Goal: Use online tool/utility: Utilize a website feature to perform a specific function

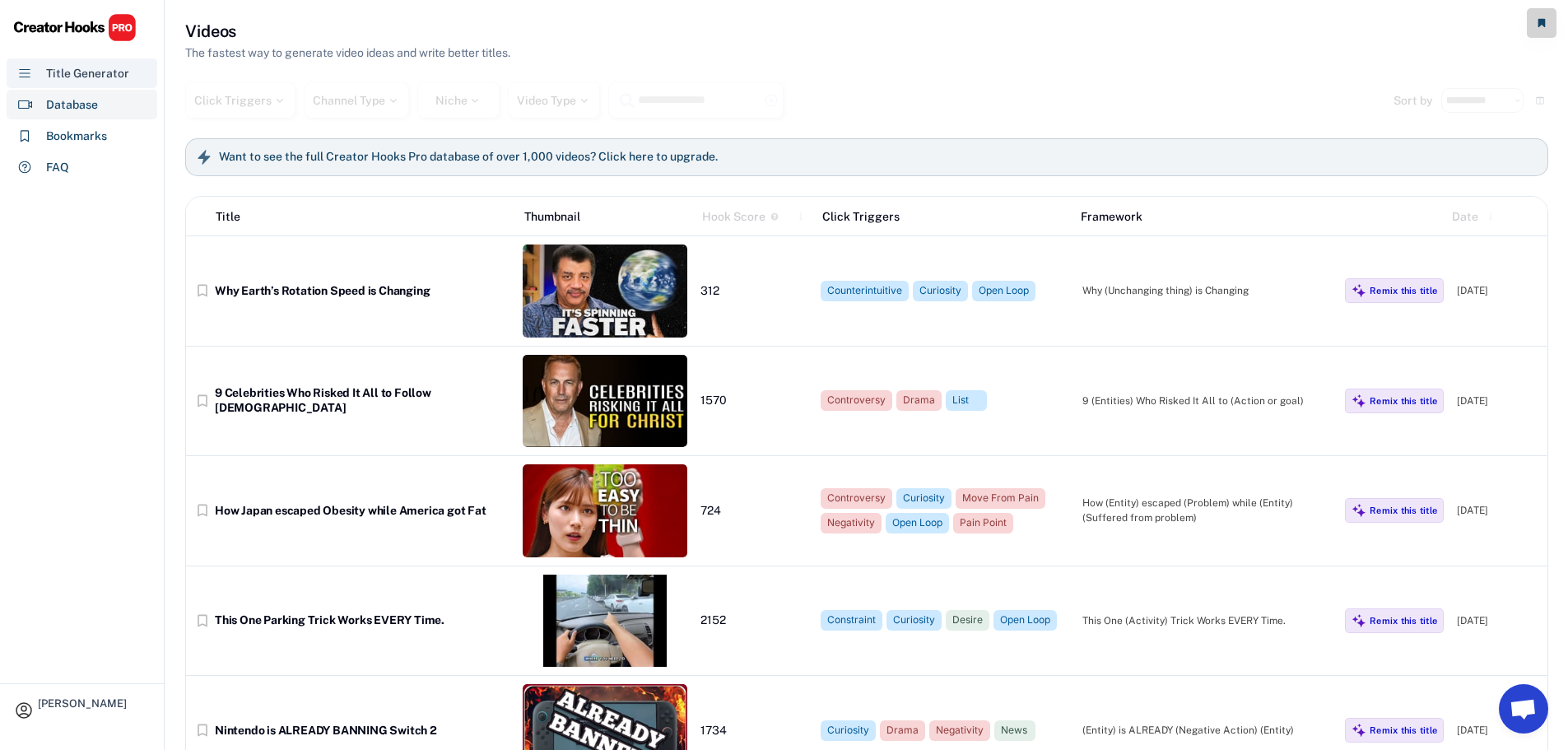
click at [87, 72] on div "Title Generator" at bounding box center [87, 74] width 83 height 18
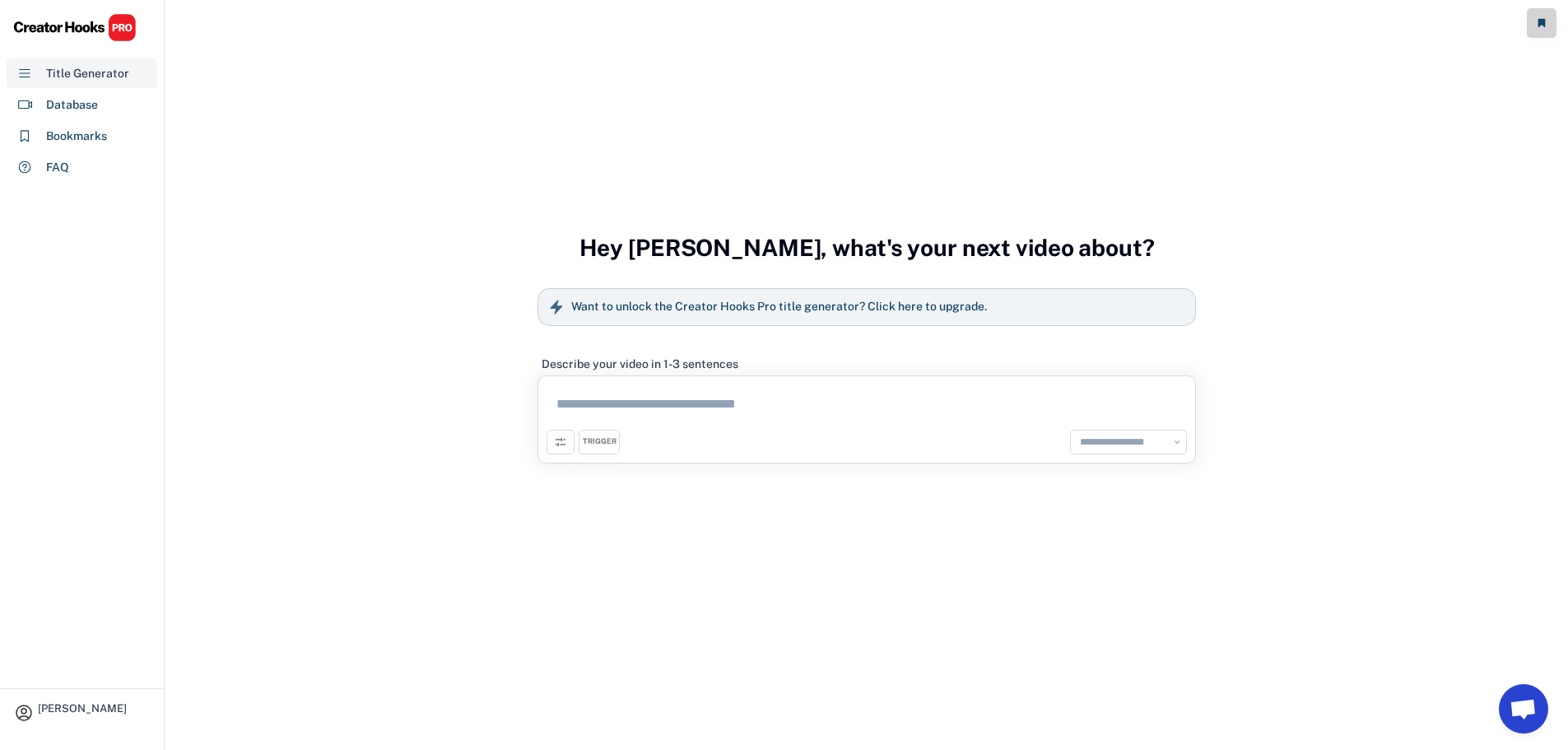
select select "**********"
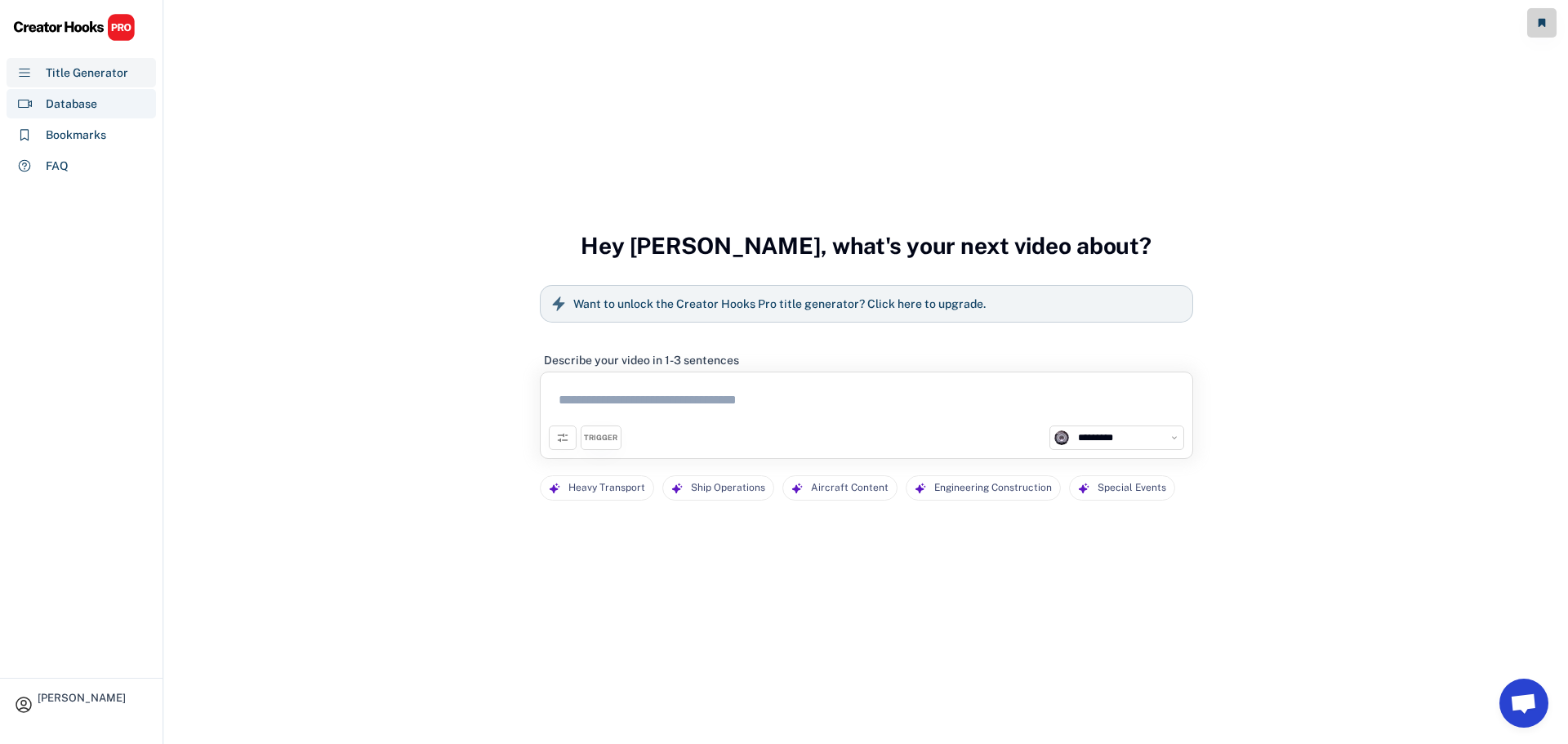
click at [97, 91] on div "Database" at bounding box center [81, 104] width 150 height 30
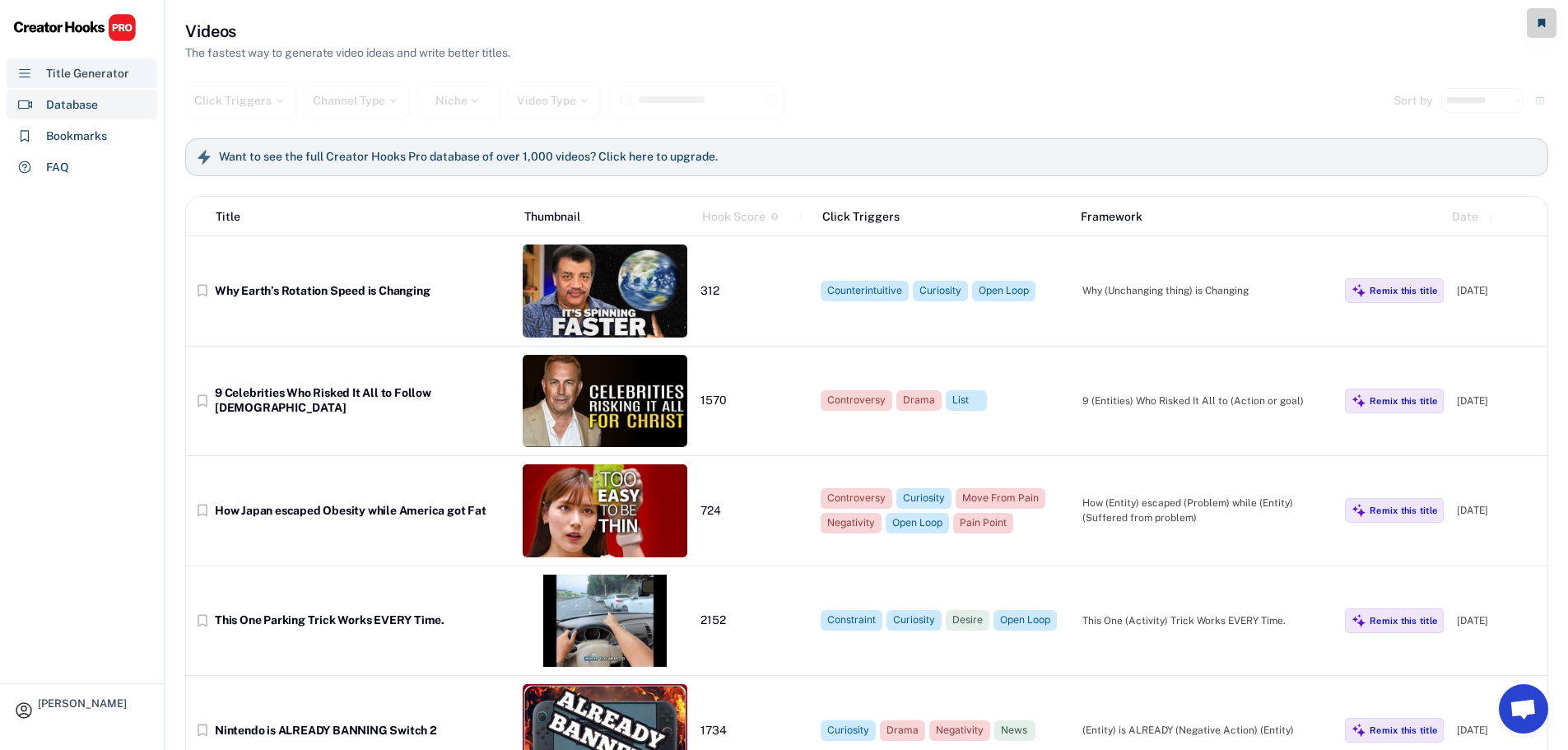
click at [110, 80] on div "Title Generator" at bounding box center [87, 74] width 83 height 18
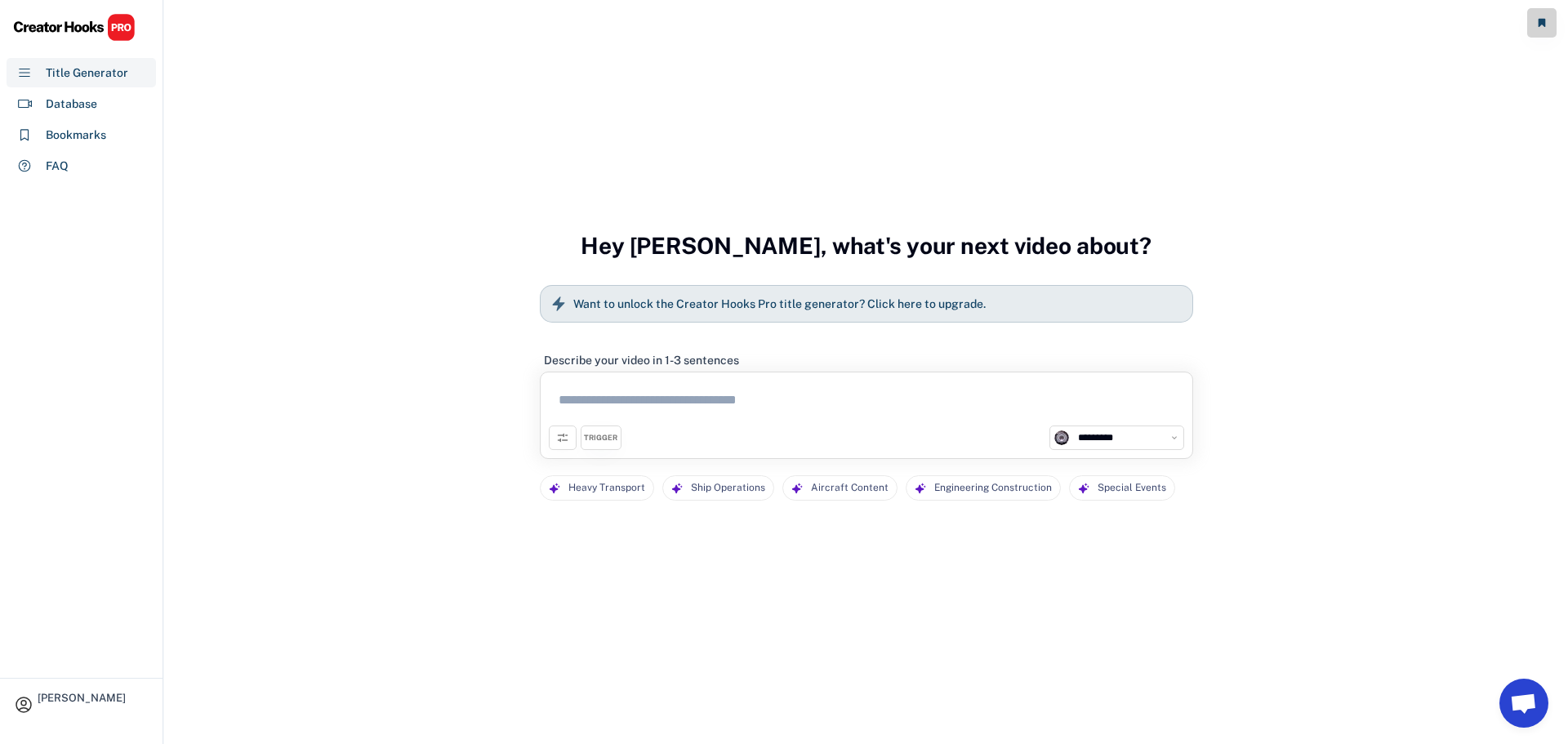
click at [647, 300] on h6 "Want to unlock the Creator Hooks Pro title generator? Click here to upgrade." at bounding box center [779, 304] width 413 height 15
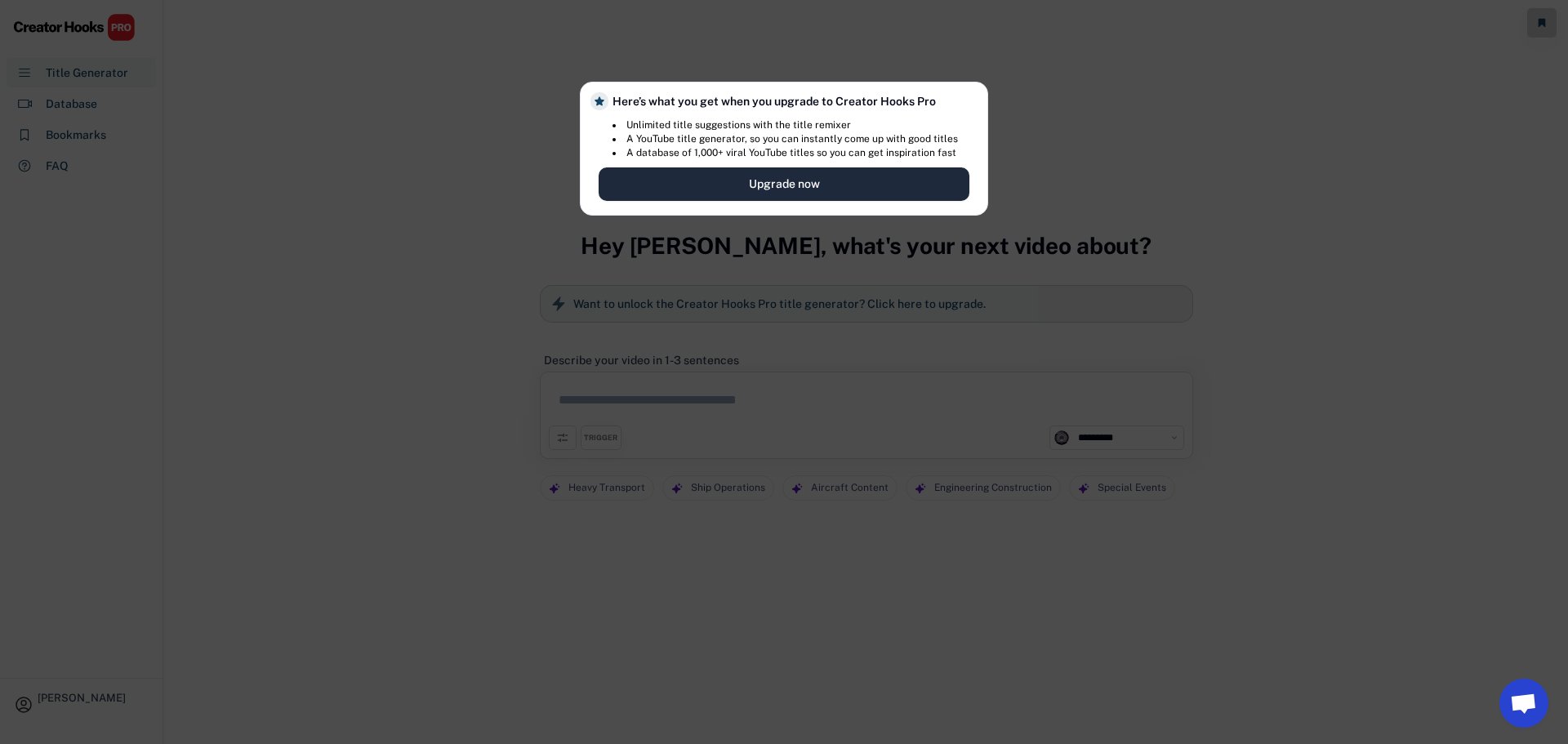
click at [741, 174] on button "Upgrade now" at bounding box center [784, 184] width 371 height 33
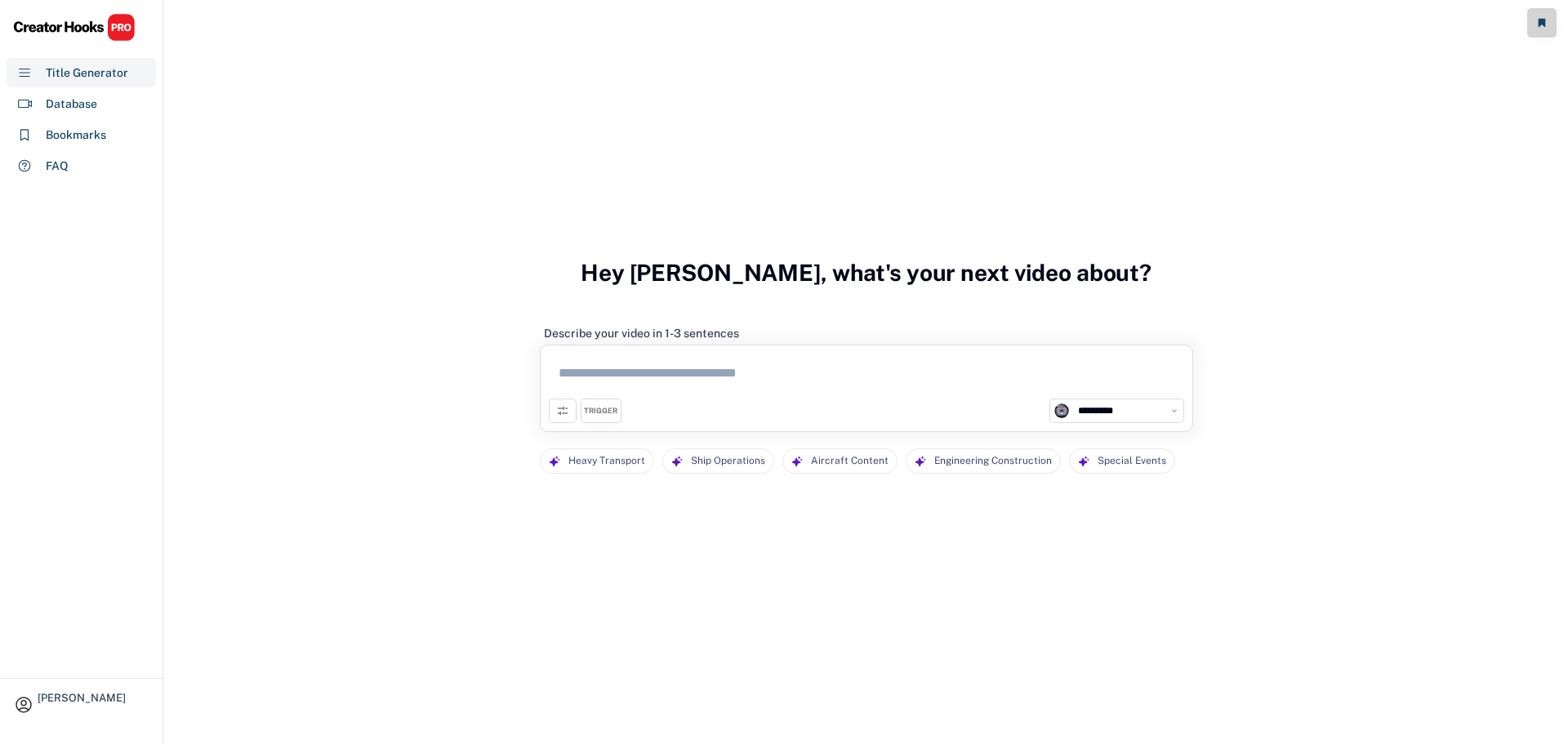
select select "**********"
click at [750, 367] on textarea at bounding box center [866, 375] width 635 height 45
paste textarea "**********"
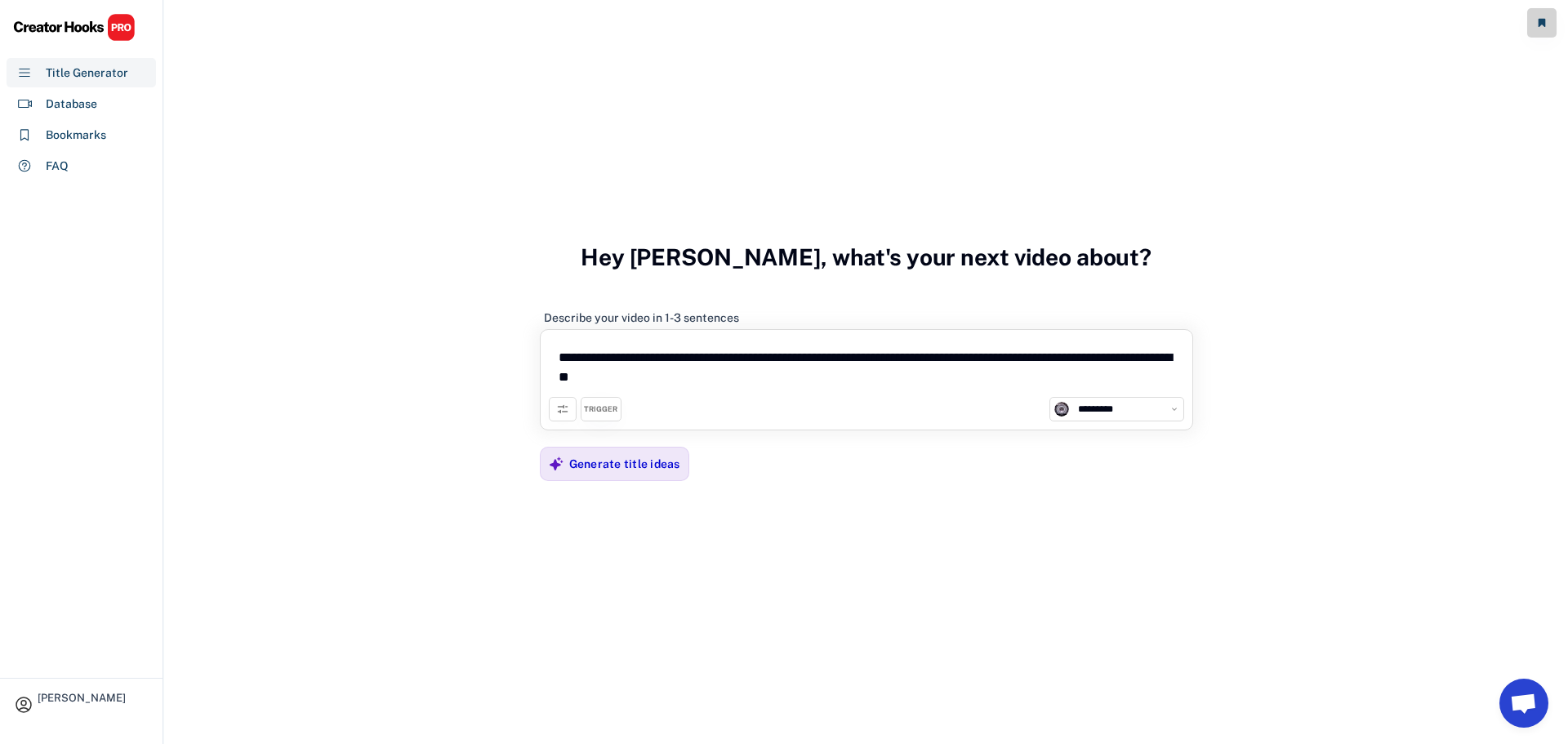
type textarea "**********"
click at [608, 453] on div "Generate title ideas" at bounding box center [624, 464] width 111 height 32
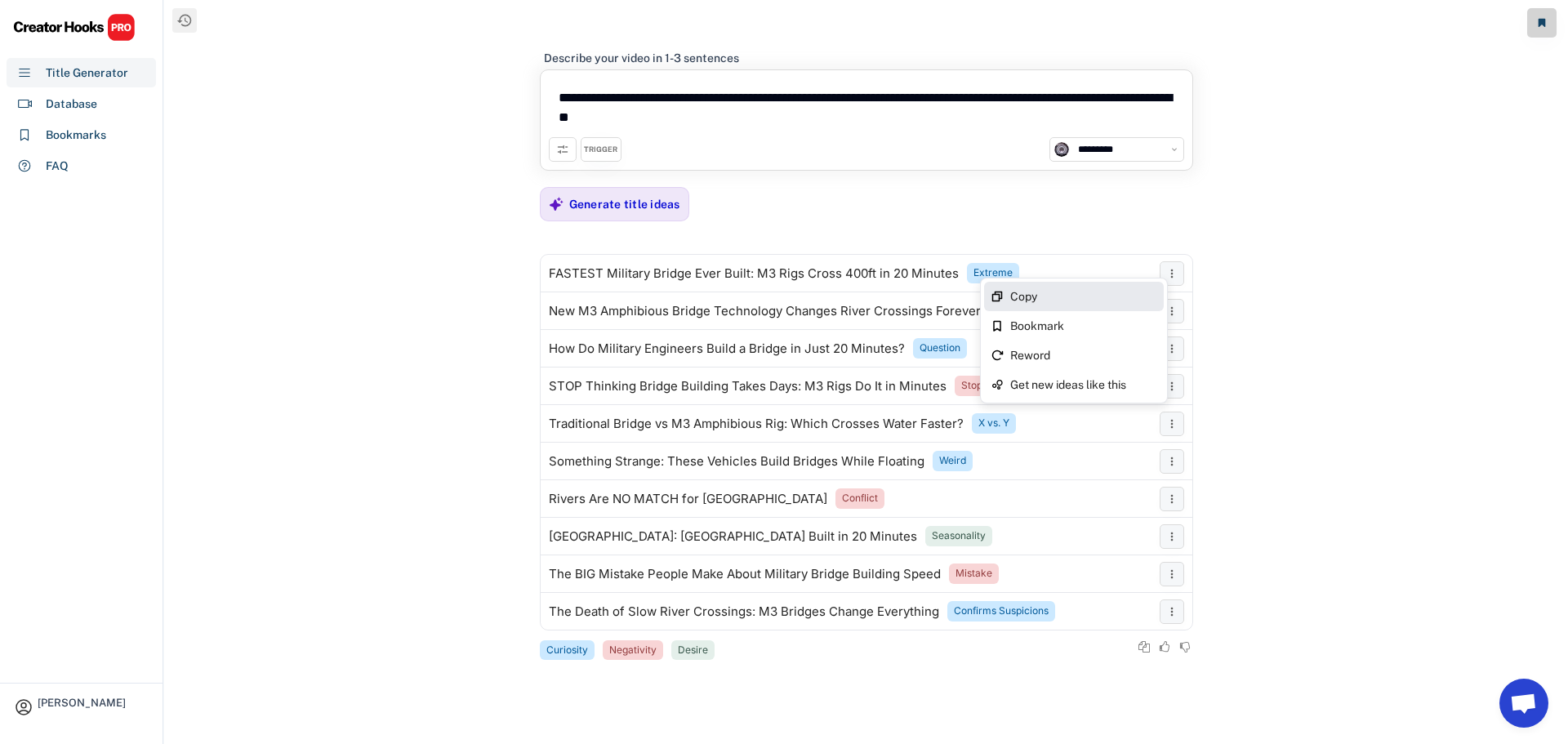
click at [1117, 299] on div "Copy" at bounding box center [1084, 296] width 147 height 11
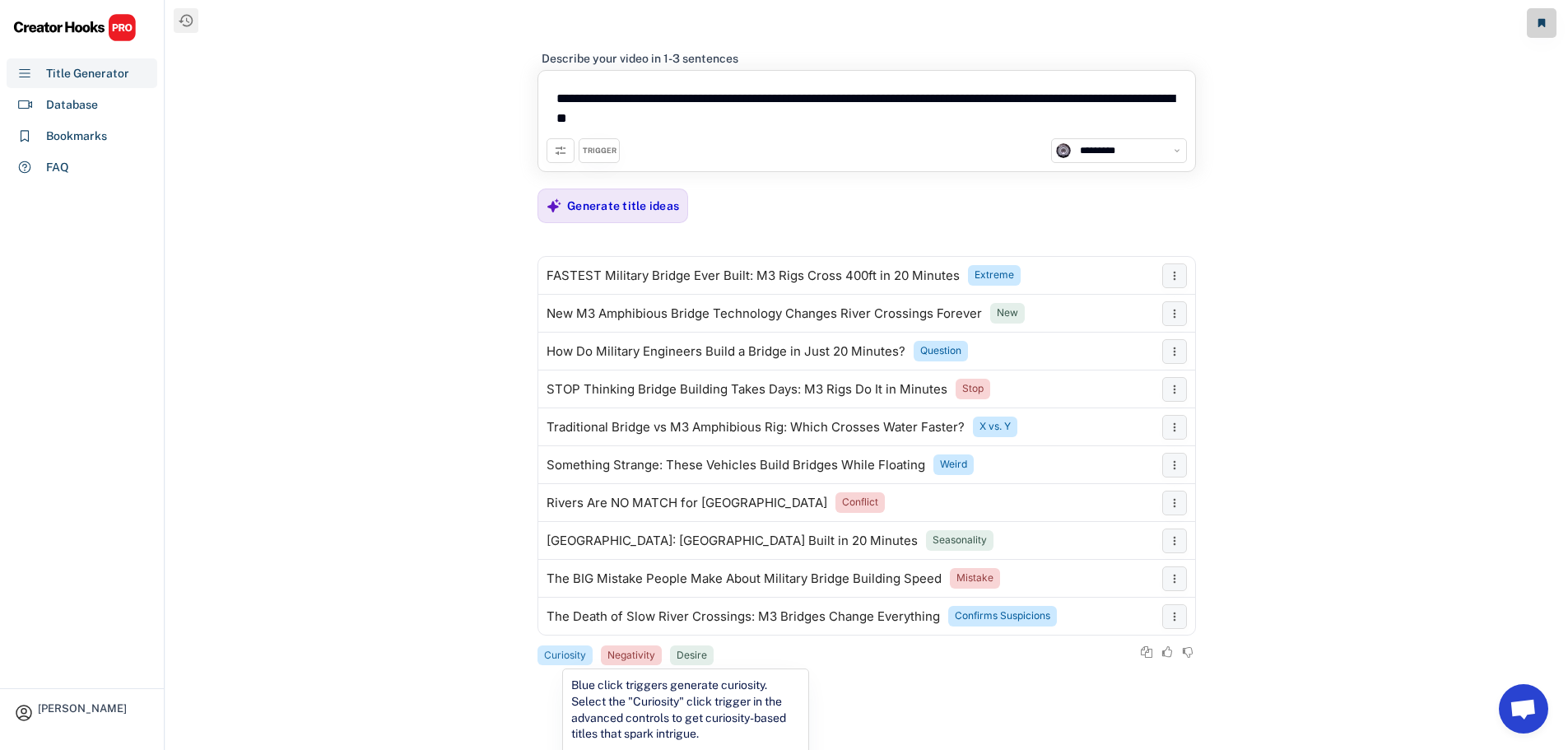
click at [571, 655] on div "Curiosity" at bounding box center [565, 655] width 42 height 14
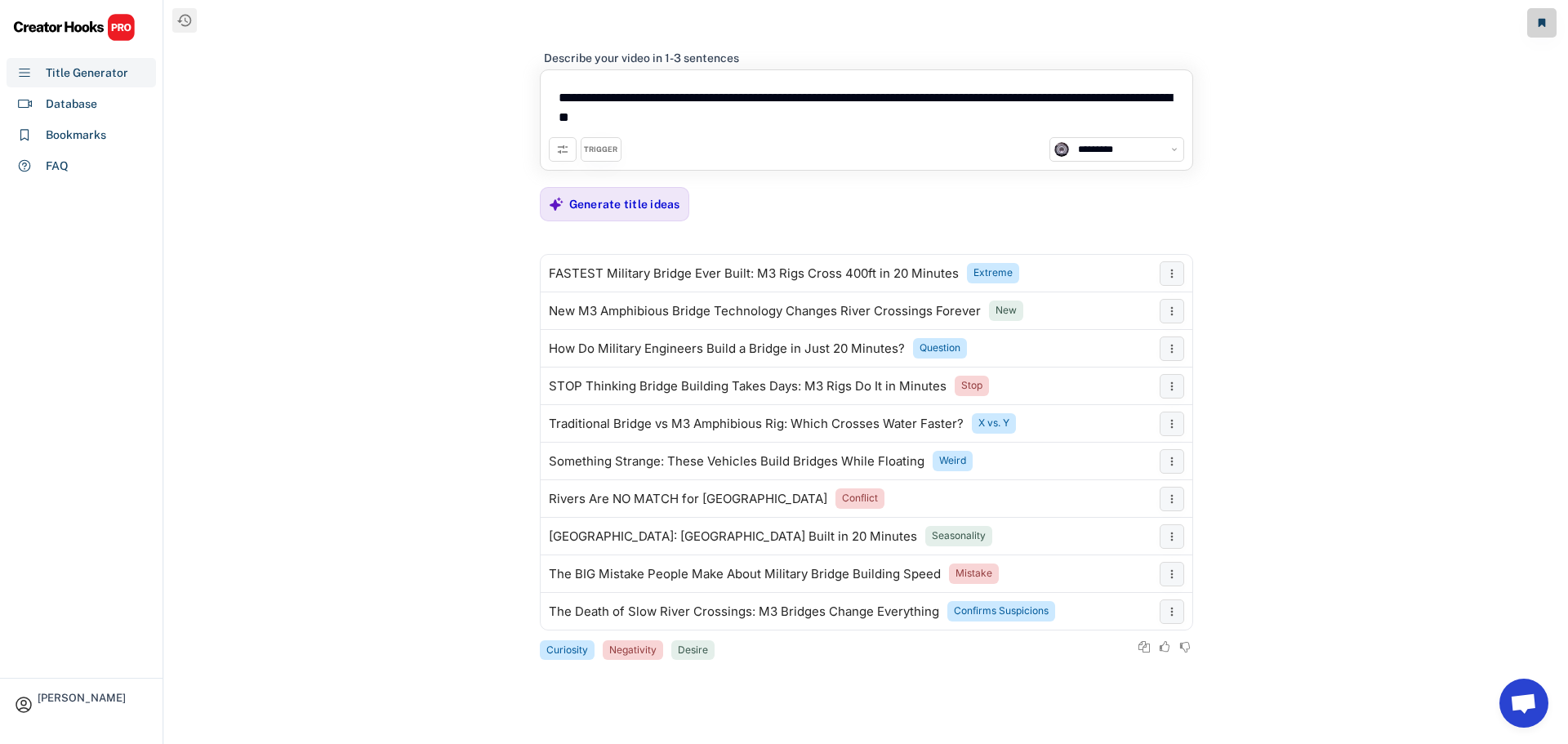
click at [610, 146] on div "TRIGGER" at bounding box center [600, 150] width 33 height 11
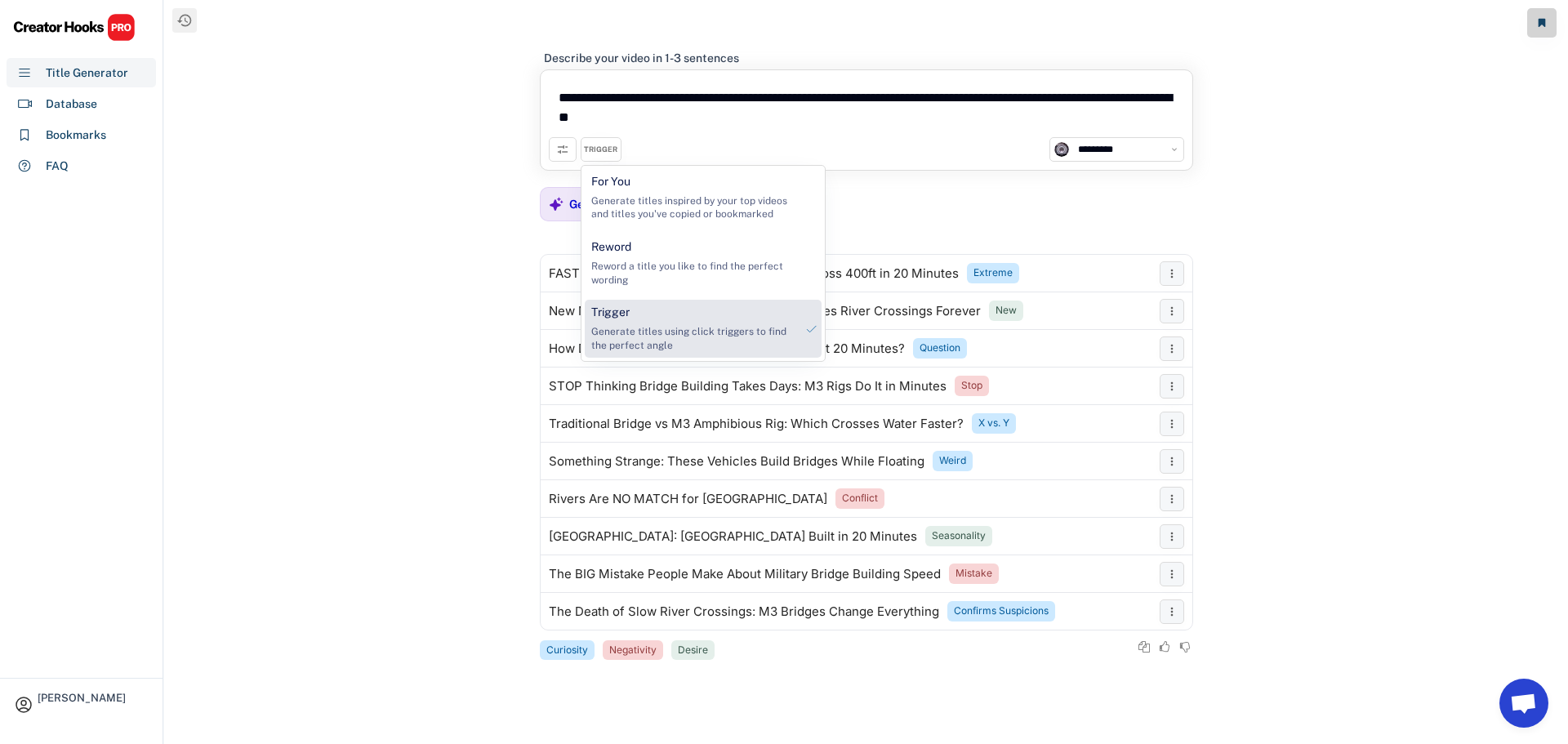
click at [627, 342] on div "Generate titles using click triggers to find the perfect angle" at bounding box center [693, 339] width 203 height 28
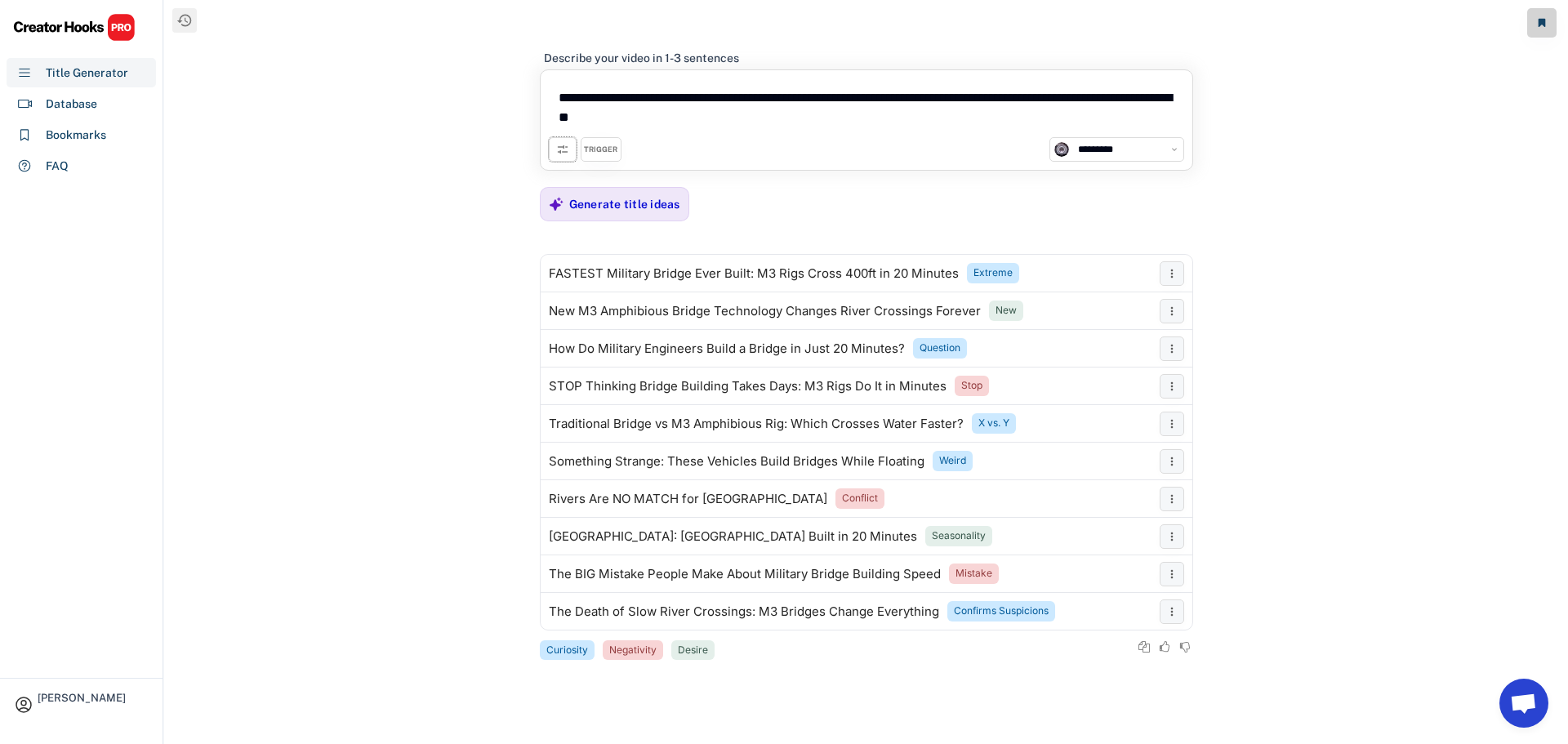
click at [560, 150] on use at bounding box center [563, 149] width 13 height 13
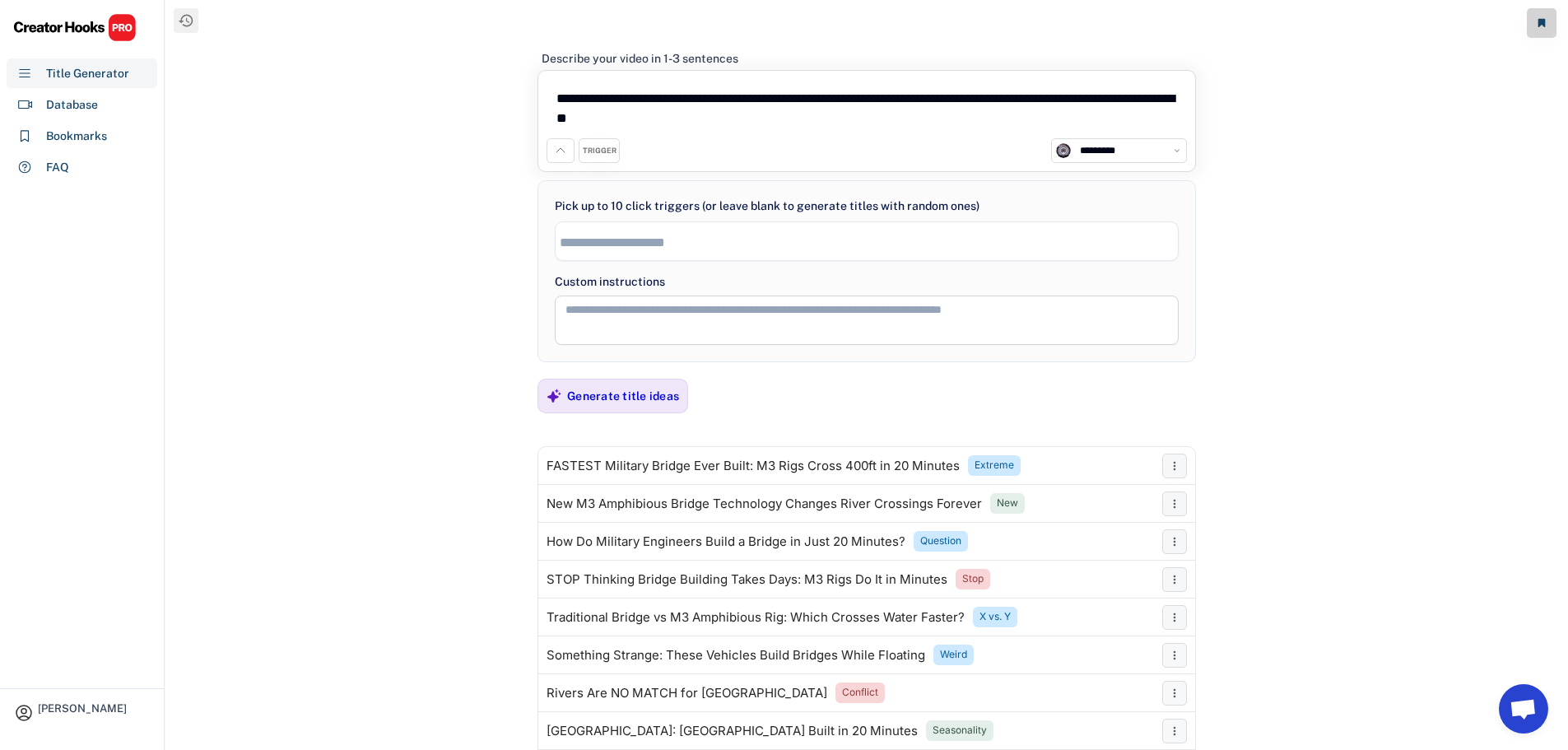
click at [593, 246] on input "search" at bounding box center [871, 242] width 622 height 14
click at [700, 307] on textarea at bounding box center [867, 321] width 624 height 49
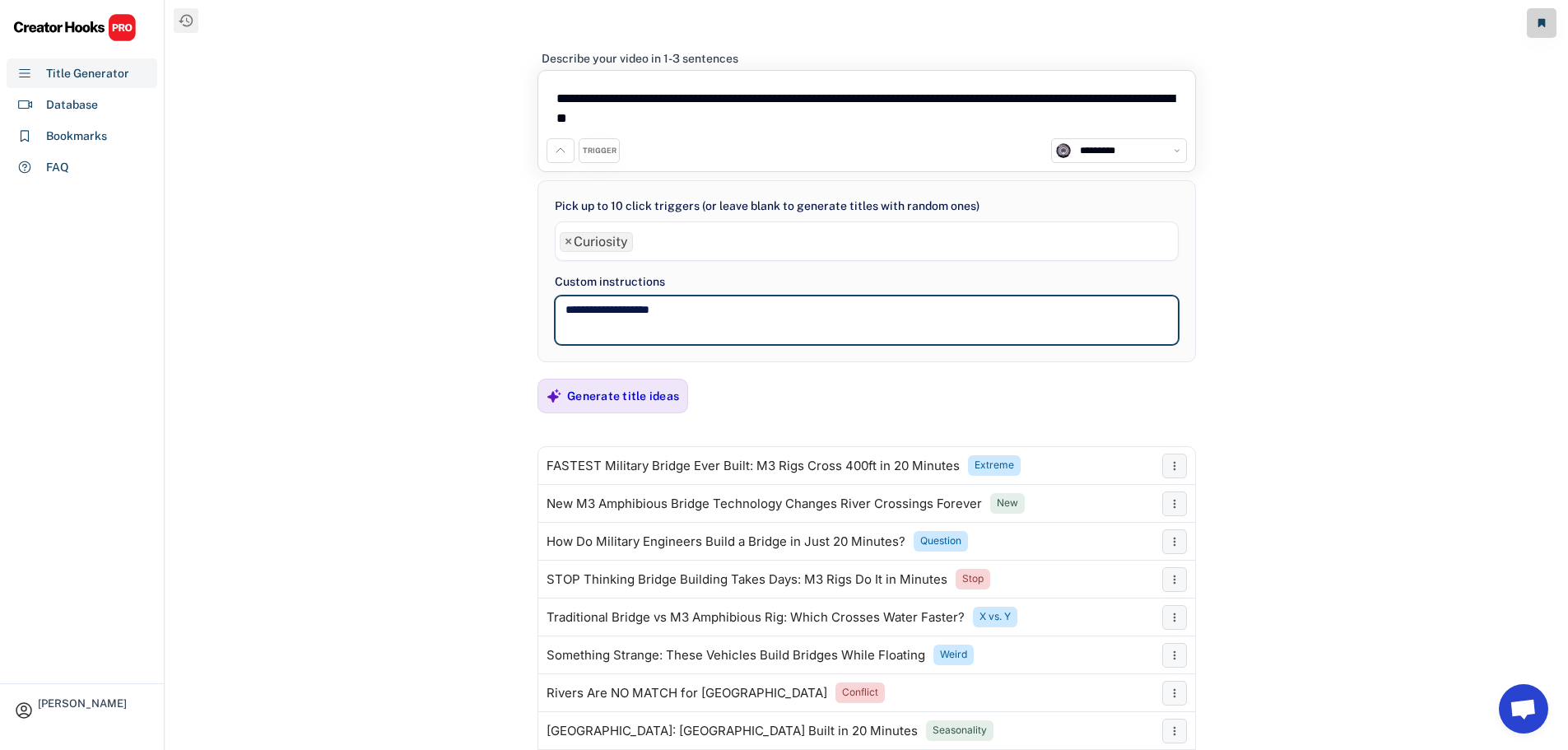
paste textarea "**********"
type textarea "**********"
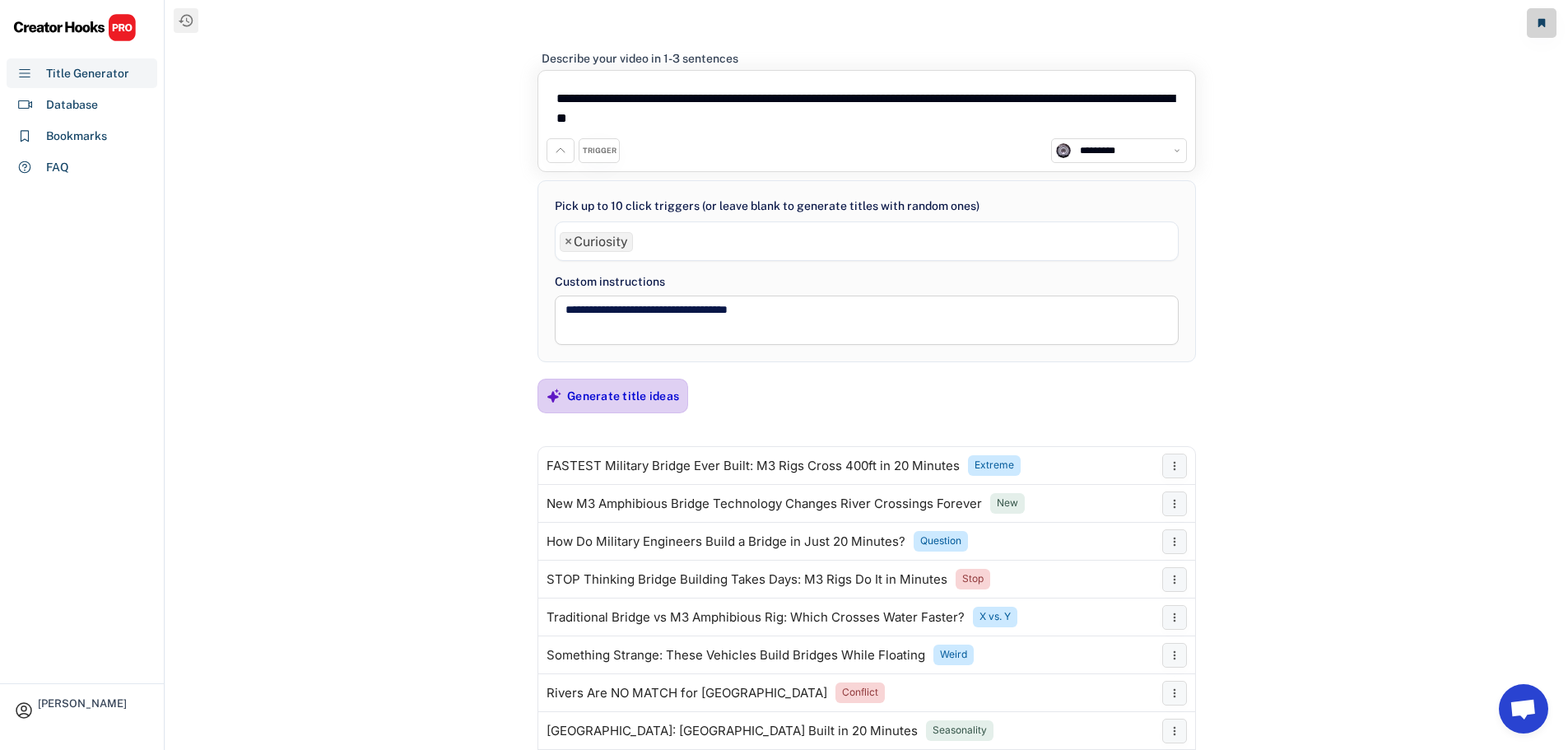
click at [647, 398] on div "Generate title ideas" at bounding box center [623, 396] width 112 height 15
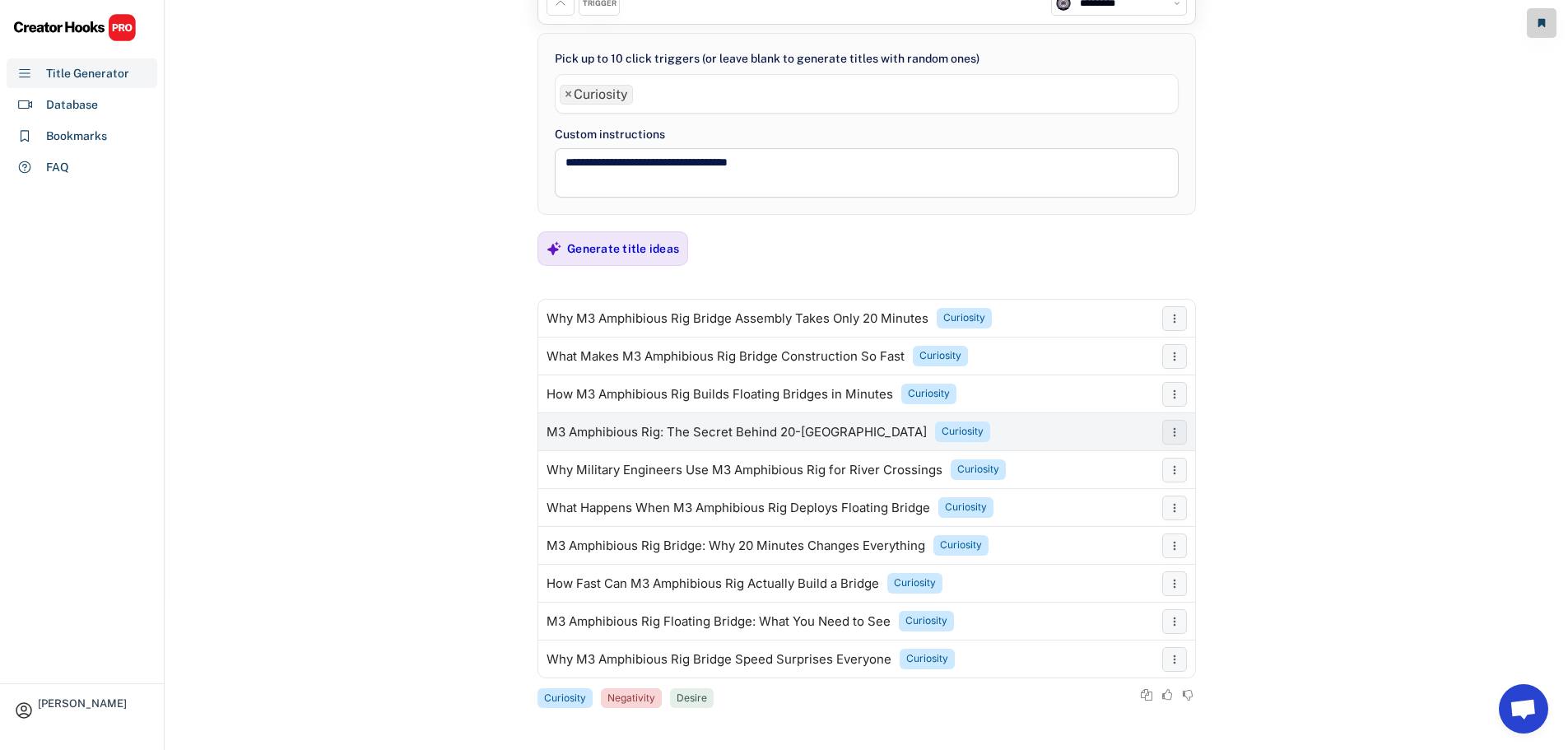
scroll to position [148, 0]
click at [567, 91] on span "×" at bounding box center [568, 94] width 7 height 13
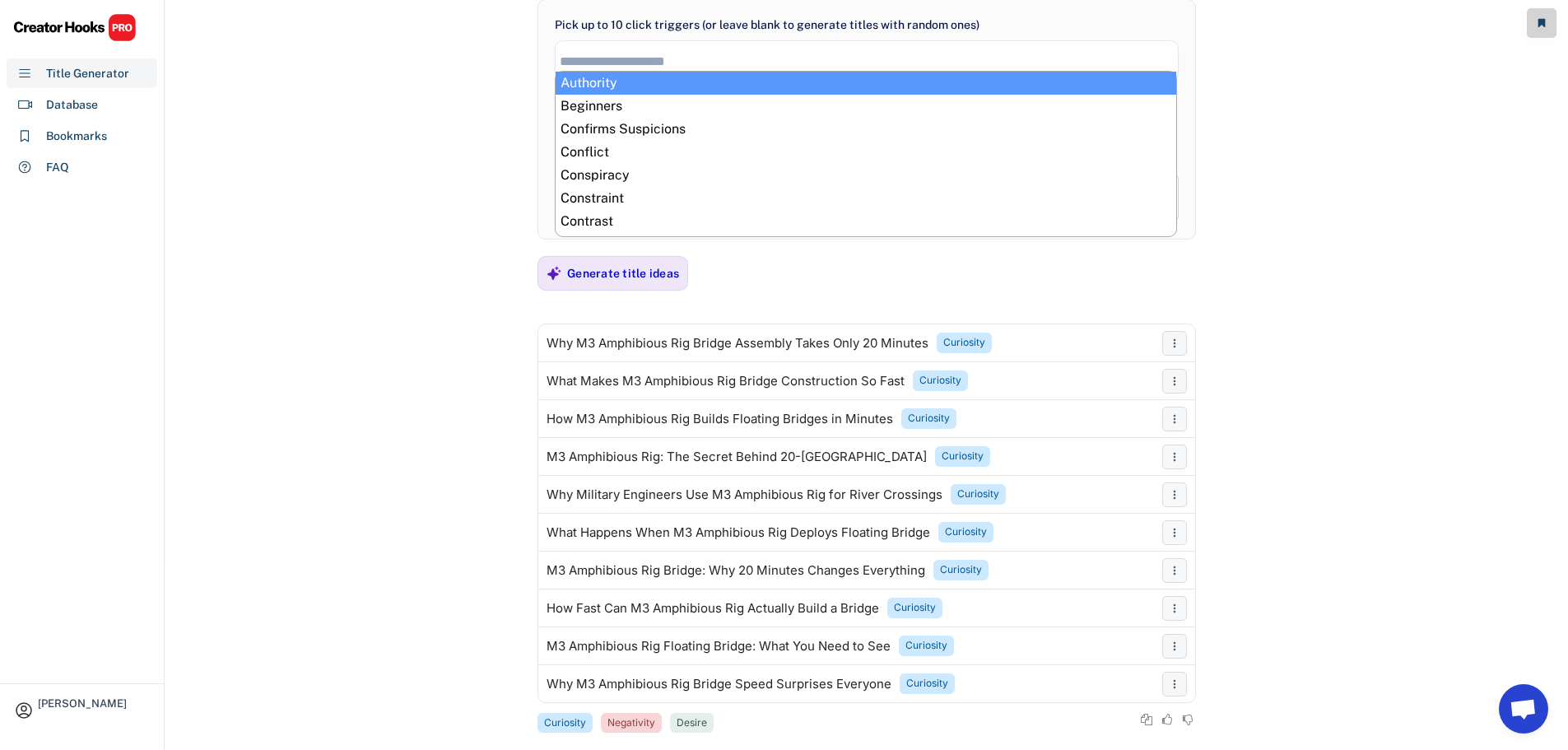
scroll to position [207, 0]
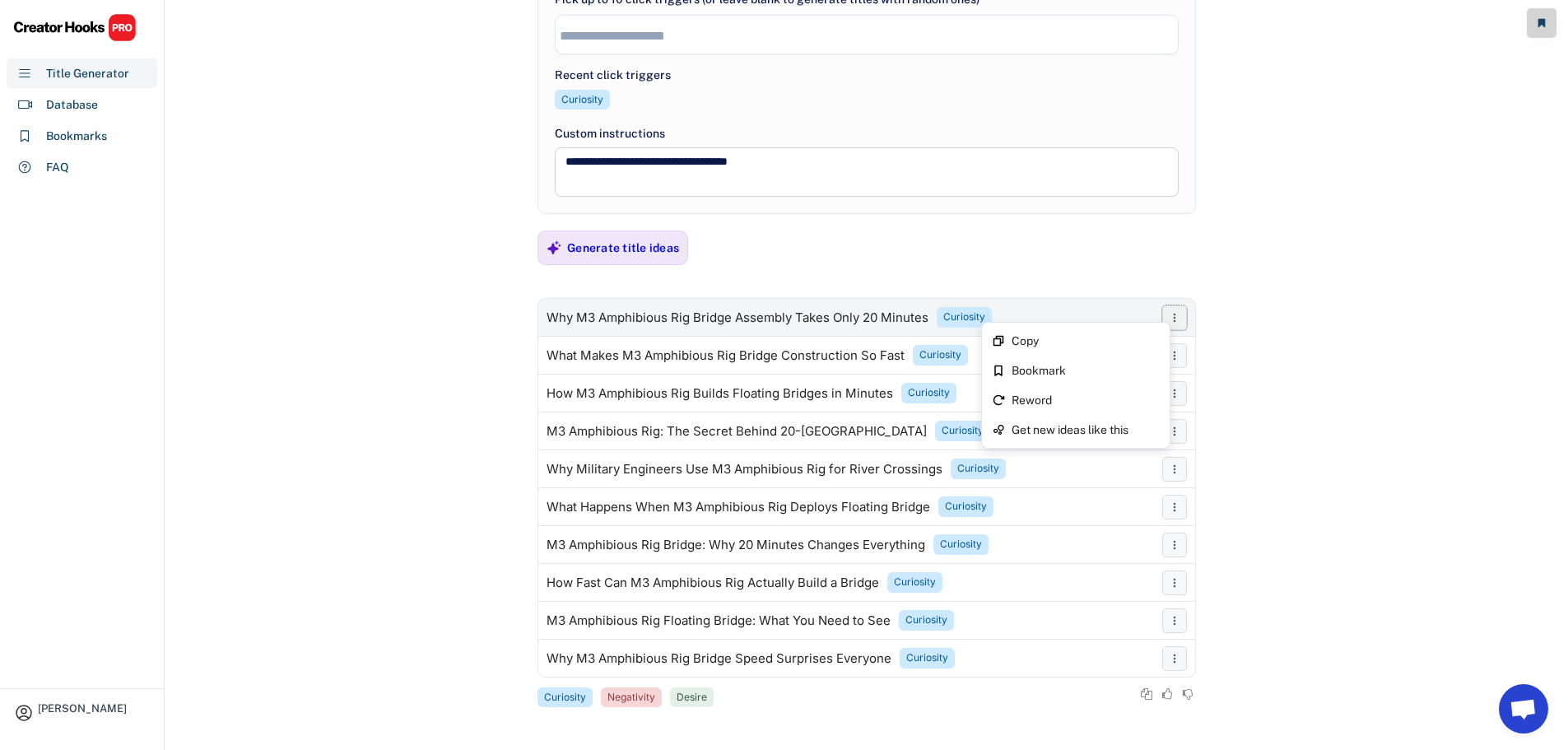
click at [1170, 321] on icon at bounding box center [1174, 317] width 13 height 13
click at [1076, 346] on div "Copy" at bounding box center [1075, 341] width 181 height 30
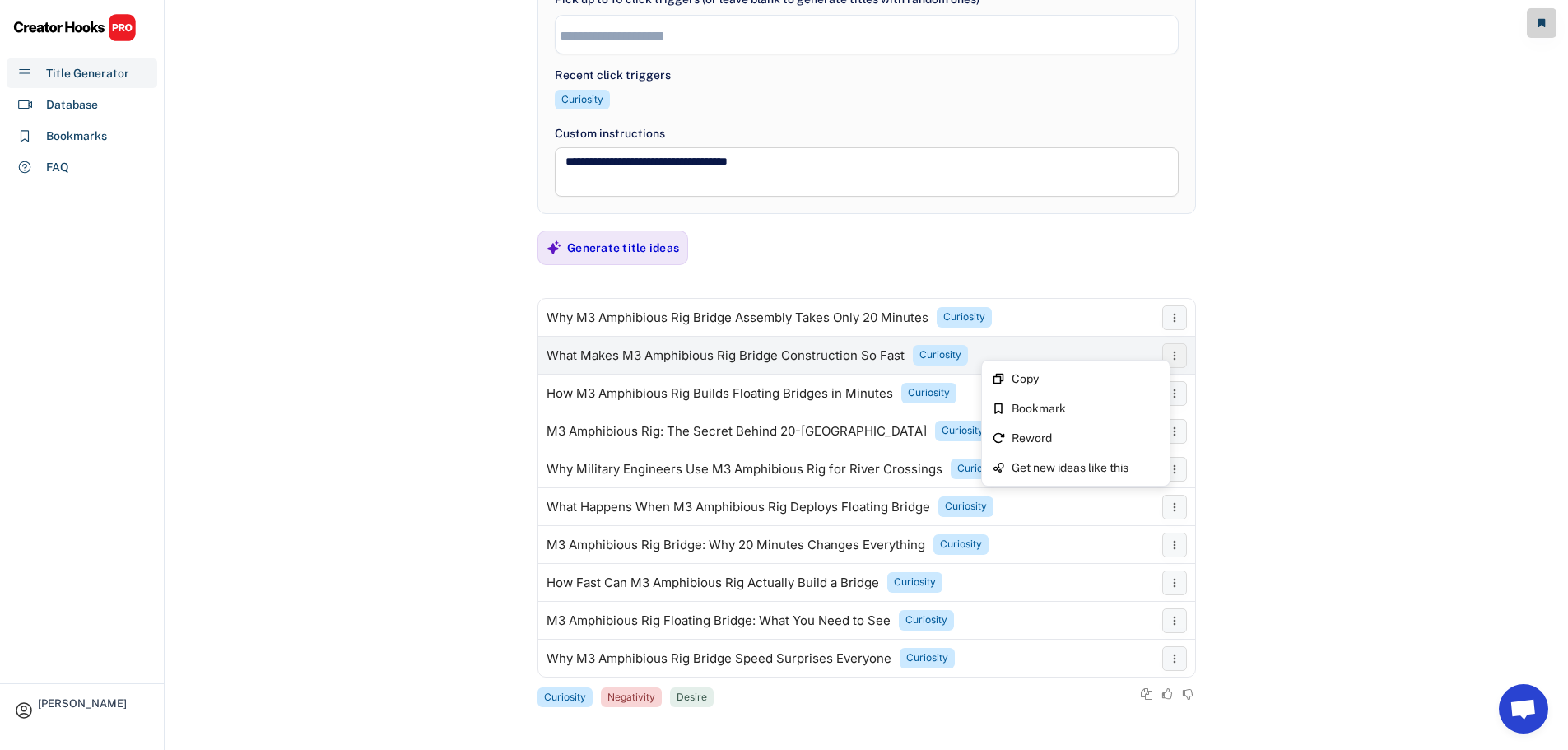
click at [1172, 355] on icon at bounding box center [1174, 355] width 13 height 13
click at [1133, 367] on div "What Makes M3 Amphibious Rig Bridge Construction So Fast Curiosity" at bounding box center [845, 355] width 616 height 33
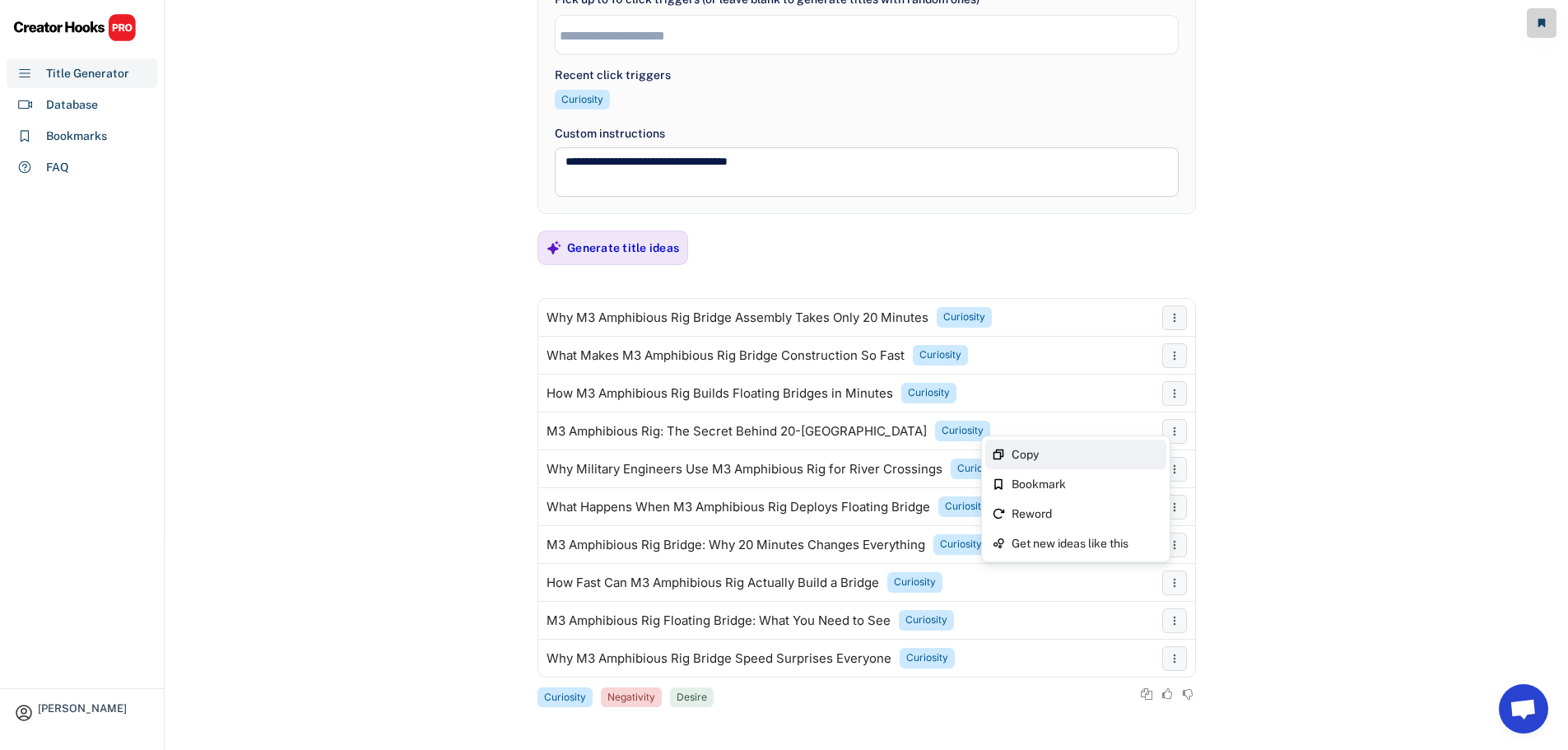
click at [1163, 449] on div "Copy" at bounding box center [1075, 455] width 181 height 30
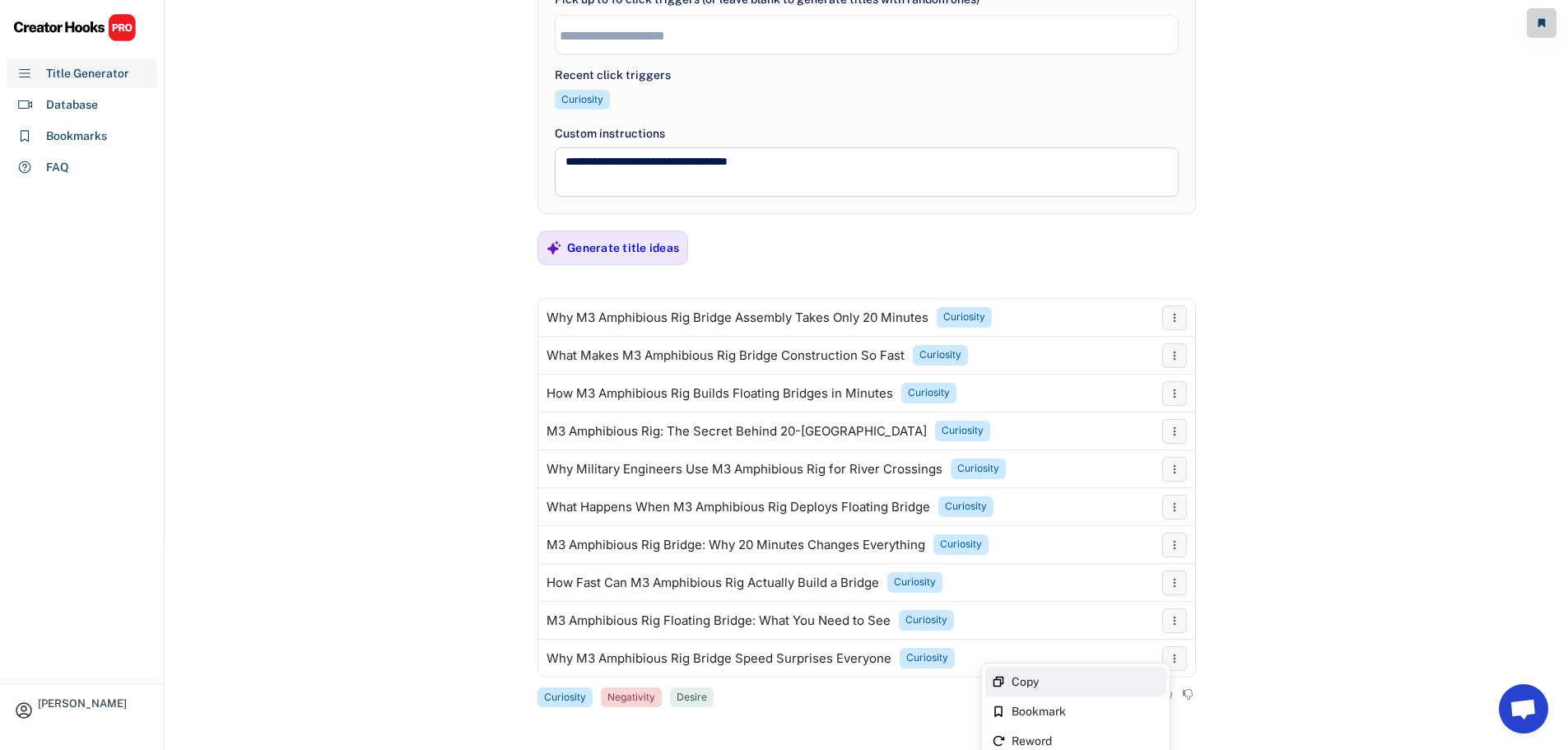
click at [1157, 672] on div "Copy" at bounding box center [1075, 682] width 181 height 30
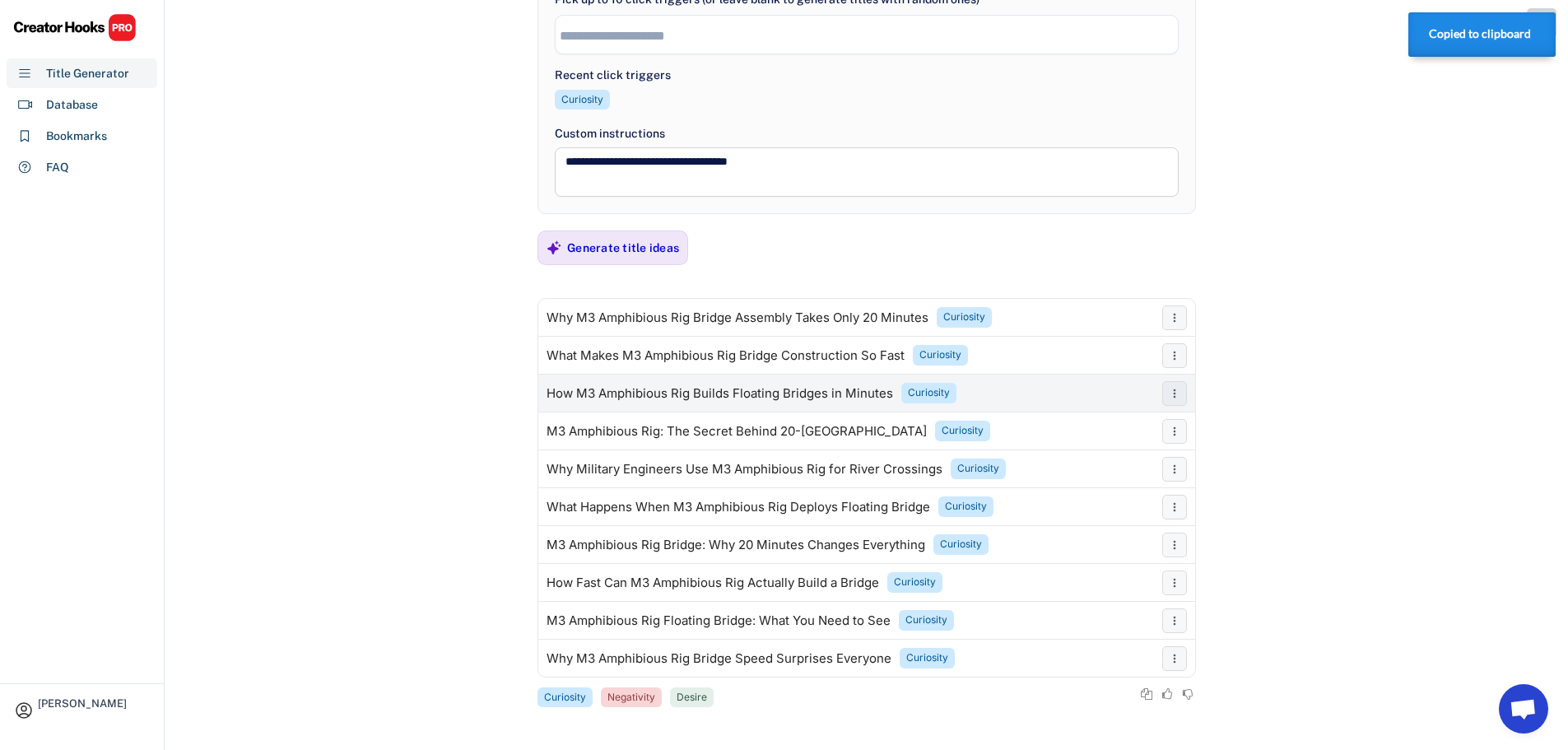
scroll to position [0, 0]
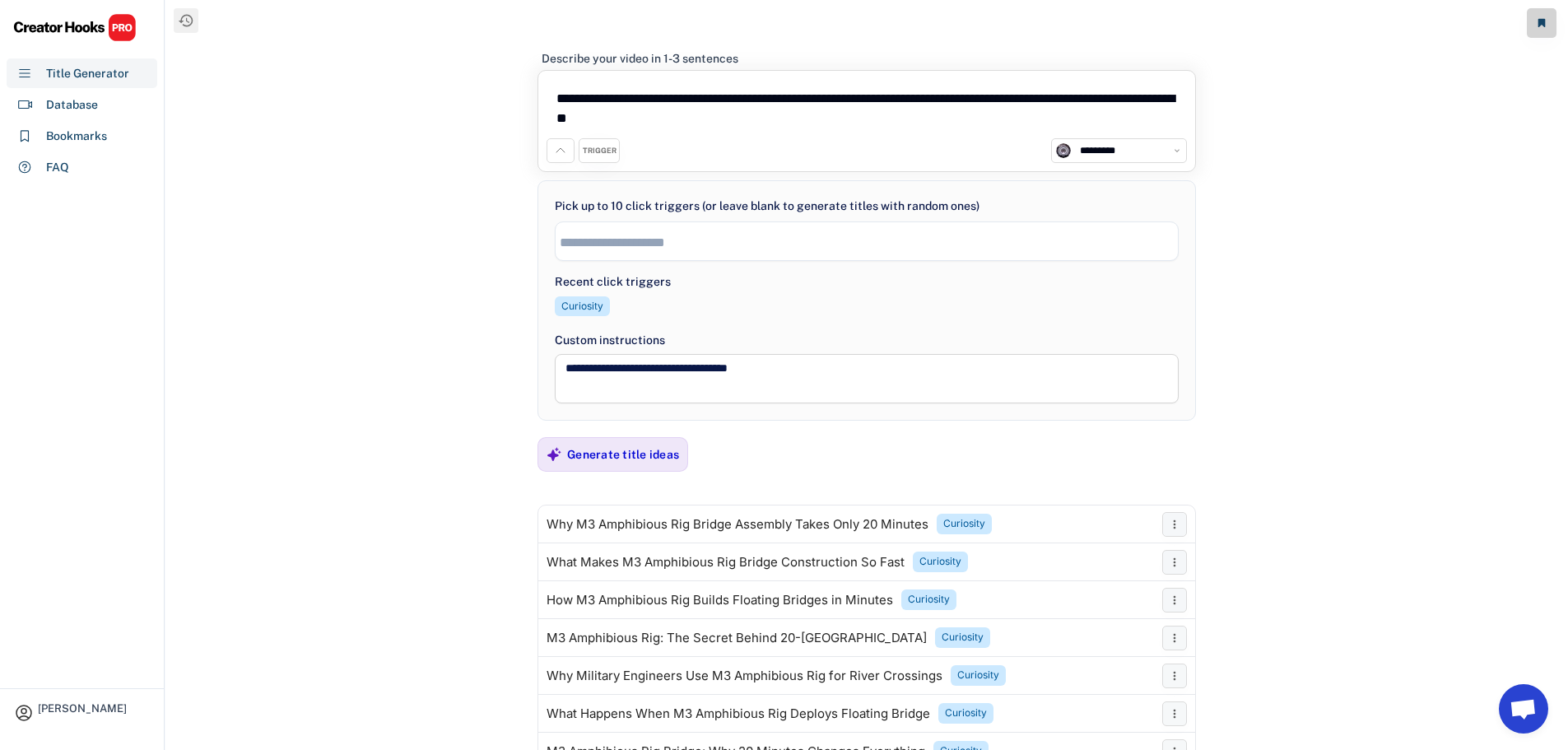
click at [622, 232] on li at bounding box center [867, 240] width 614 height 18
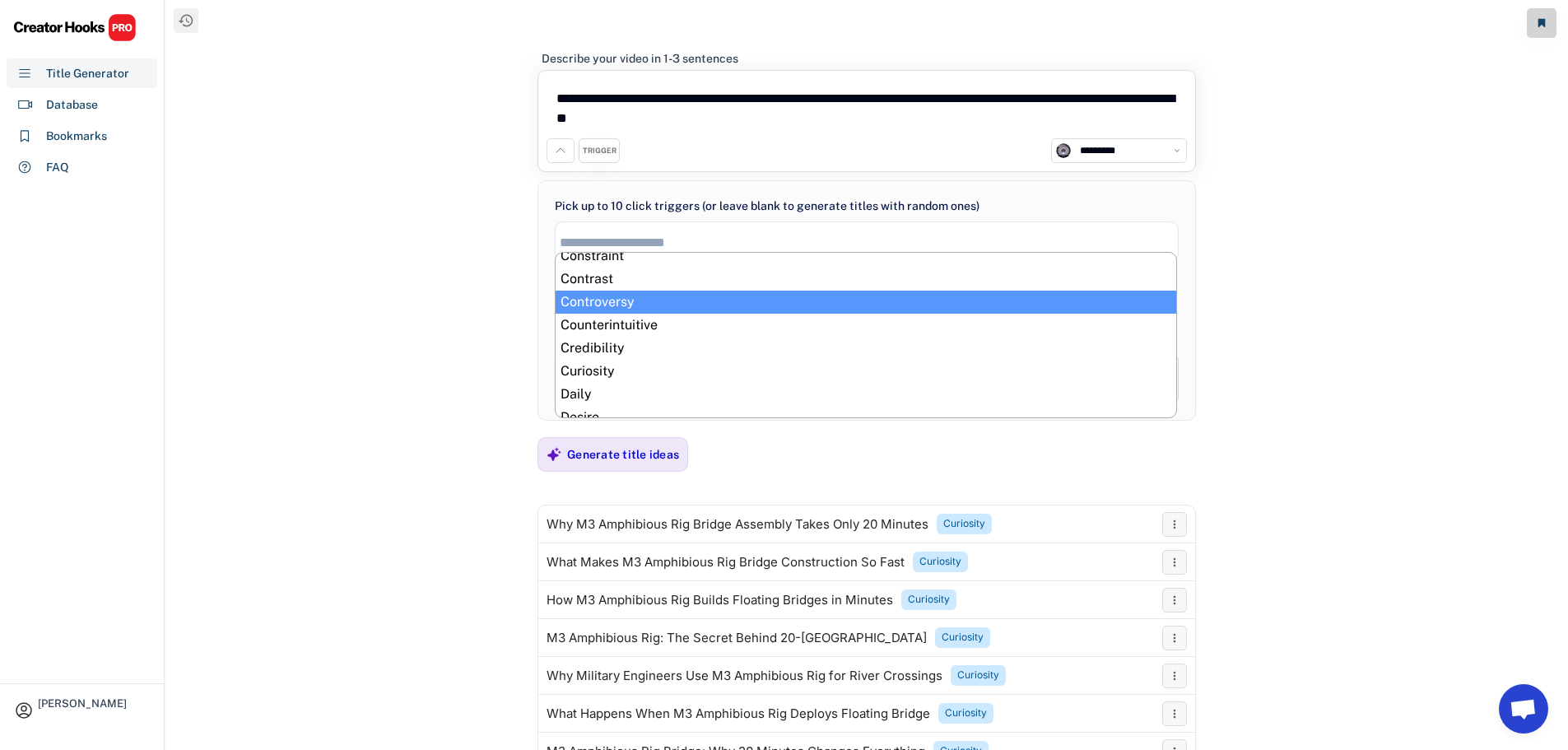
scroll to position [144, 0]
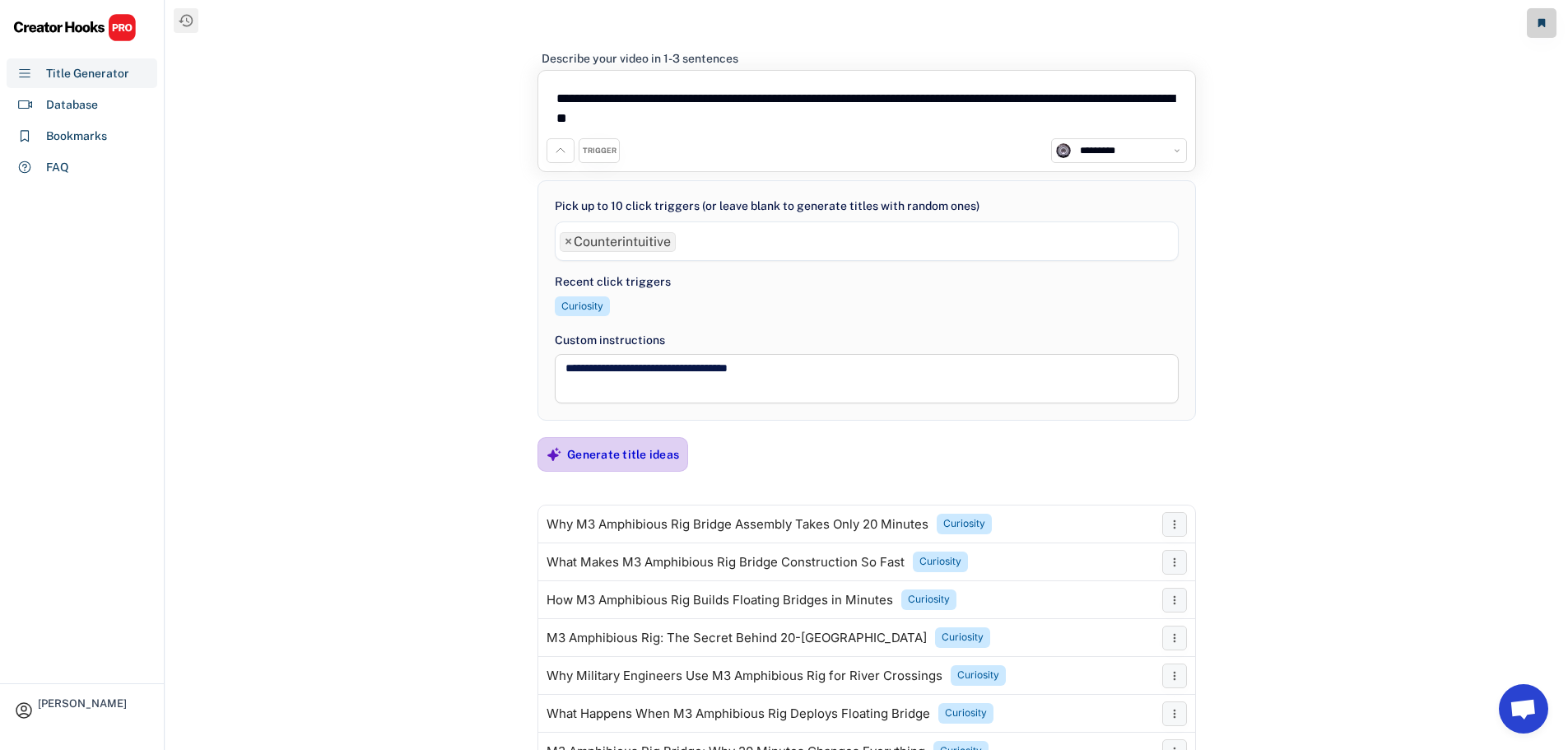
click at [597, 450] on div "Generate title ideas" at bounding box center [623, 454] width 112 height 15
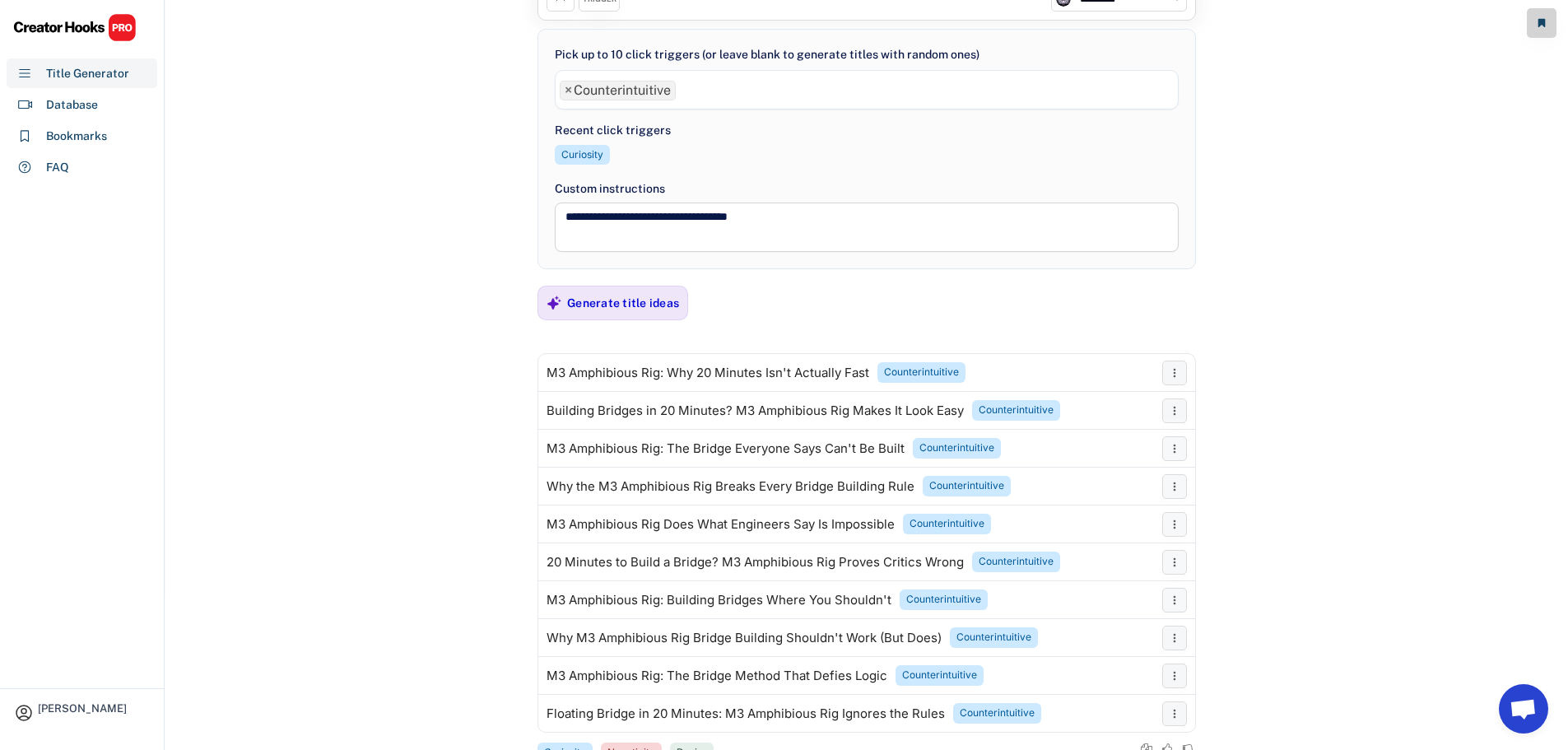
scroll to position [0, 0]
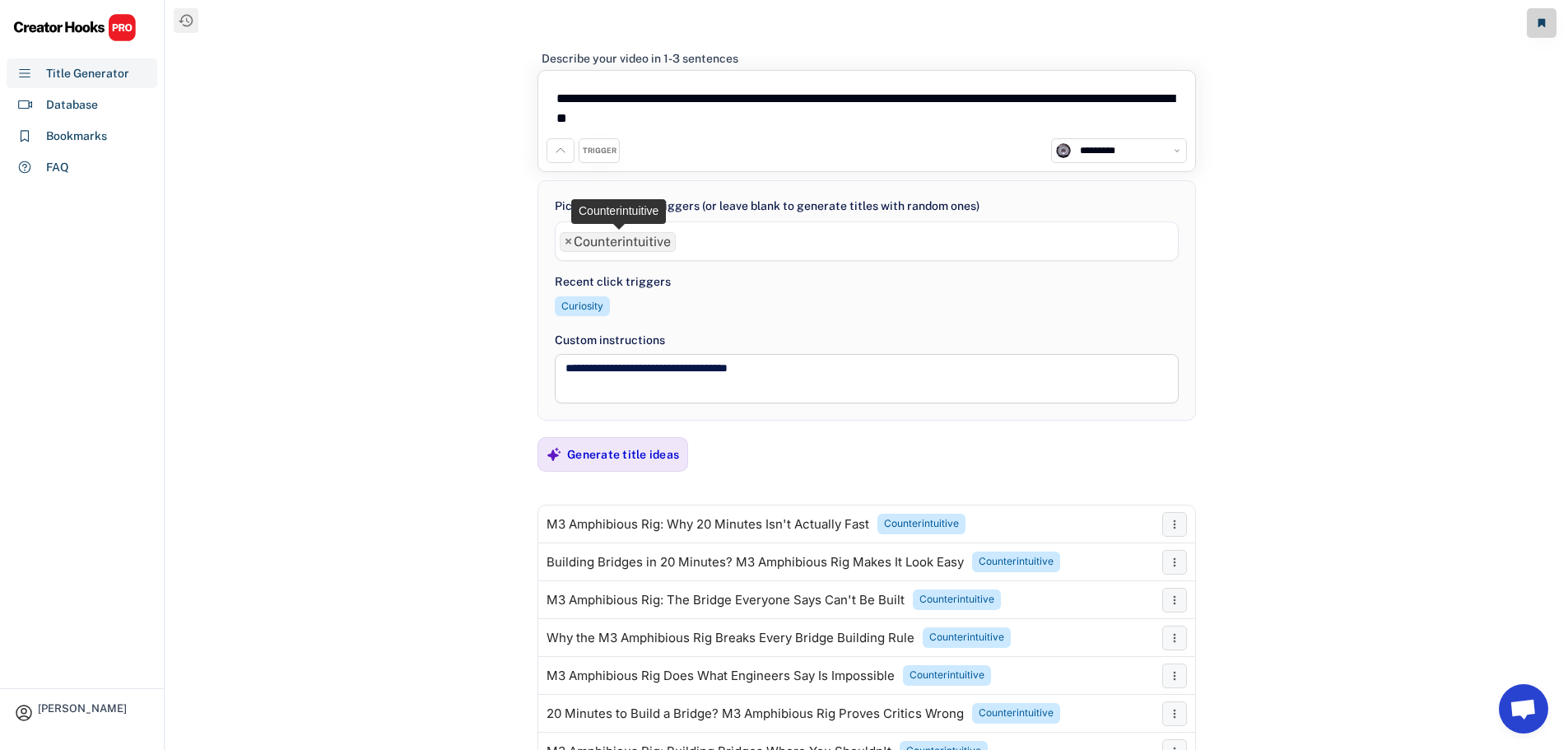
click at [572, 239] on span "×" at bounding box center [568, 241] width 7 height 13
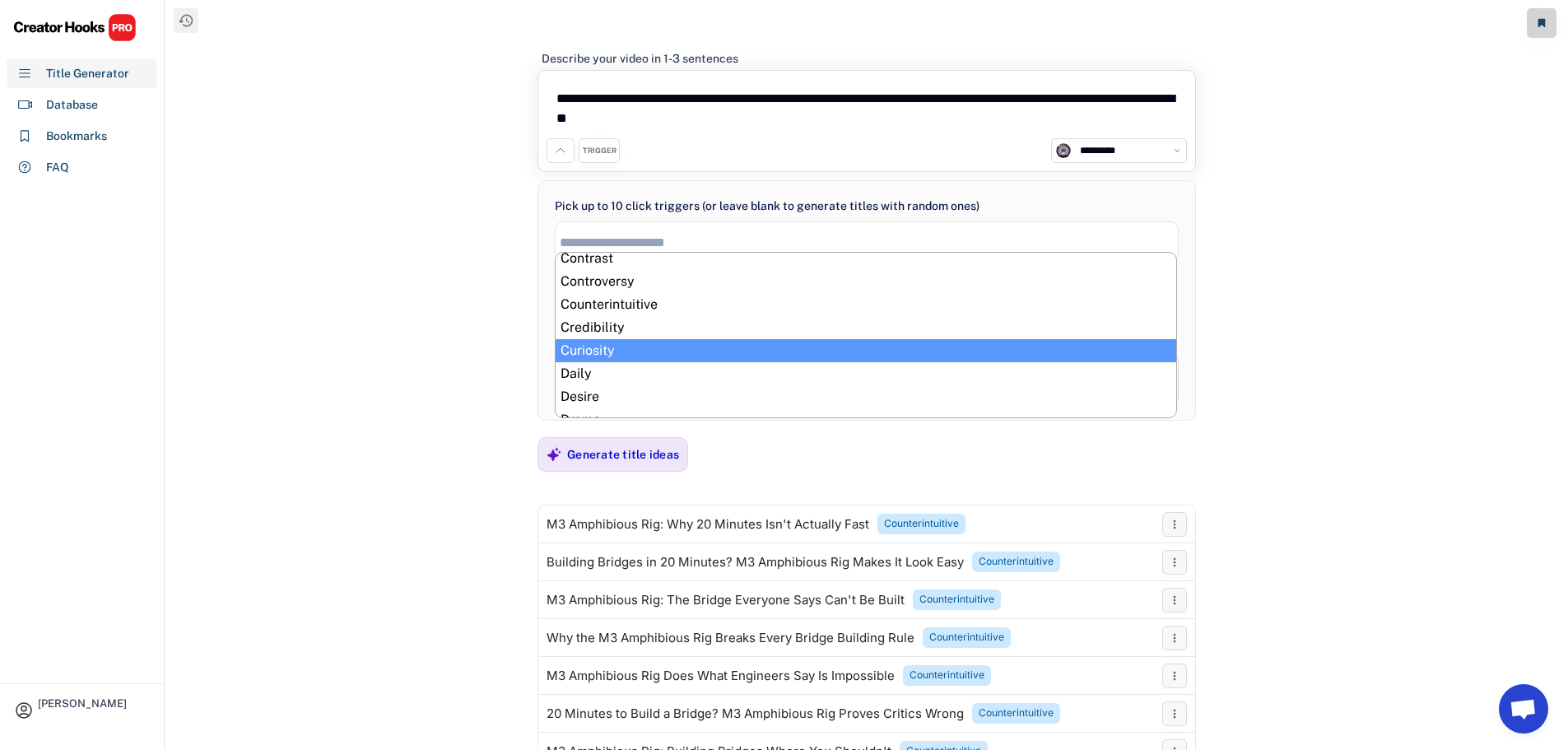
scroll to position [164, 0]
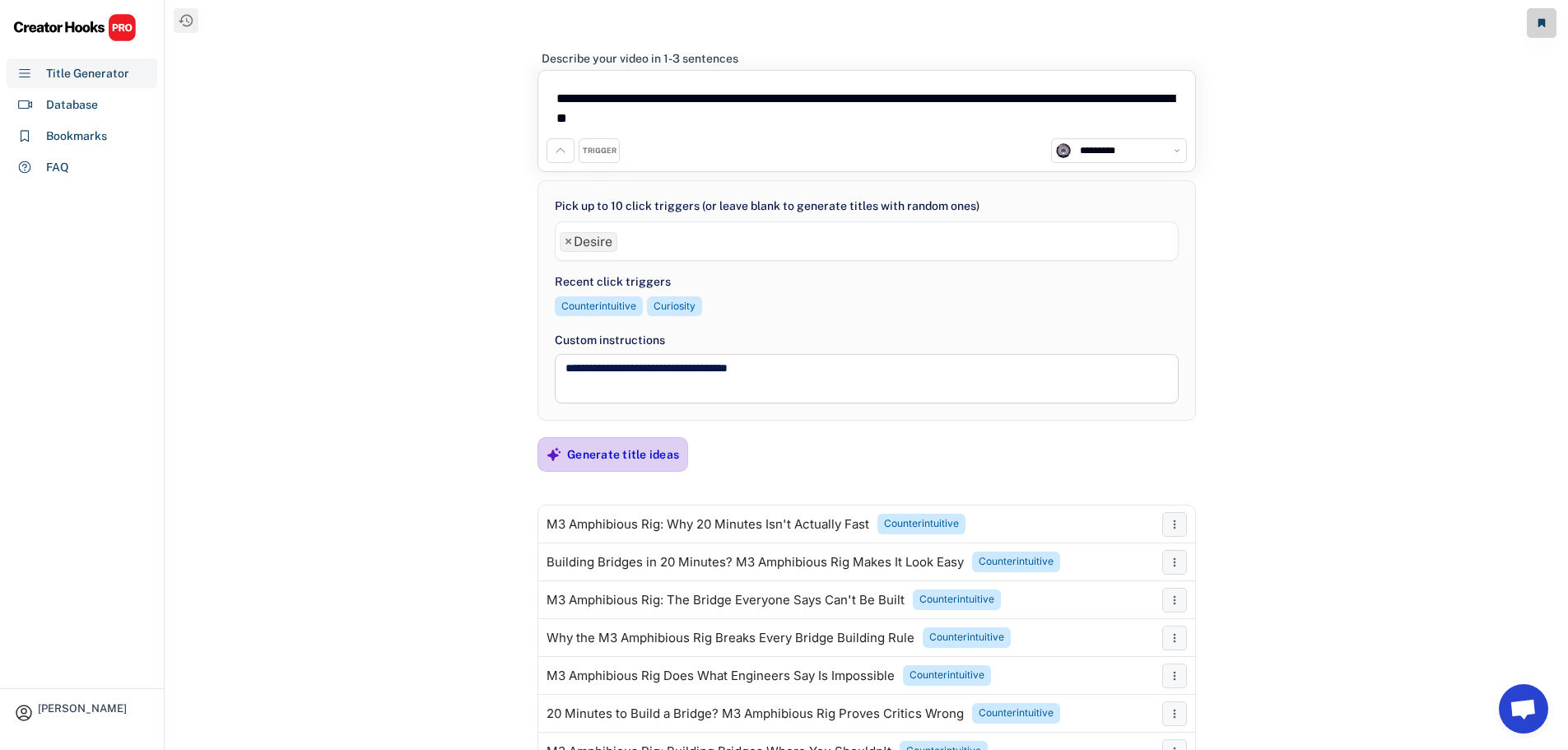
click at [610, 460] on div "Generate title ideas" at bounding box center [623, 454] width 112 height 15
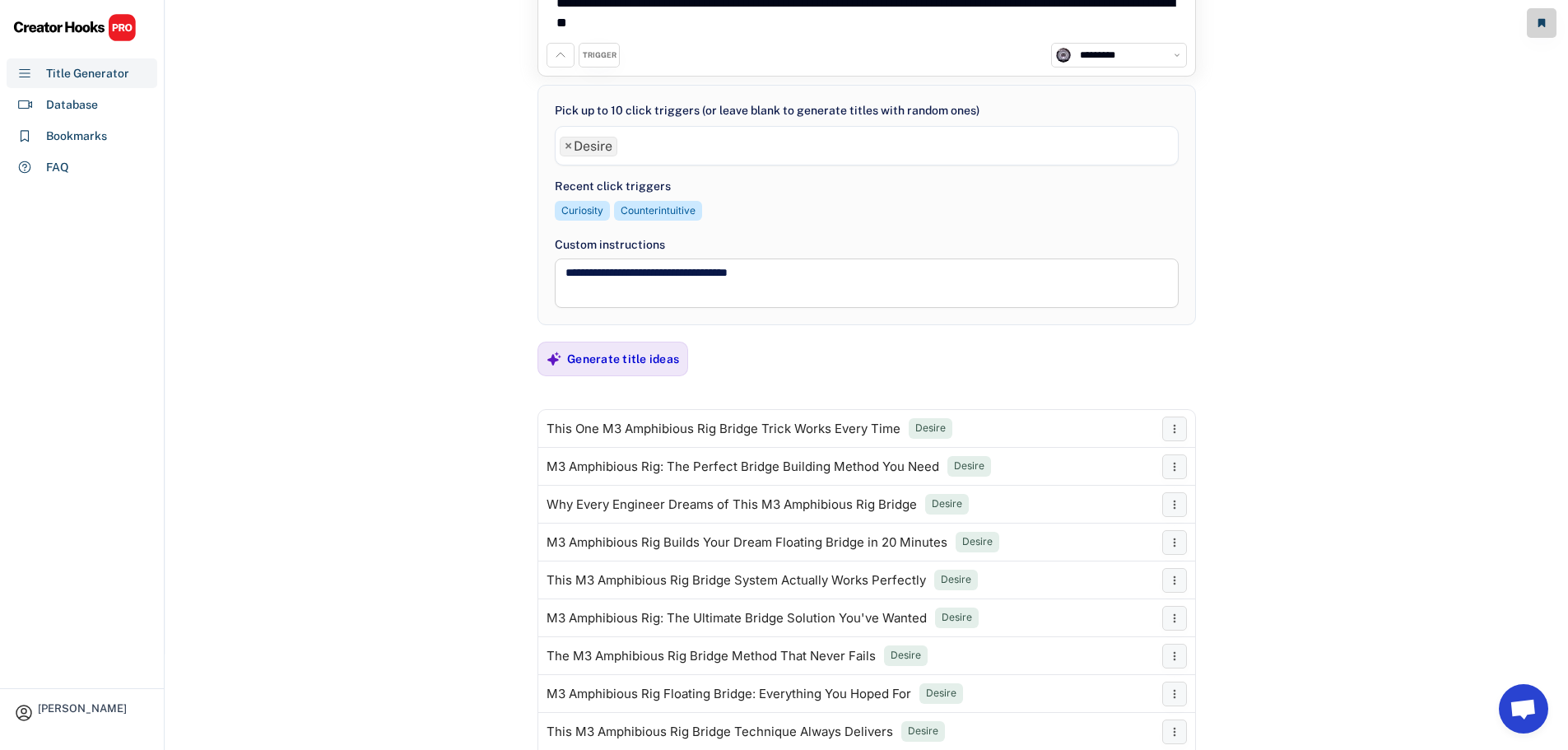
scroll to position [0, 0]
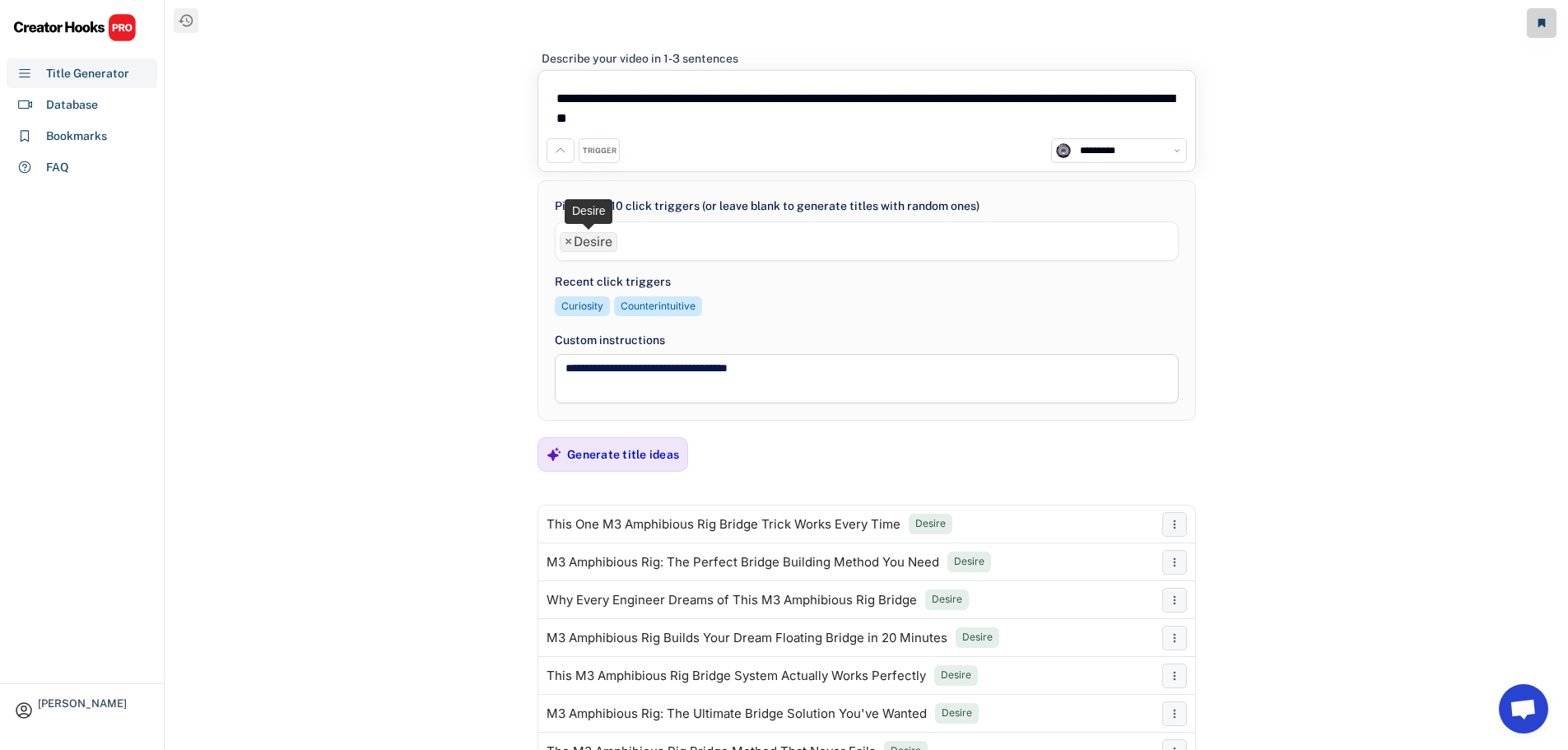
click at [569, 241] on span "×" at bounding box center [568, 241] width 7 height 13
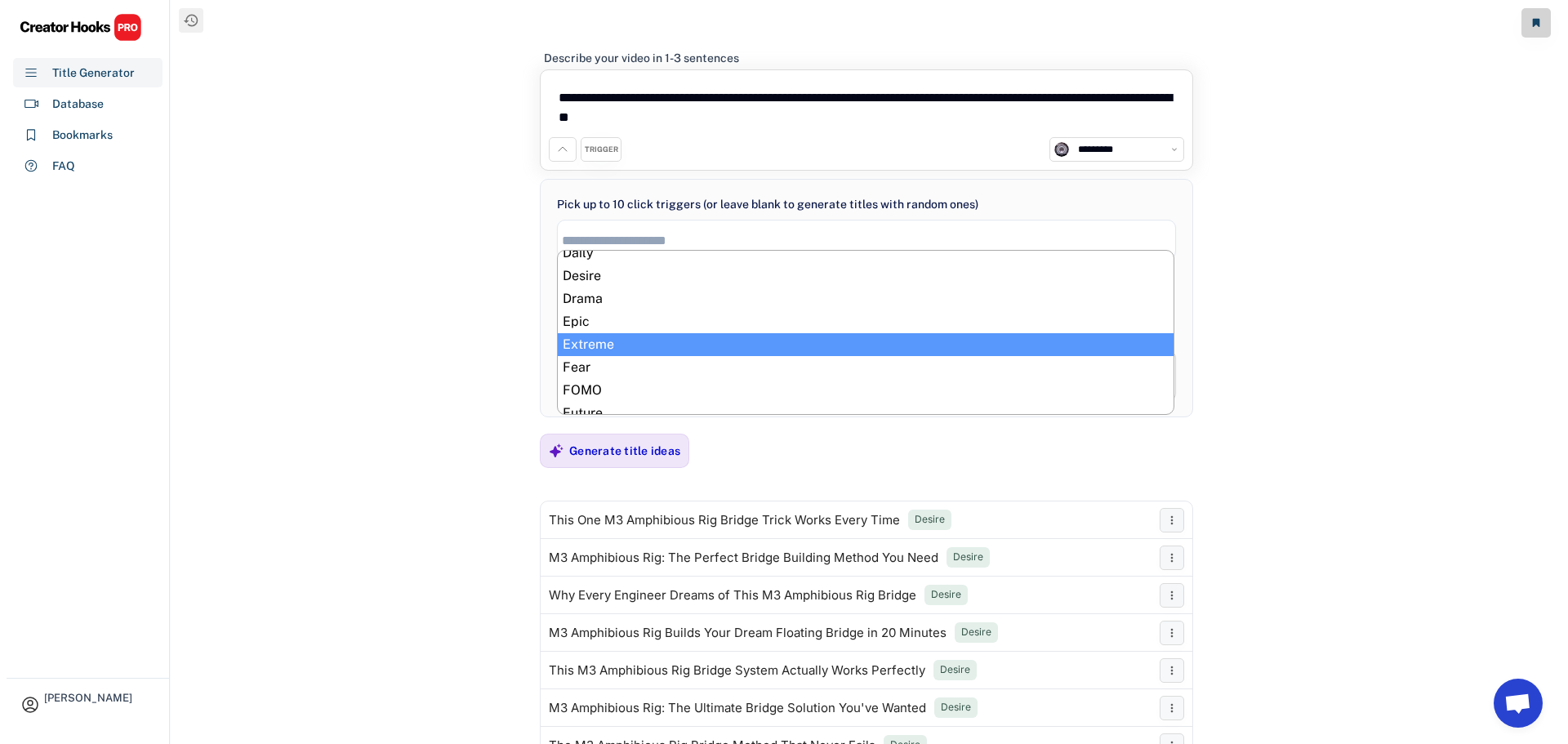
scroll to position [266, 0]
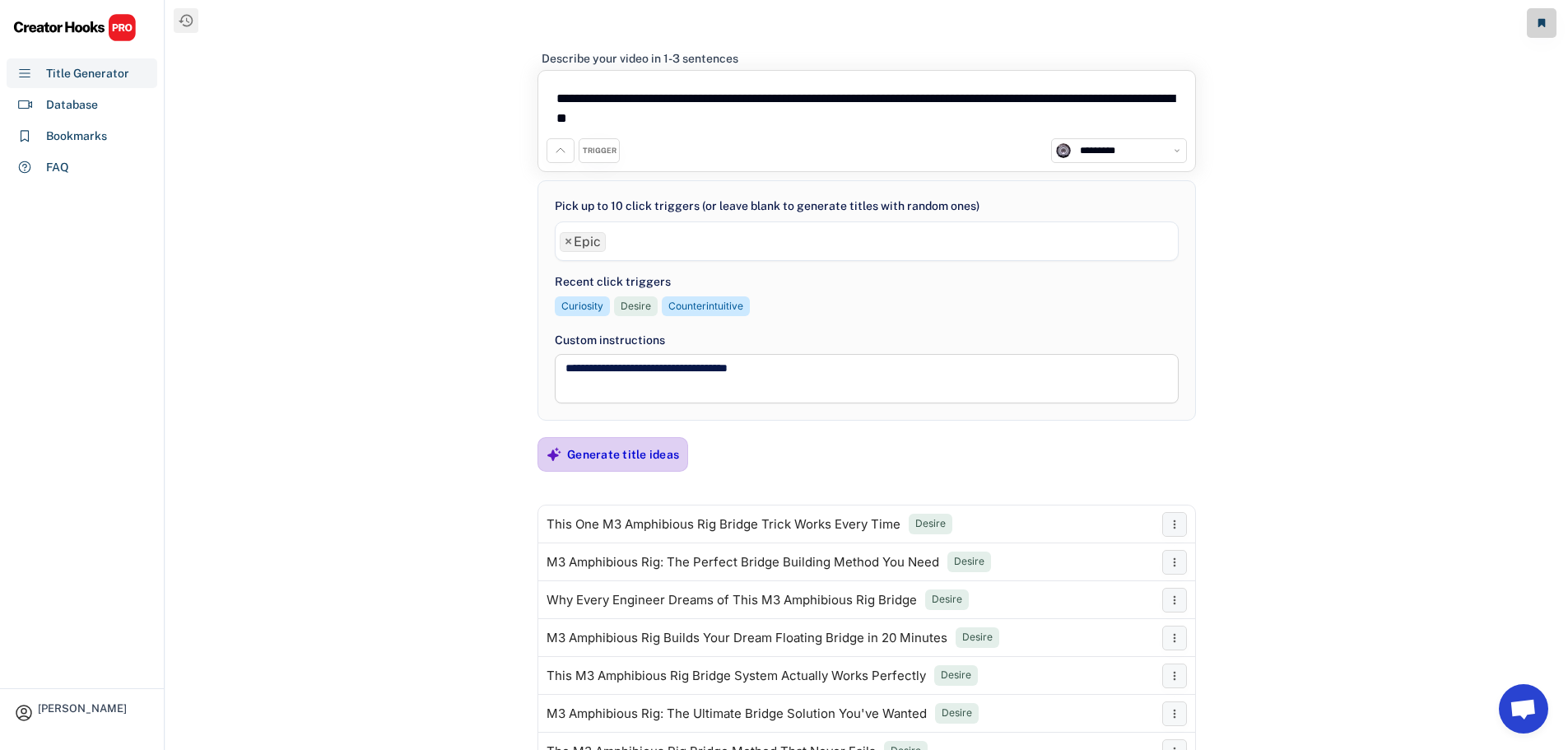
click at [585, 457] on div "Generate title ideas" at bounding box center [623, 454] width 112 height 15
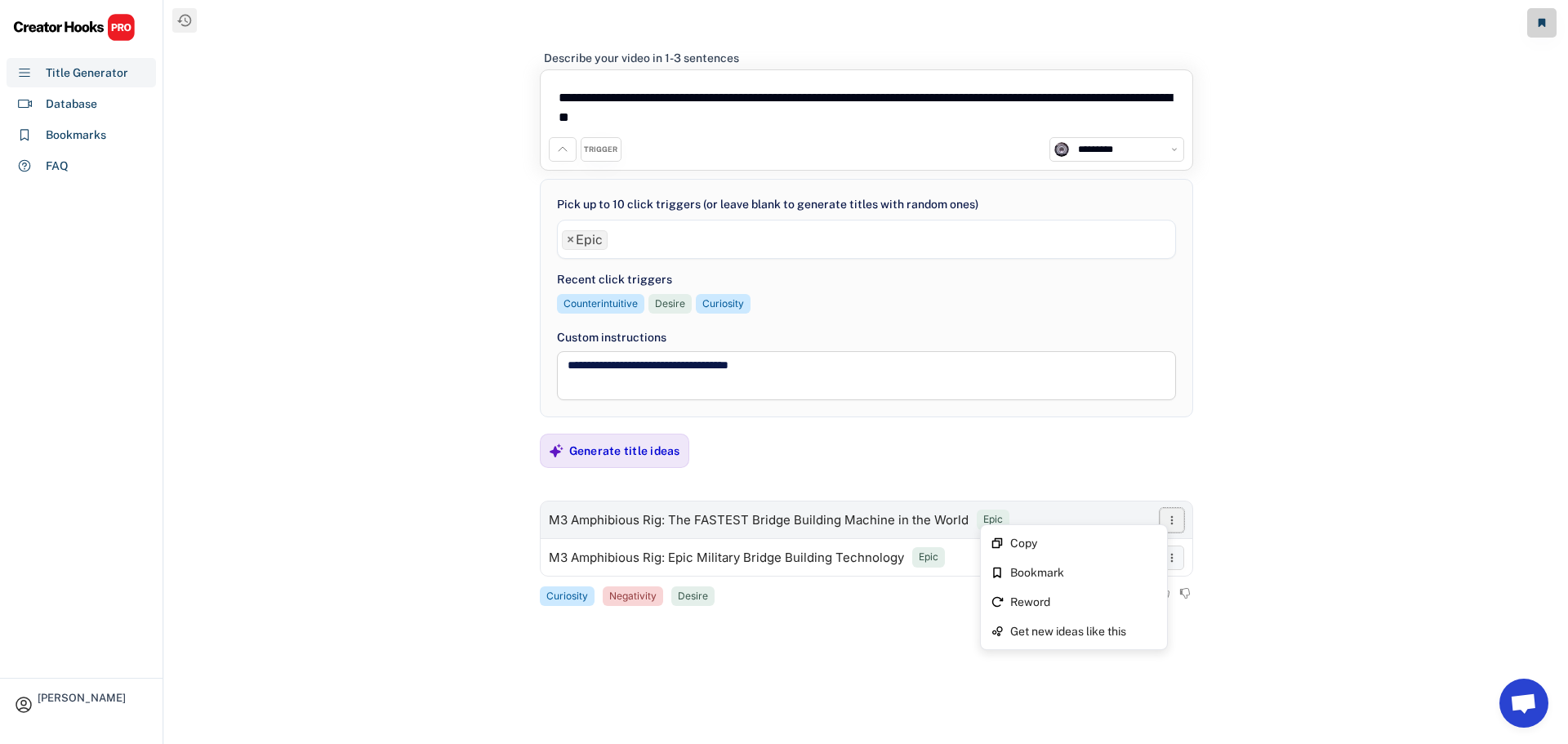
click at [1172, 517] on use at bounding box center [1171, 520] width 3 height 9
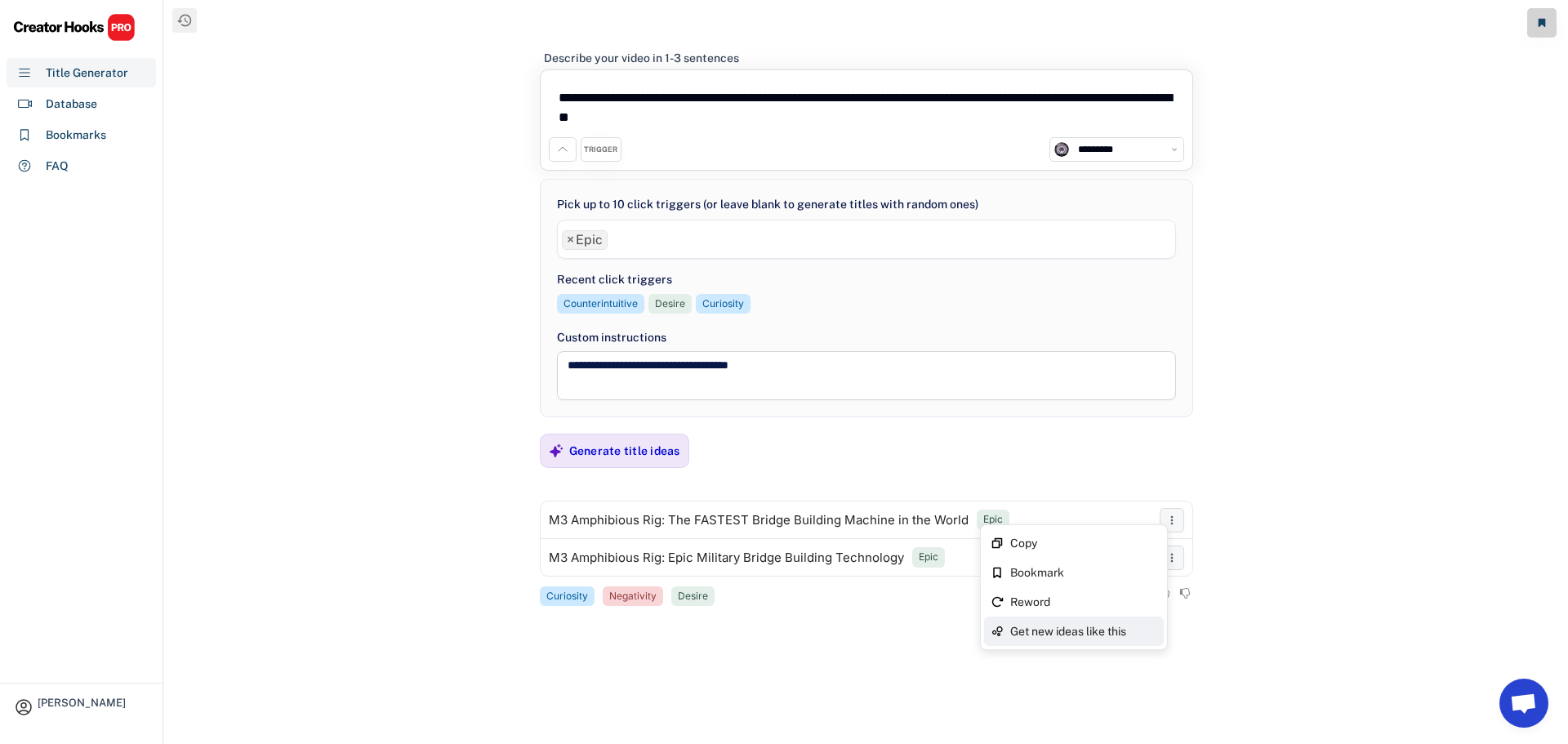
click at [1066, 634] on div "Get new ideas like this" at bounding box center [1084, 631] width 147 height 11
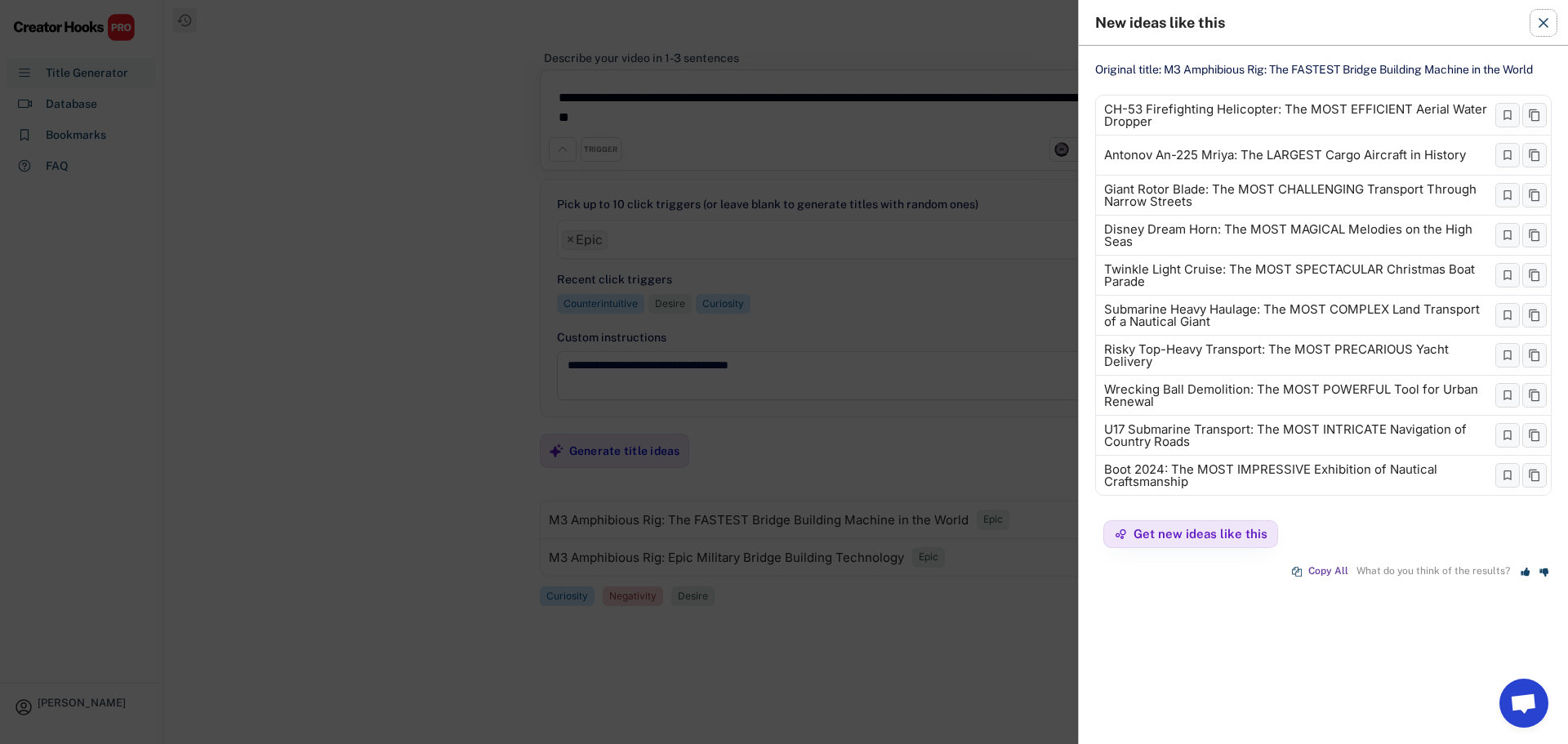
click at [1545, 18] on icon at bounding box center [1543, 23] width 17 height 17
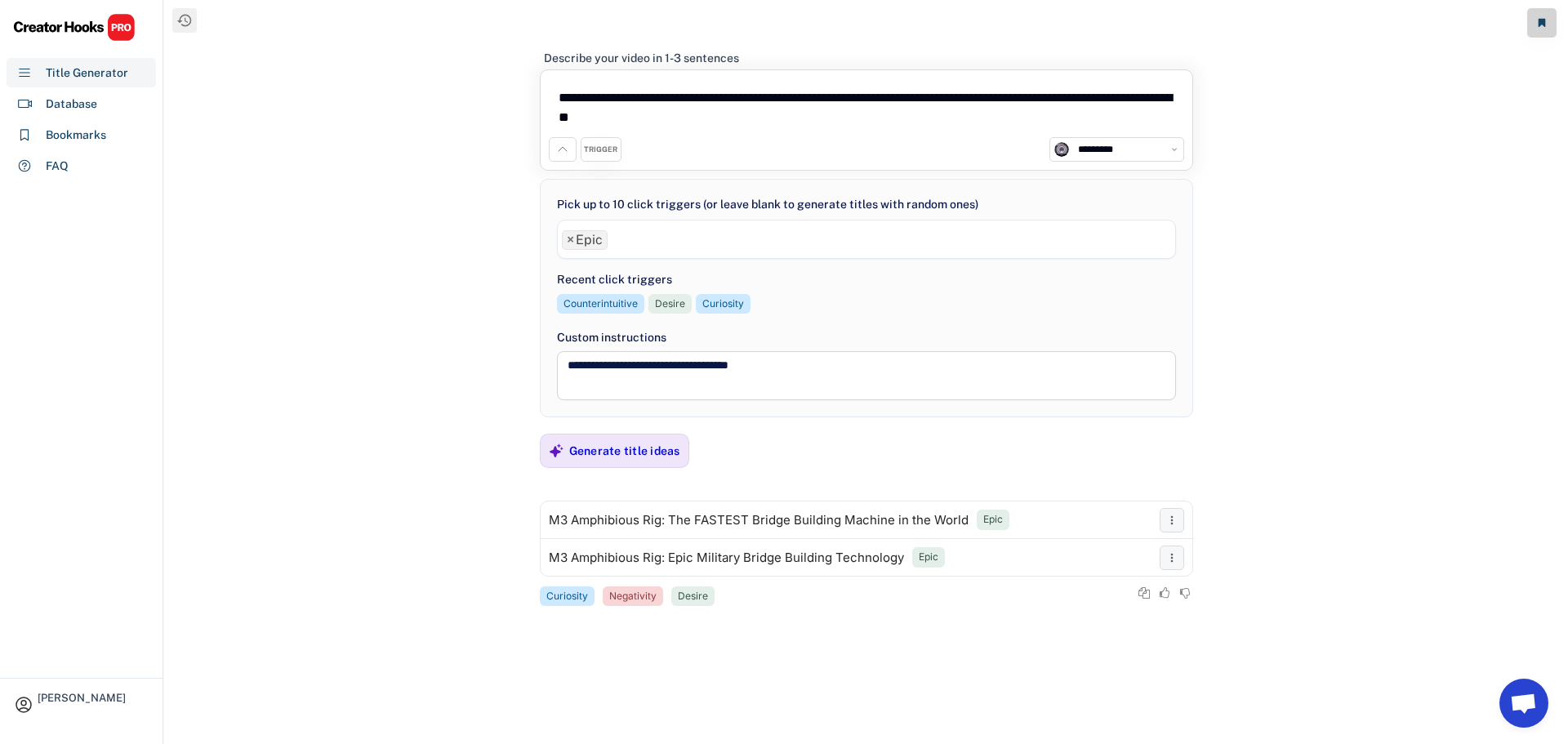
click at [571, 237] on span "×" at bounding box center [571, 239] width 7 height 13
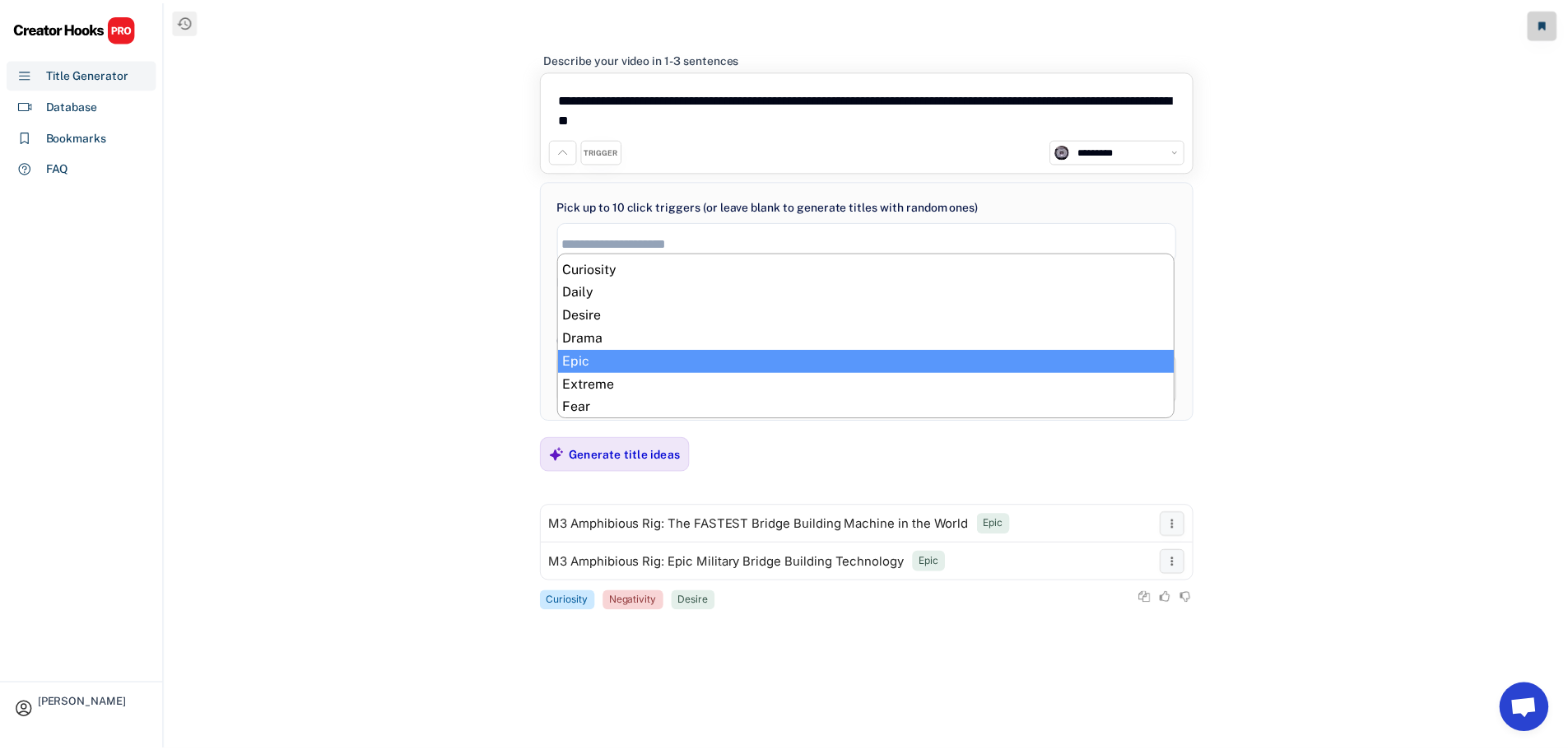
scroll to position [247, 0]
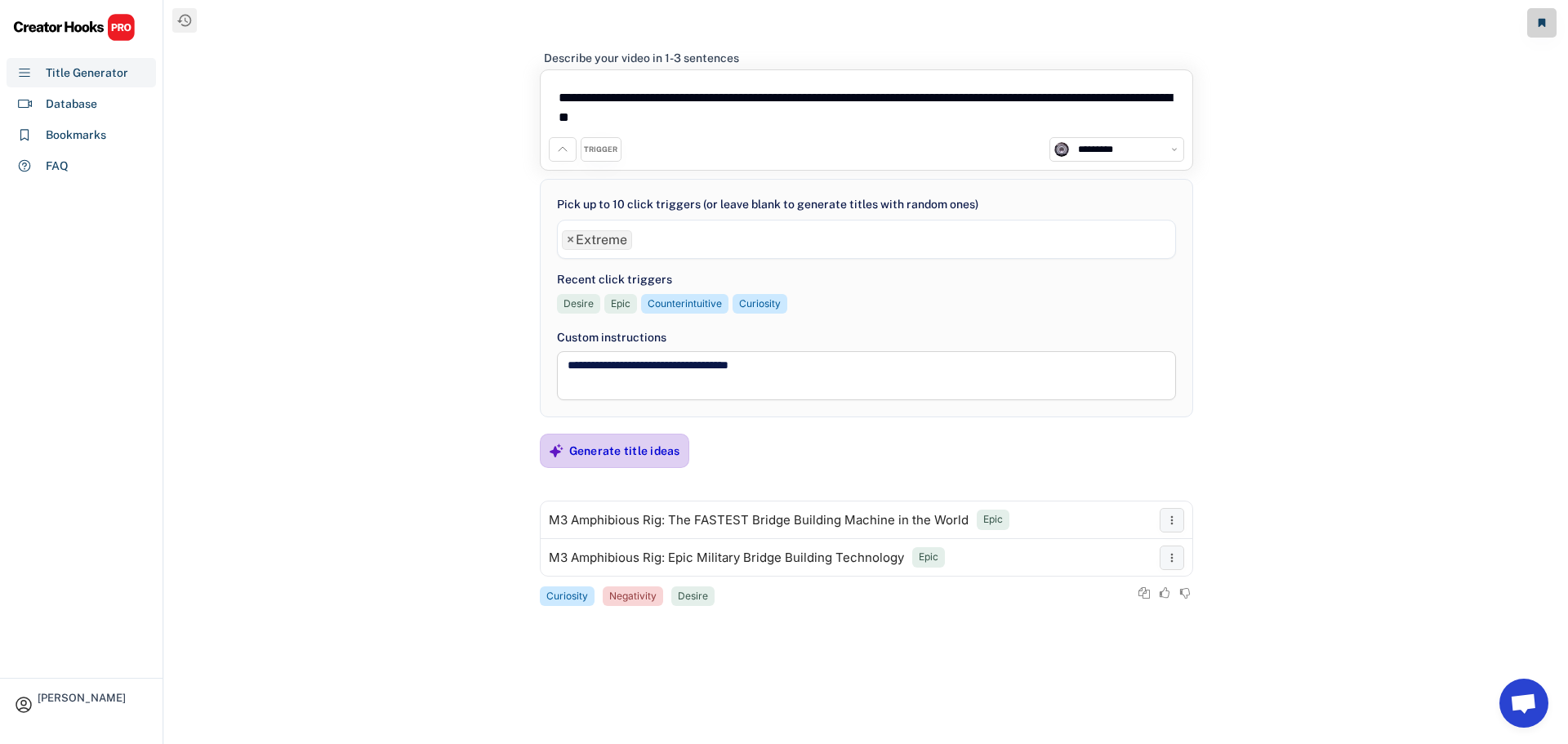
click at [587, 458] on div "Generate title ideas" at bounding box center [624, 450] width 111 height 15
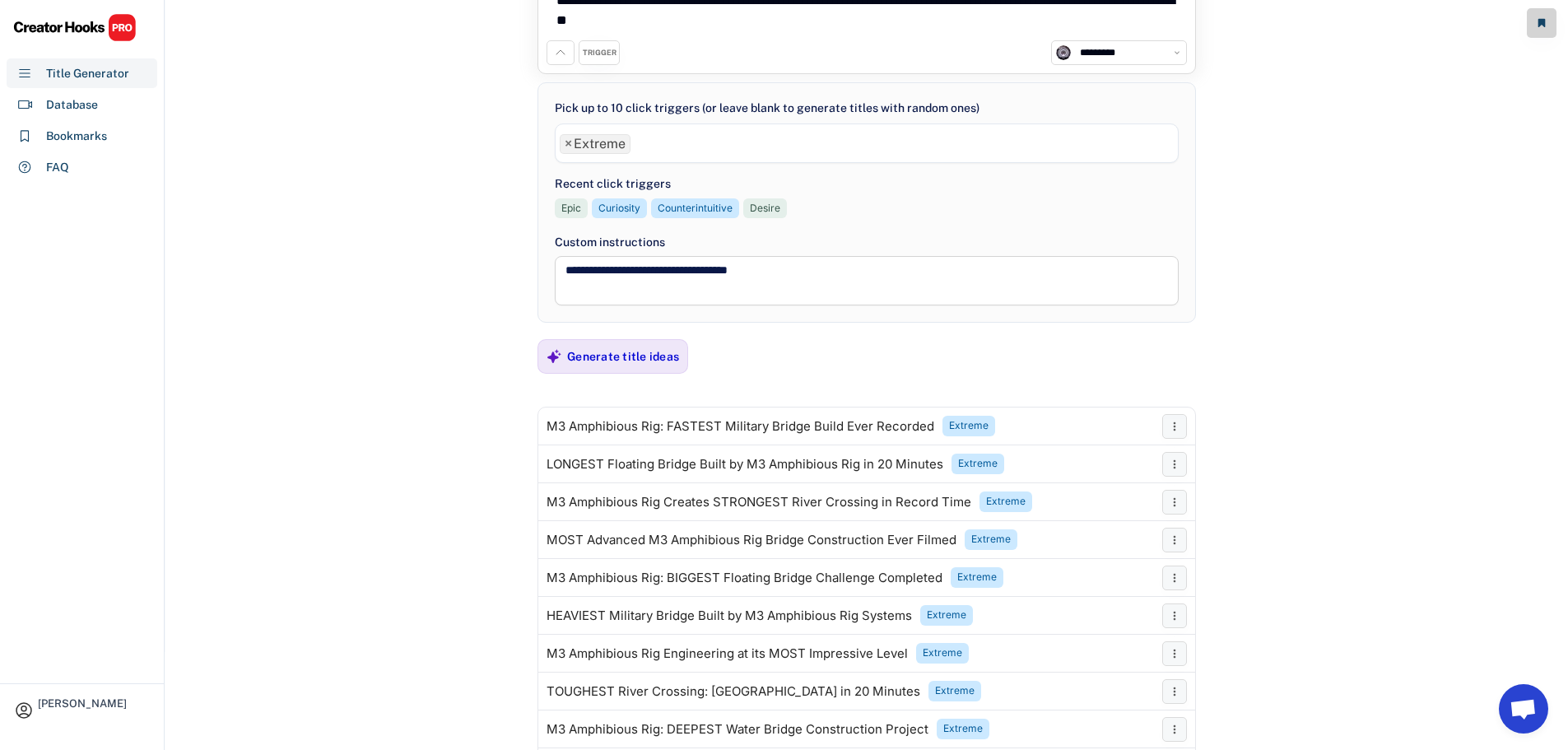
scroll to position [207, 0]
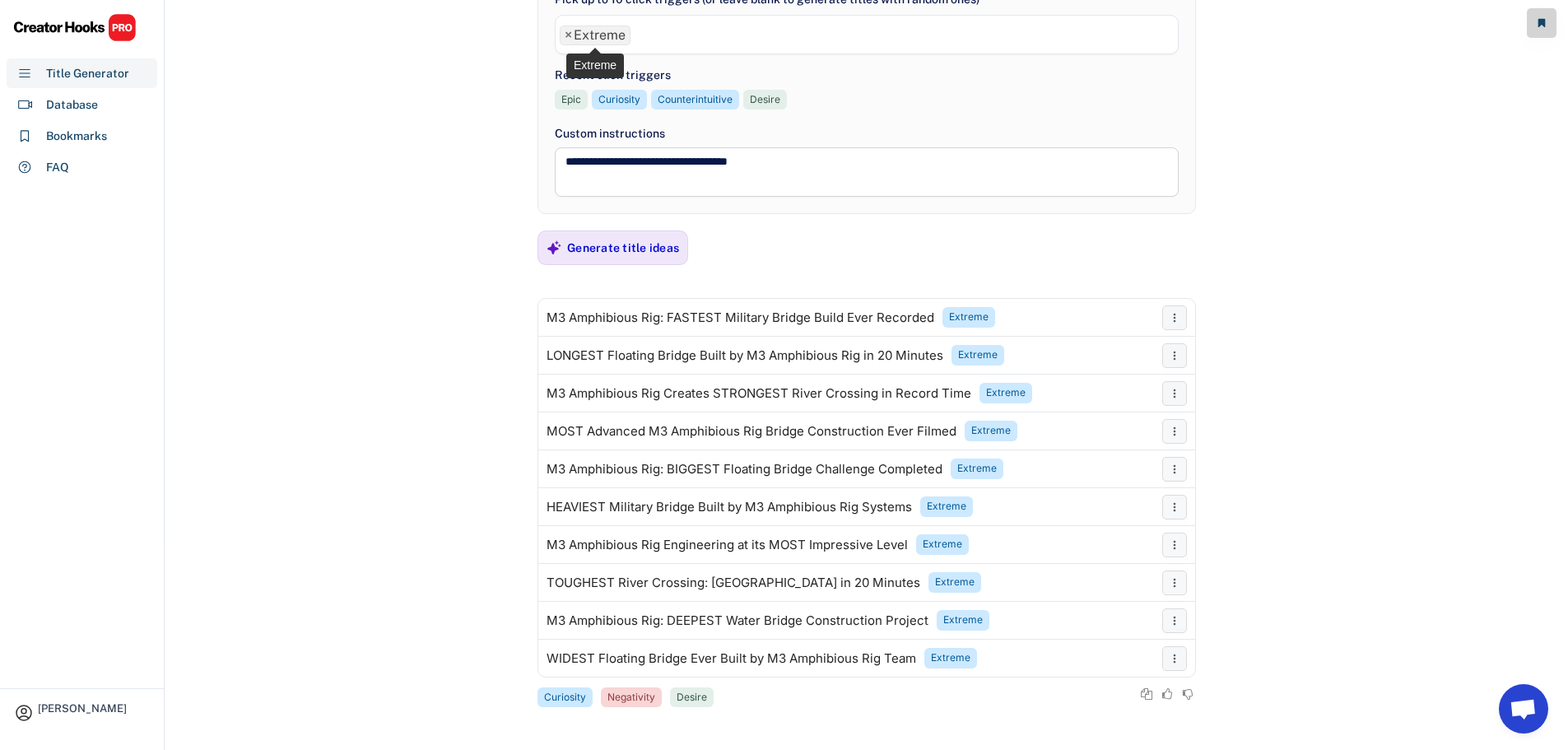
click at [569, 35] on span "×" at bounding box center [568, 35] width 7 height 13
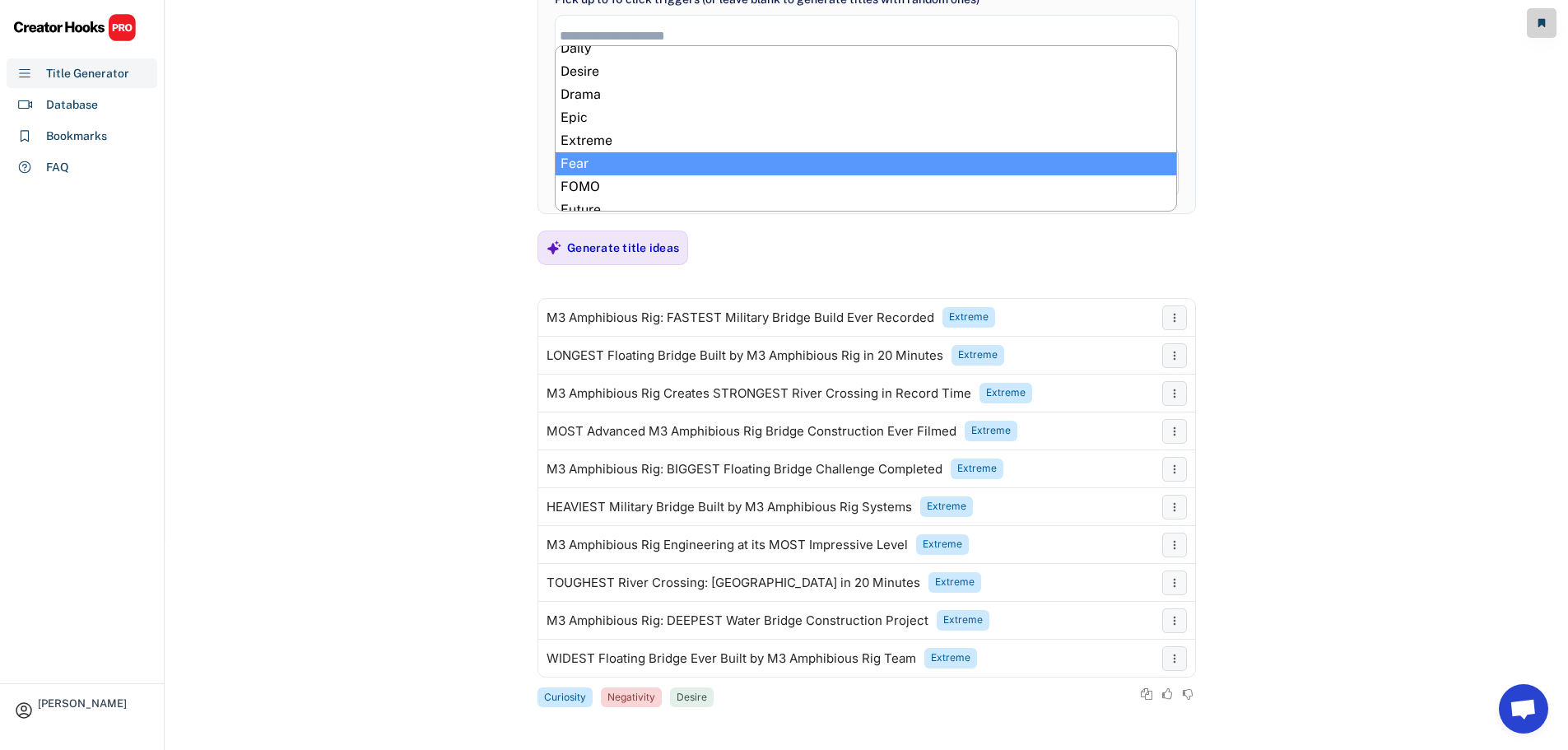
scroll to position [268, 0]
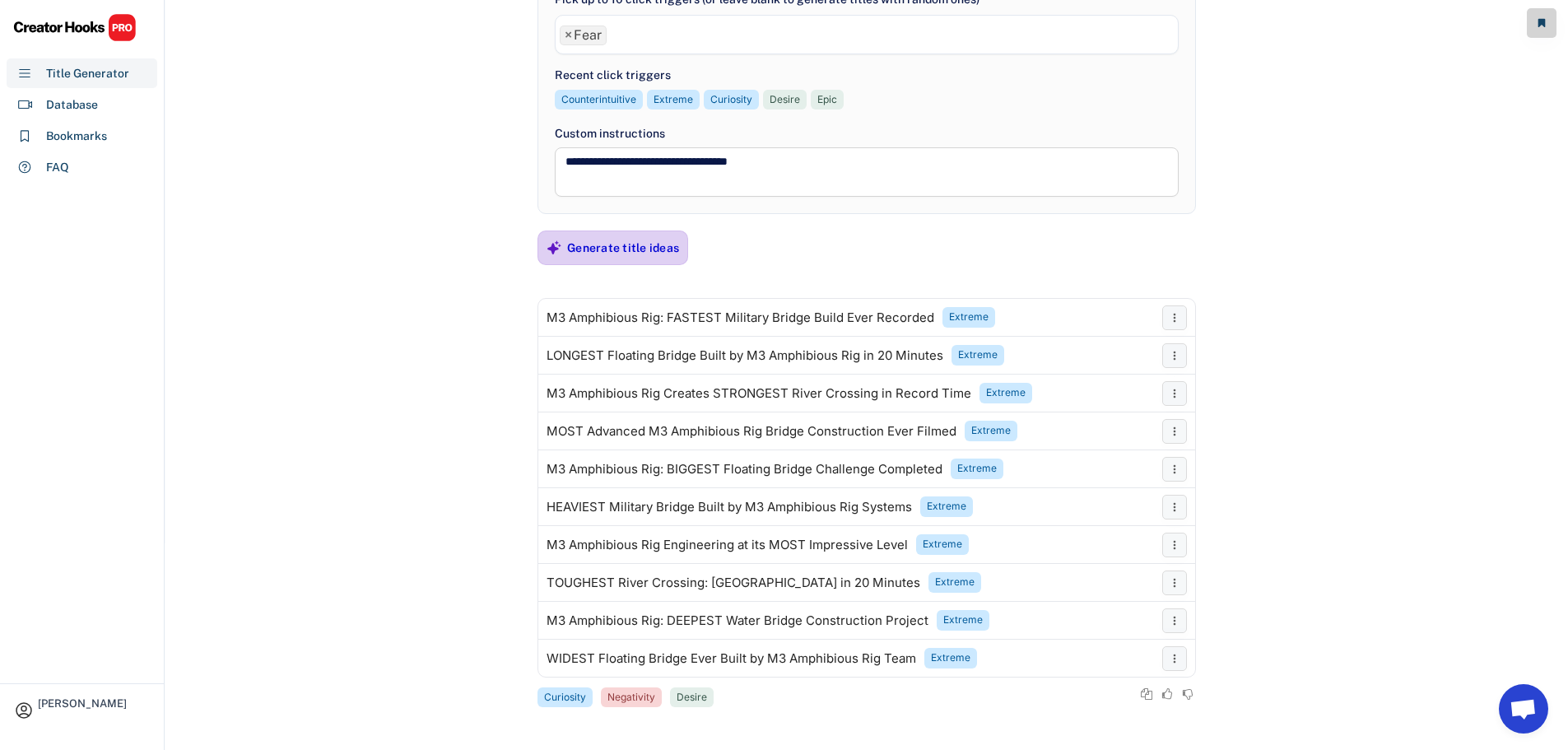
click at [604, 251] on div "Generate title ideas" at bounding box center [623, 247] width 112 height 15
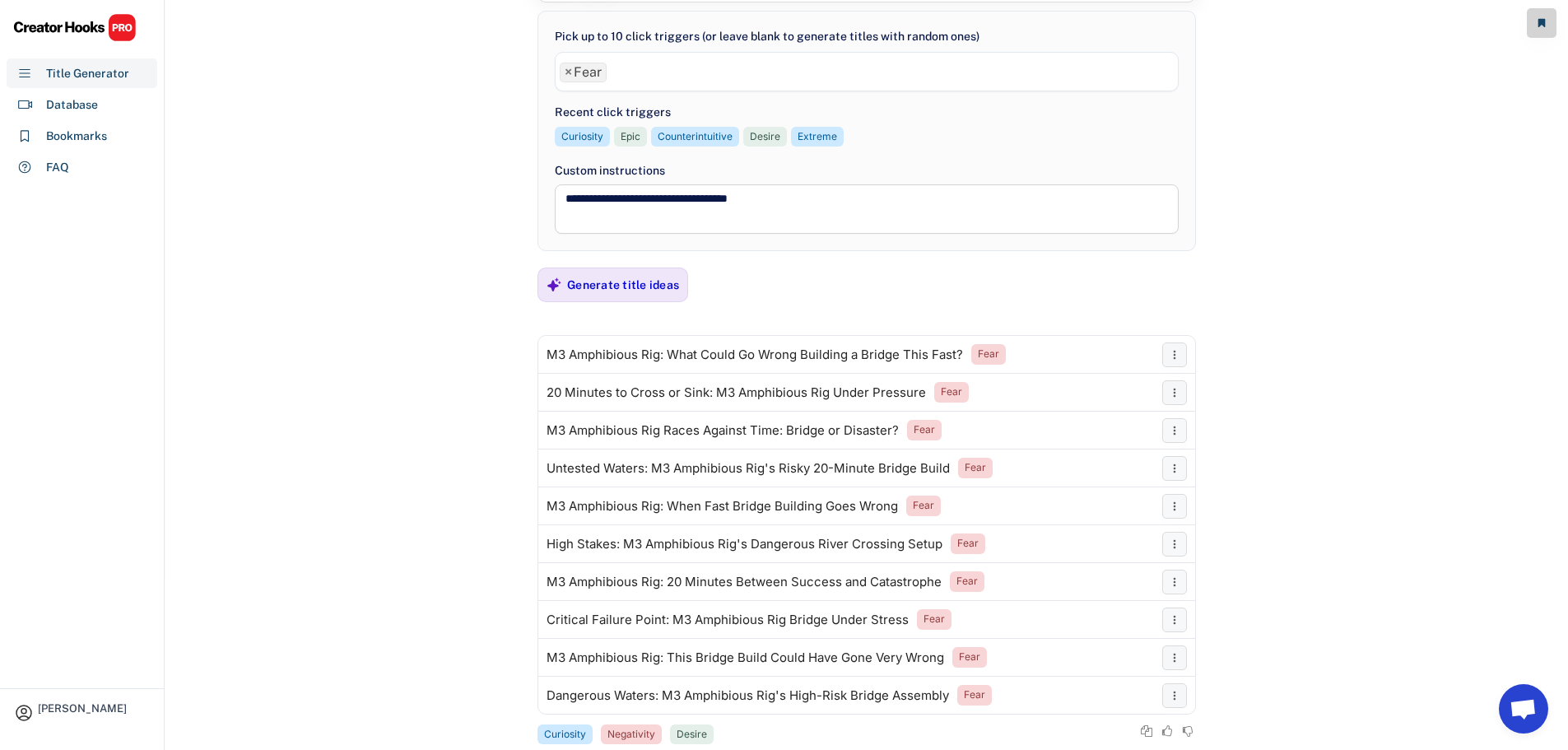
scroll to position [125, 0]
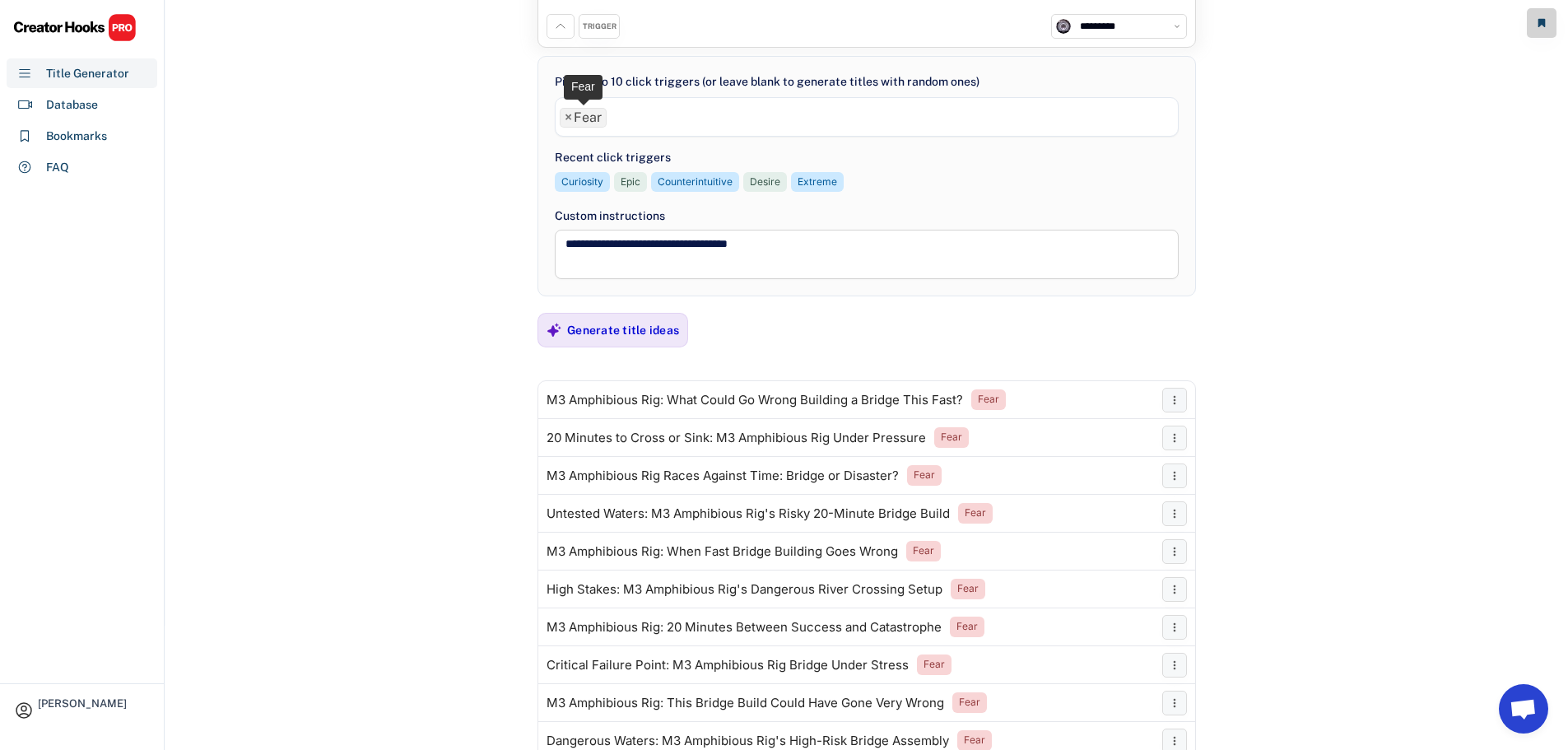
click at [570, 119] on span "×" at bounding box center [568, 117] width 7 height 13
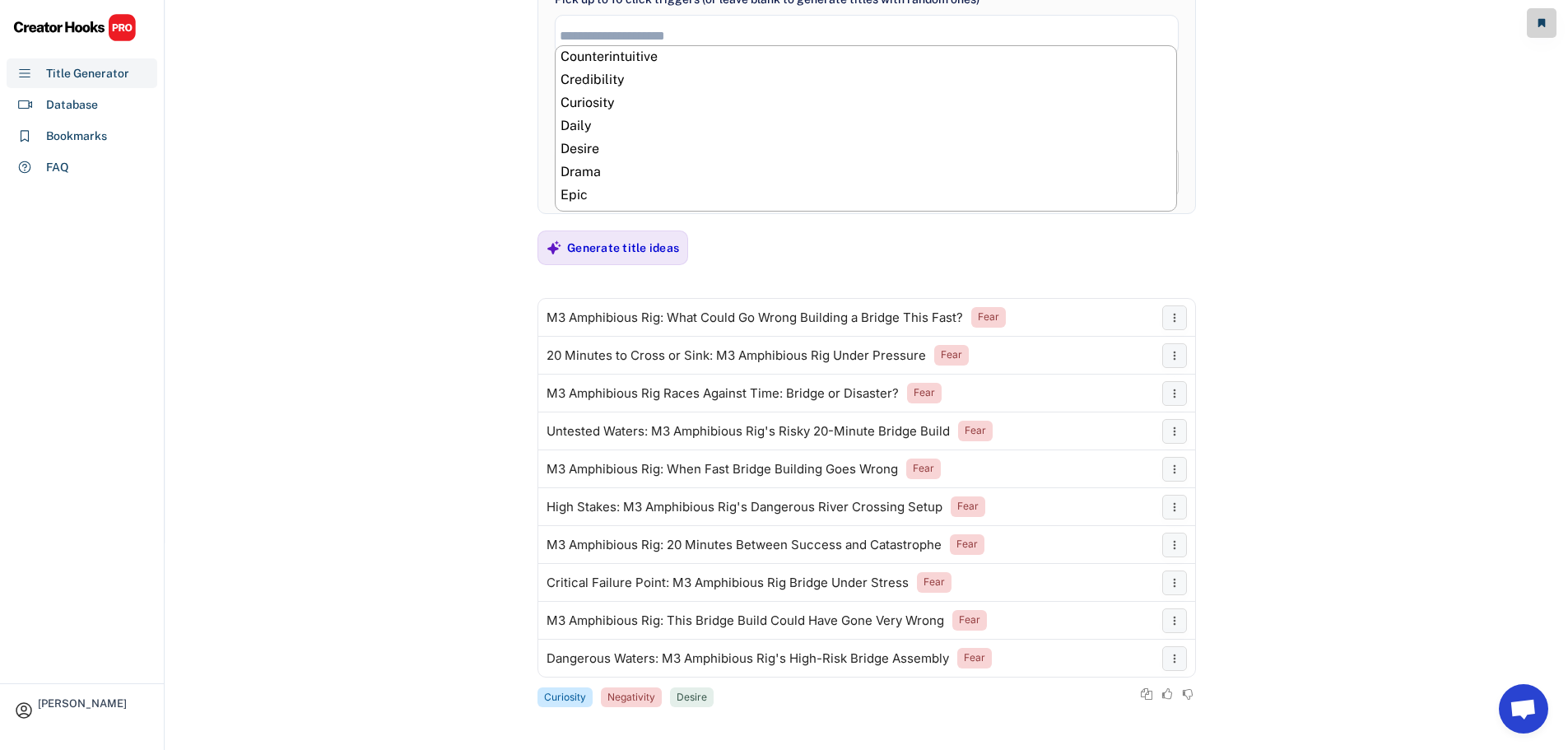
scroll to position [288, 0]
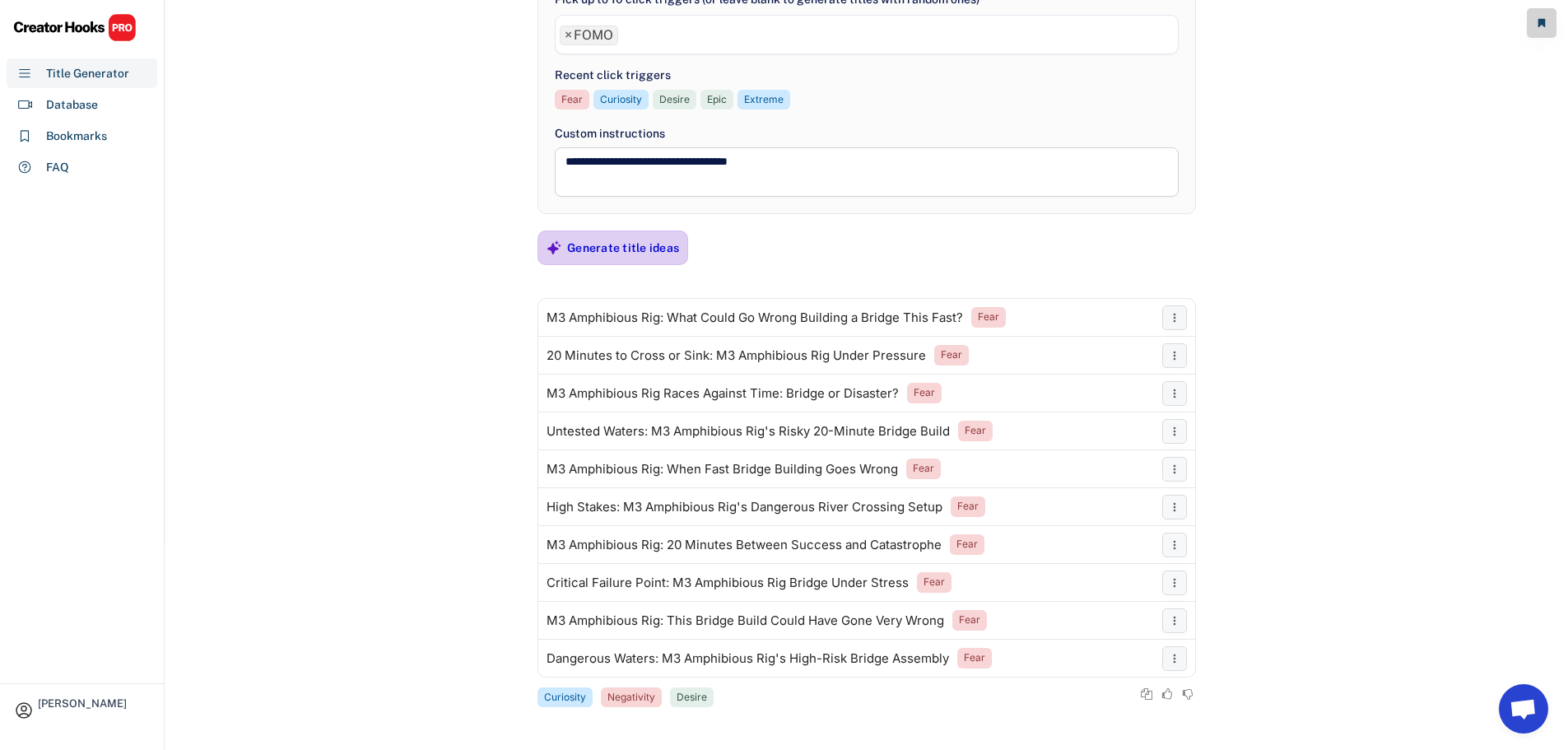
click at [588, 246] on div "Generate title ideas" at bounding box center [623, 247] width 112 height 15
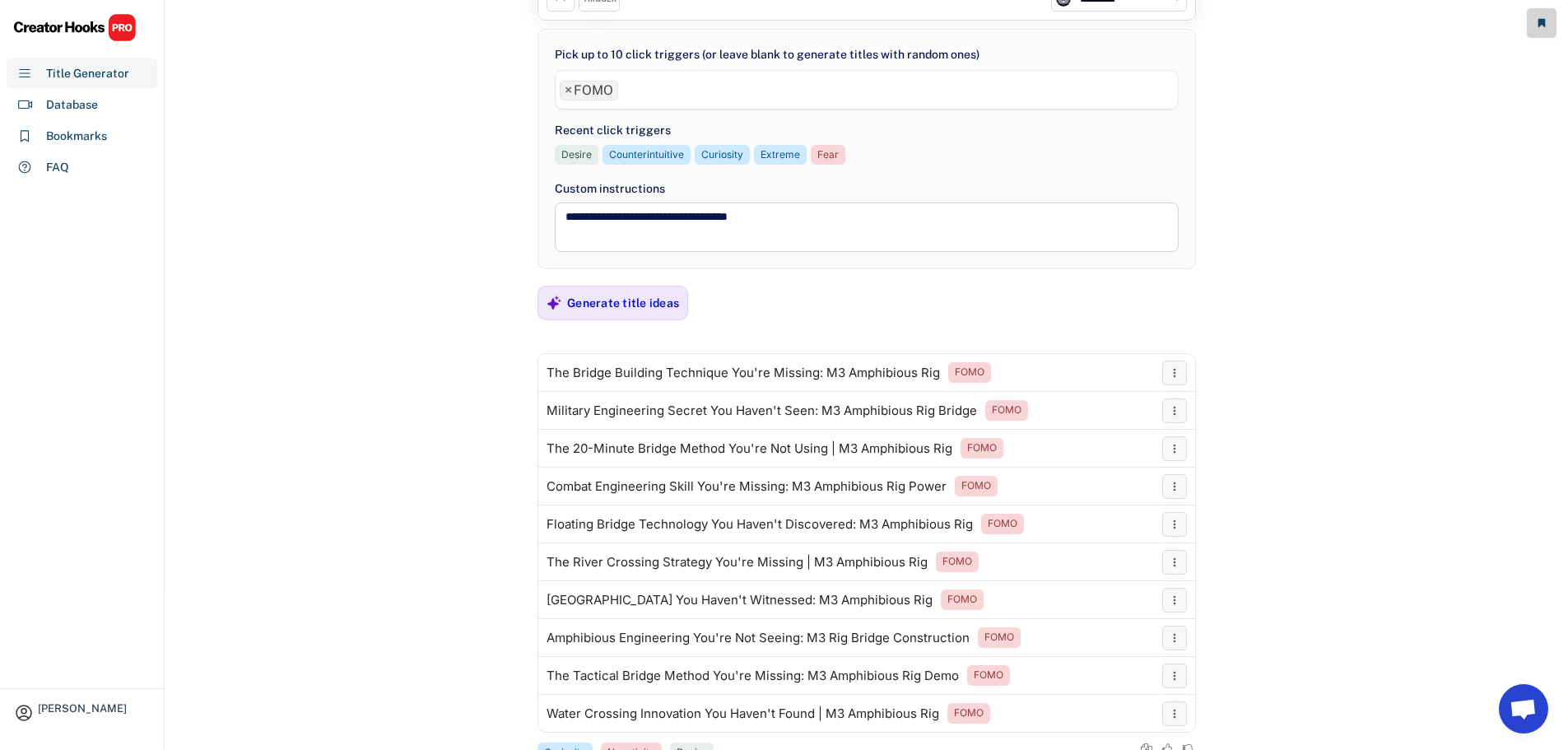
scroll to position [207, 0]
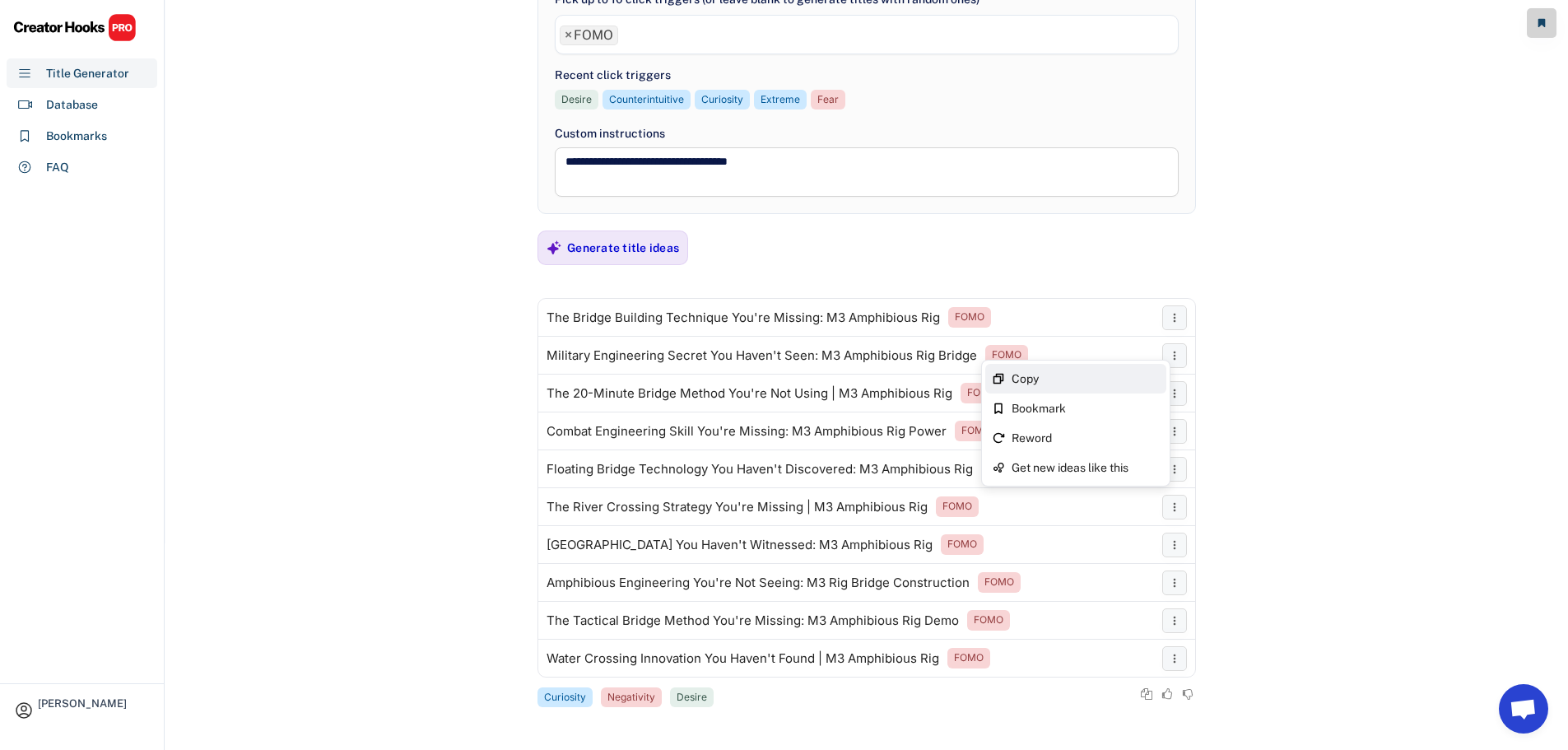
click at [1144, 381] on div "Copy" at bounding box center [1086, 378] width 148 height 11
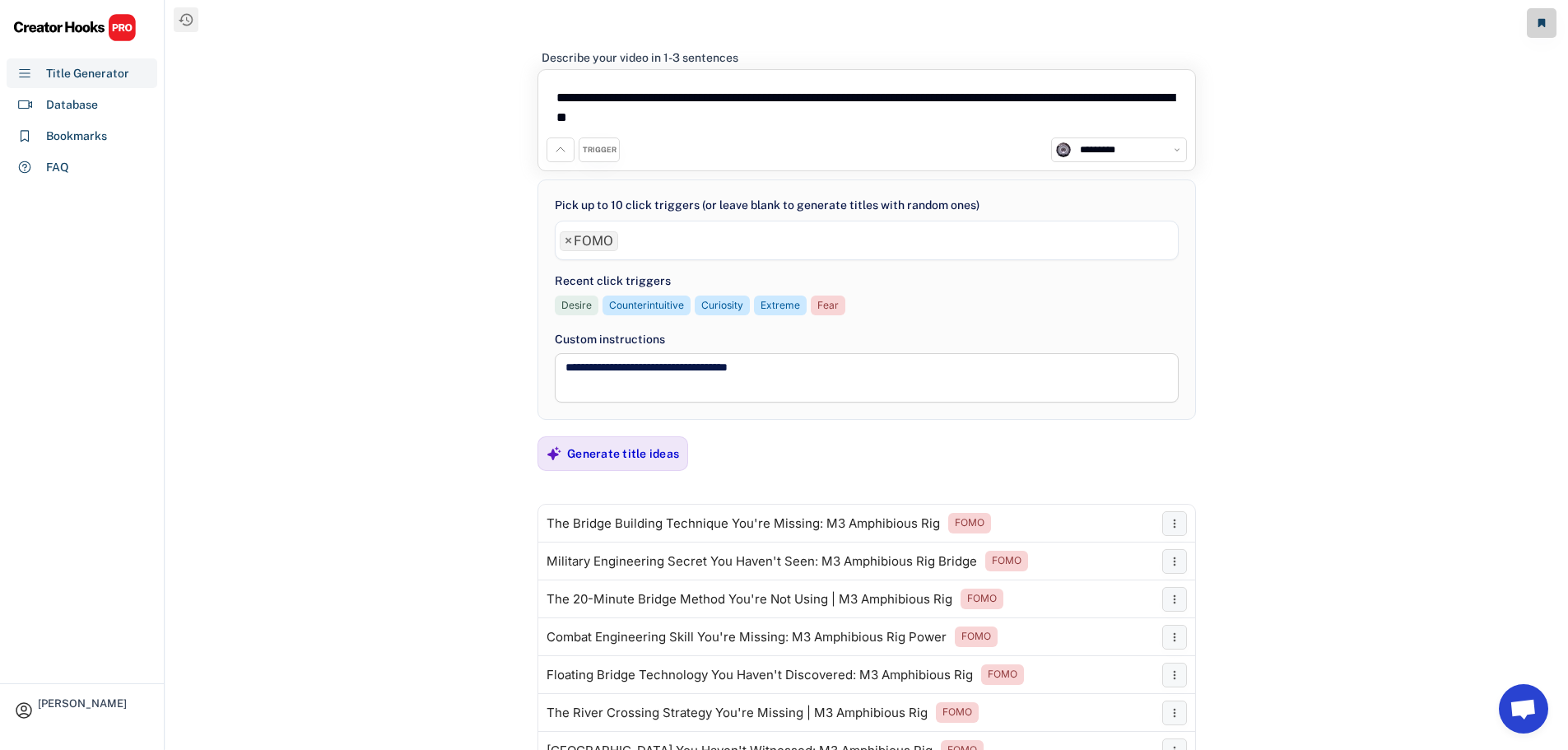
scroll to position [0, 0]
click at [570, 243] on span "×" at bounding box center [568, 241] width 7 height 13
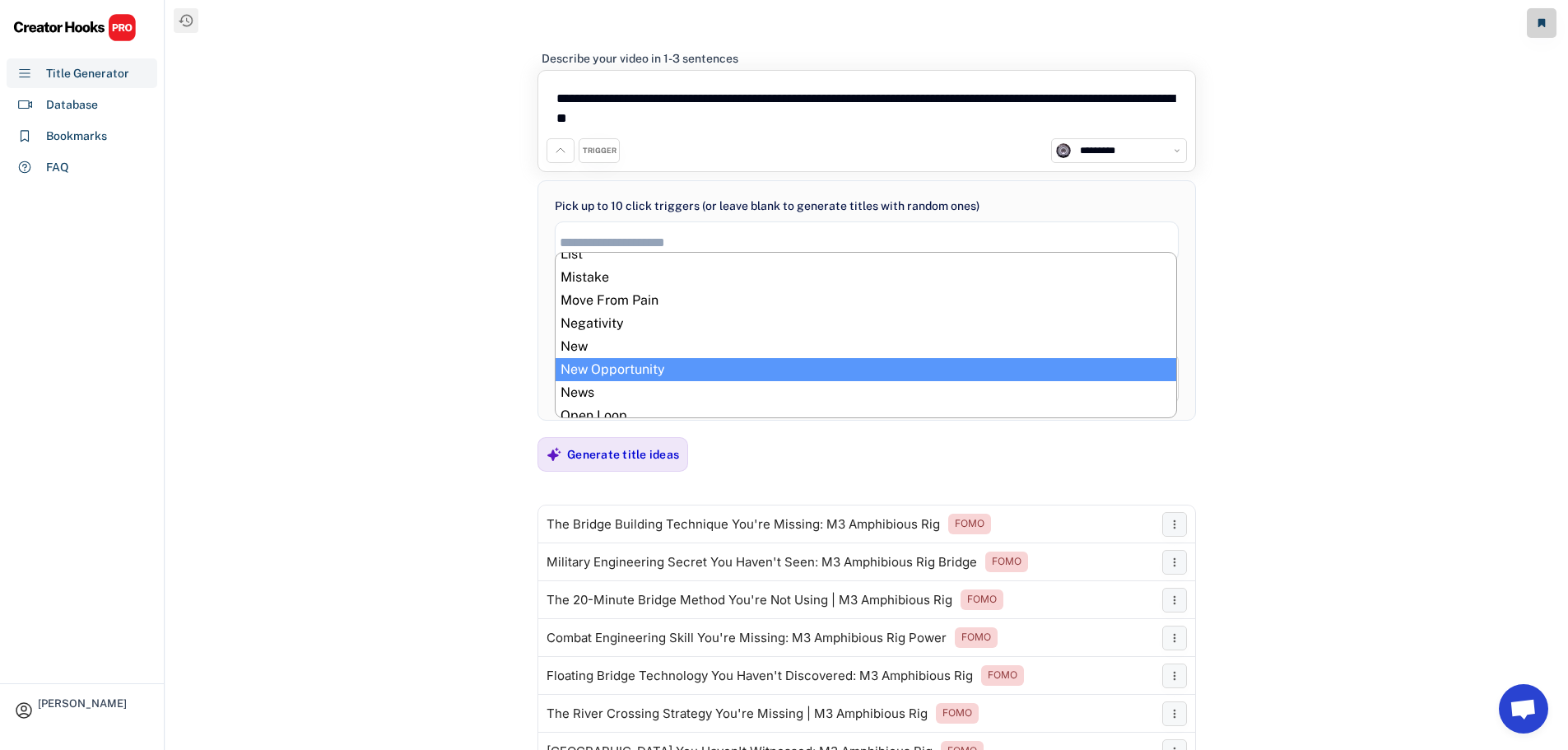
scroll to position [452, 0]
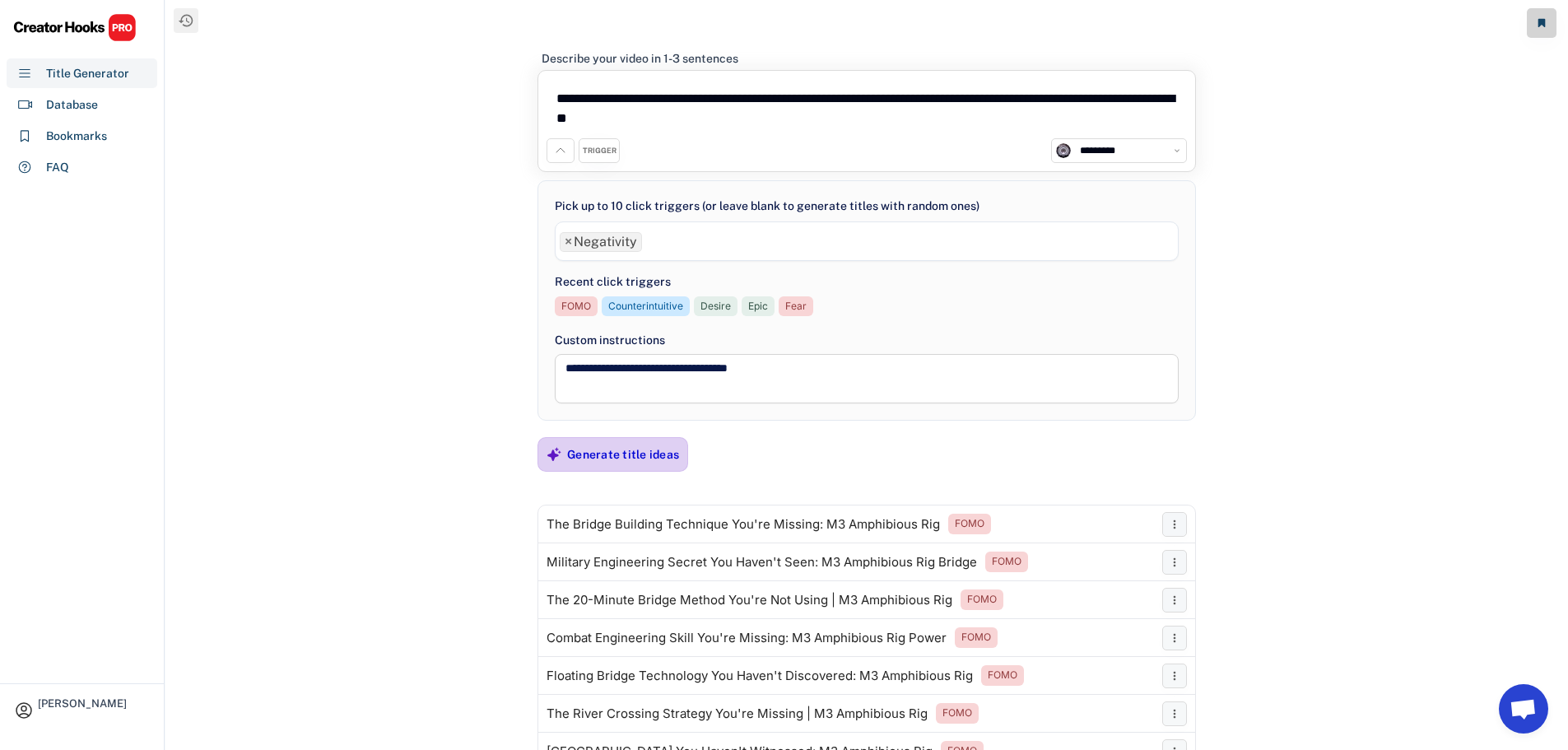
click at [590, 450] on div "Generate title ideas" at bounding box center [623, 454] width 112 height 15
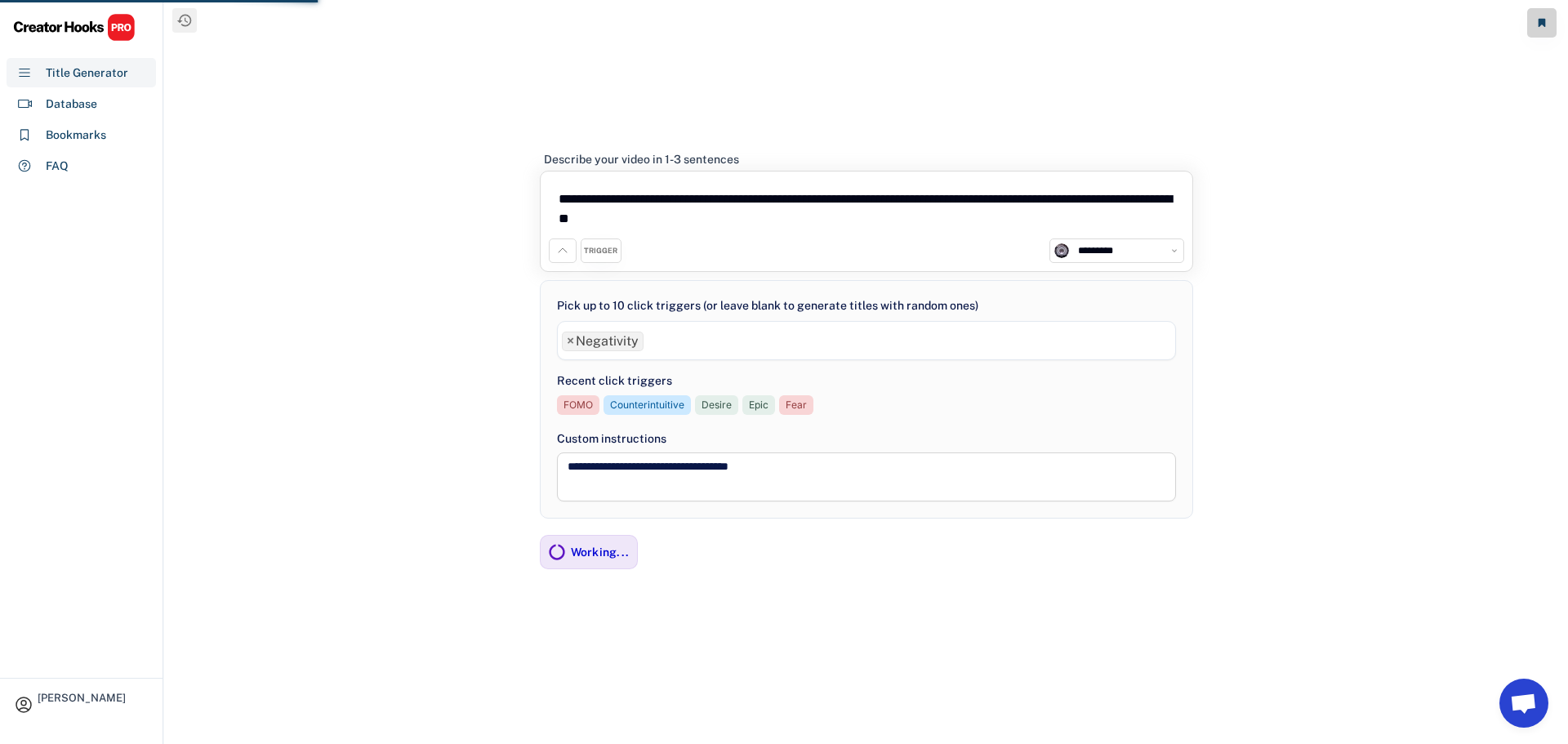
drag, startPoint x: 75, startPoint y: 103, endPoint x: 478, endPoint y: 98, distance: 403.0
click at [478, 98] on div "**********" at bounding box center [866, 372] width 1404 height 744
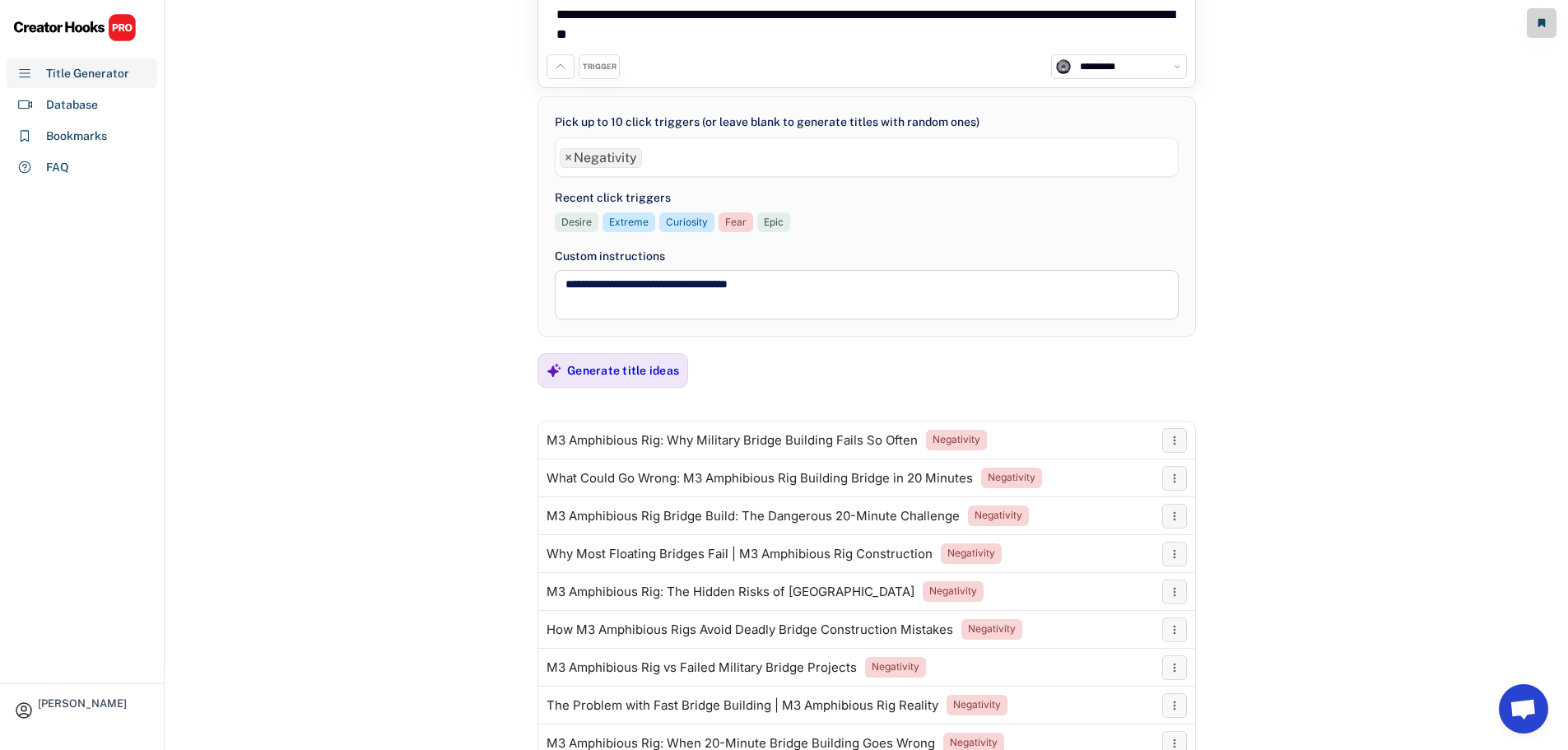
scroll to position [0, 0]
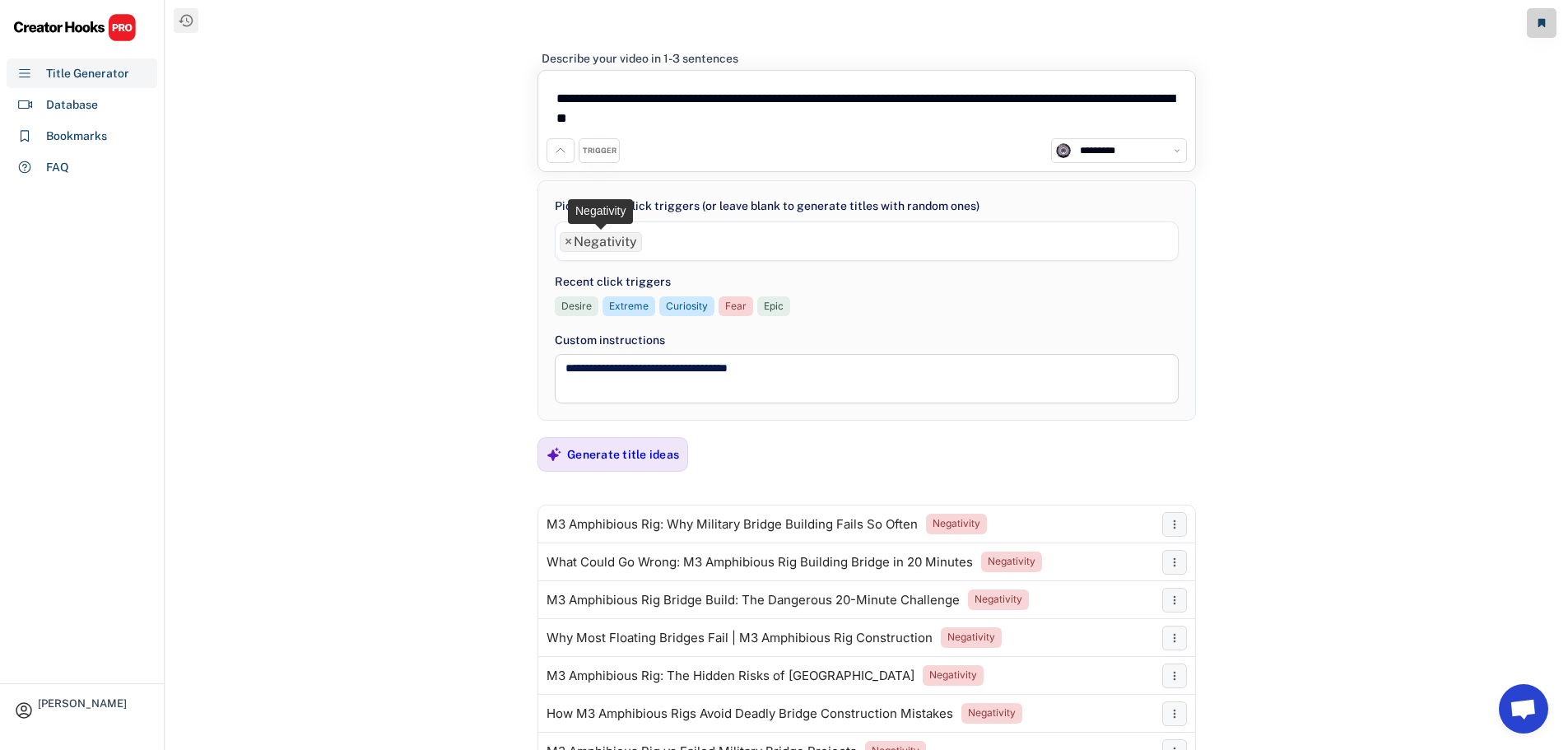
click at [567, 244] on span "×" at bounding box center [568, 241] width 7 height 13
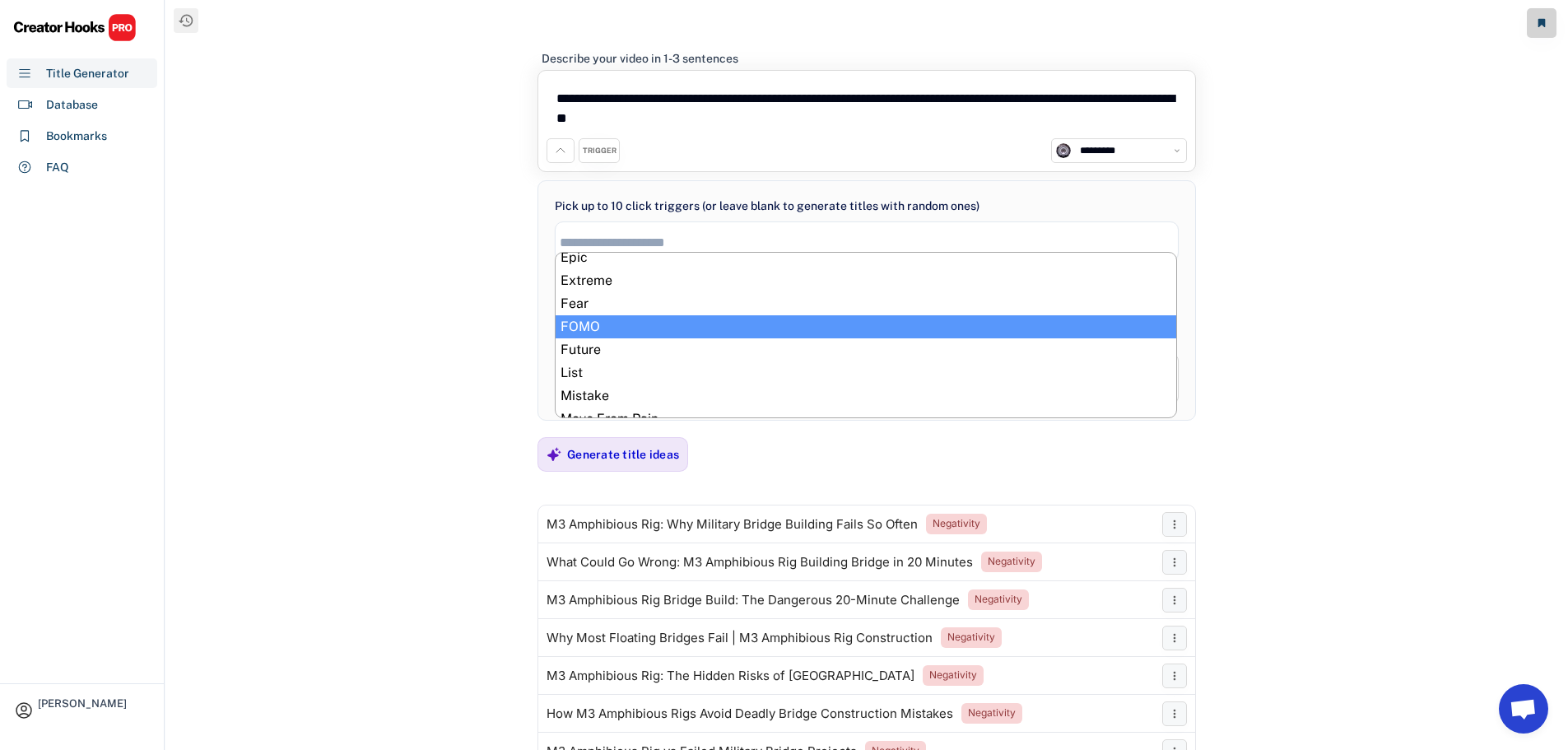
scroll to position [350, 0]
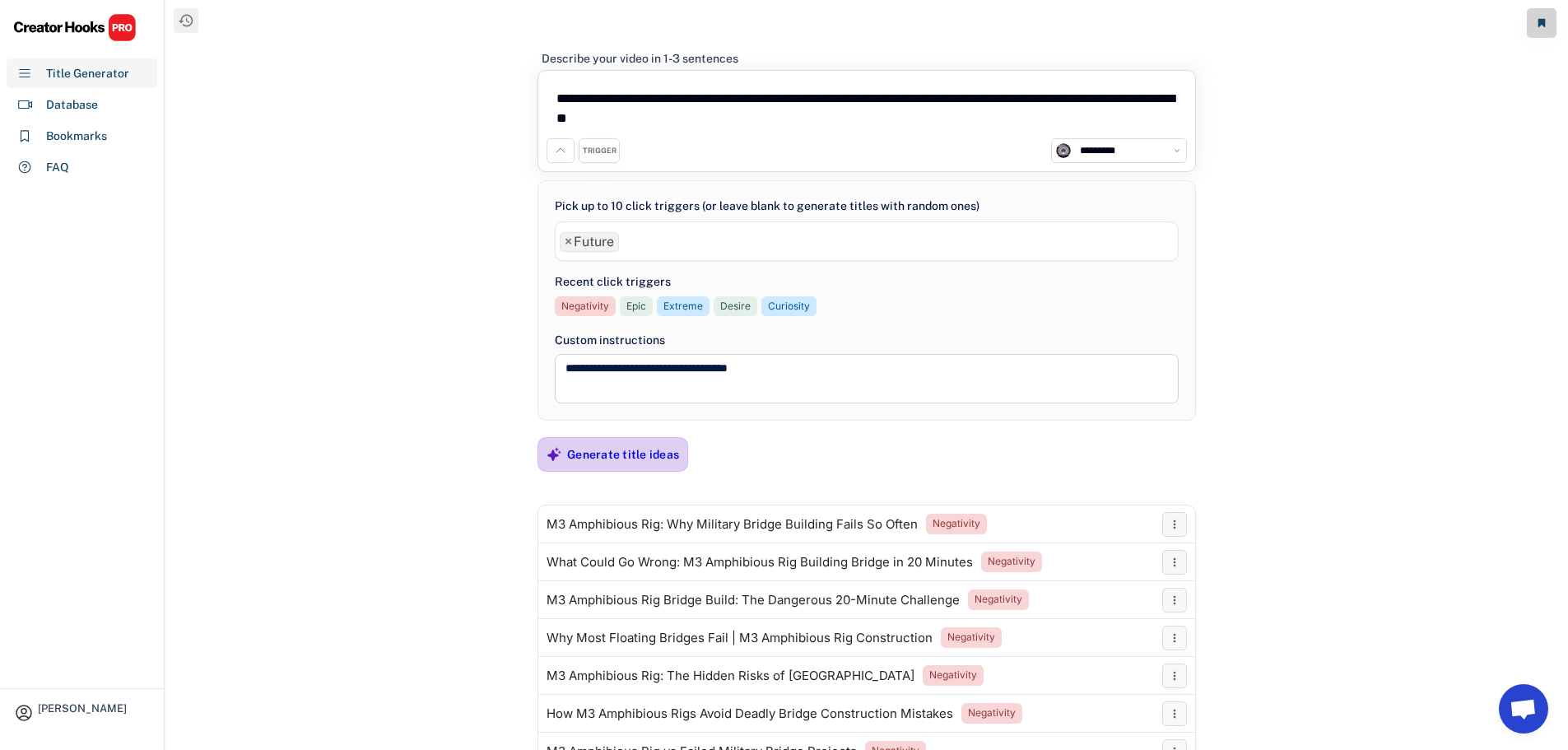
click at [585, 456] on div "Generate title ideas" at bounding box center [623, 454] width 112 height 15
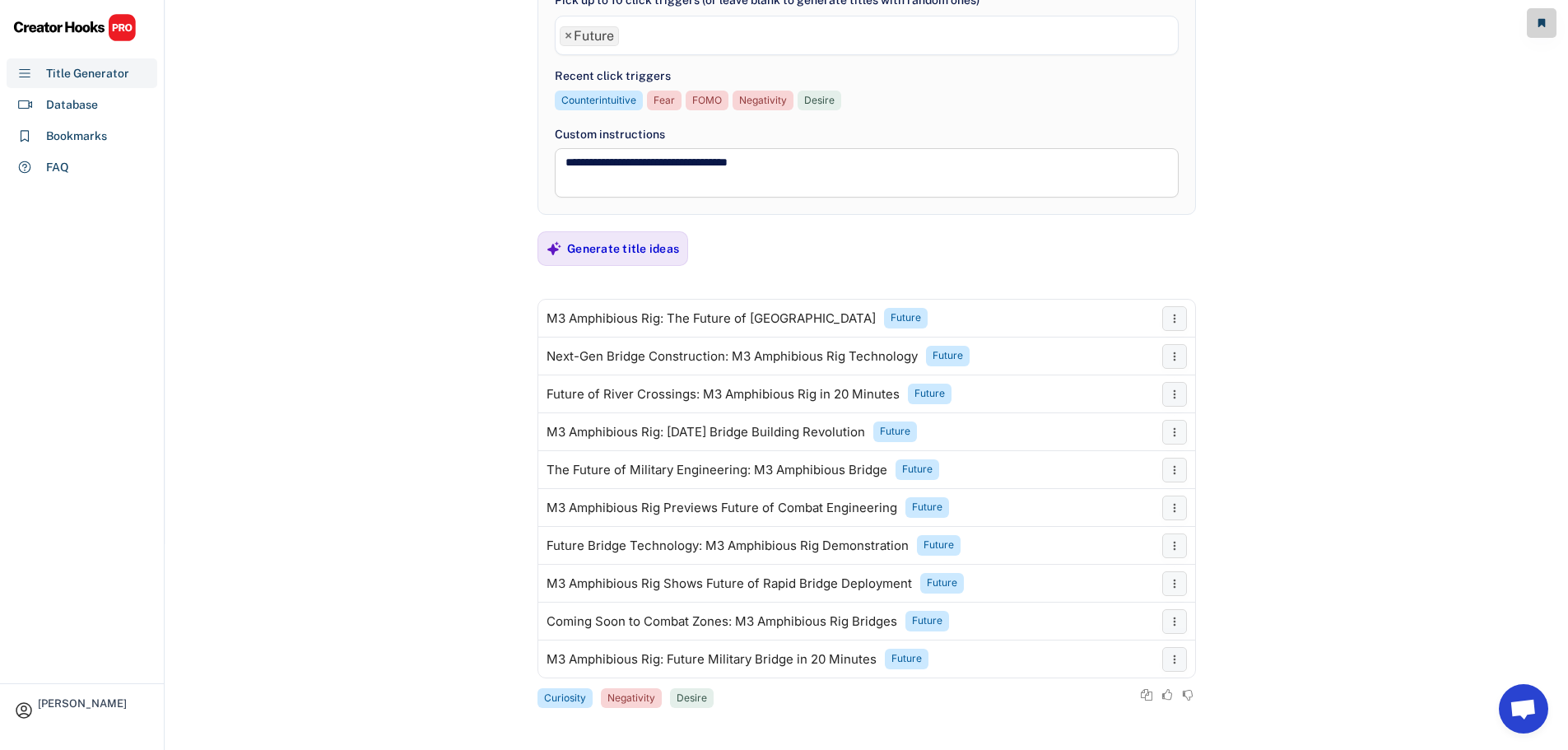
scroll to position [207, 0]
click at [571, 32] on span "×" at bounding box center [568, 35] width 7 height 13
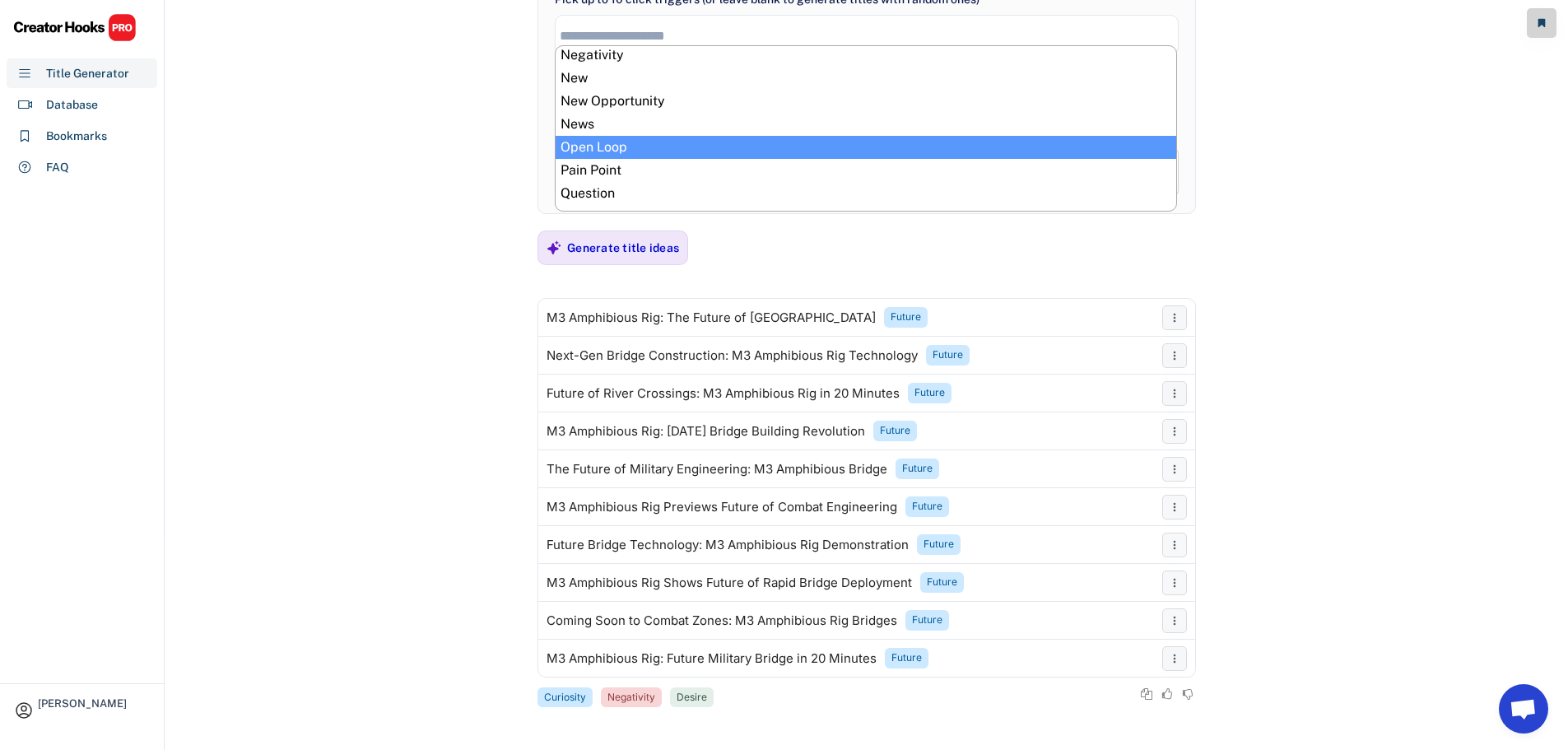
scroll to position [514, 0]
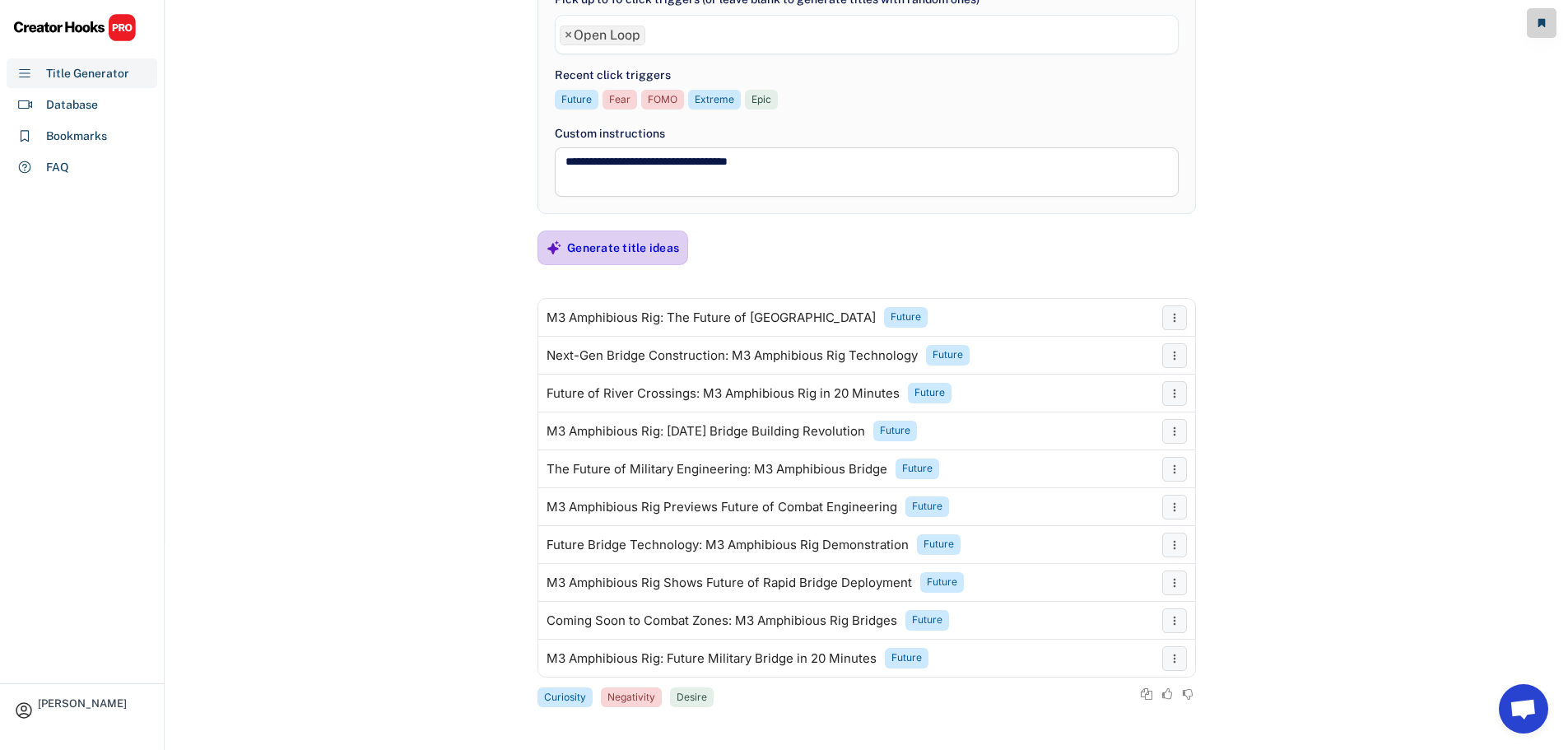
click at [595, 250] on div "Generate title ideas" at bounding box center [623, 247] width 112 height 15
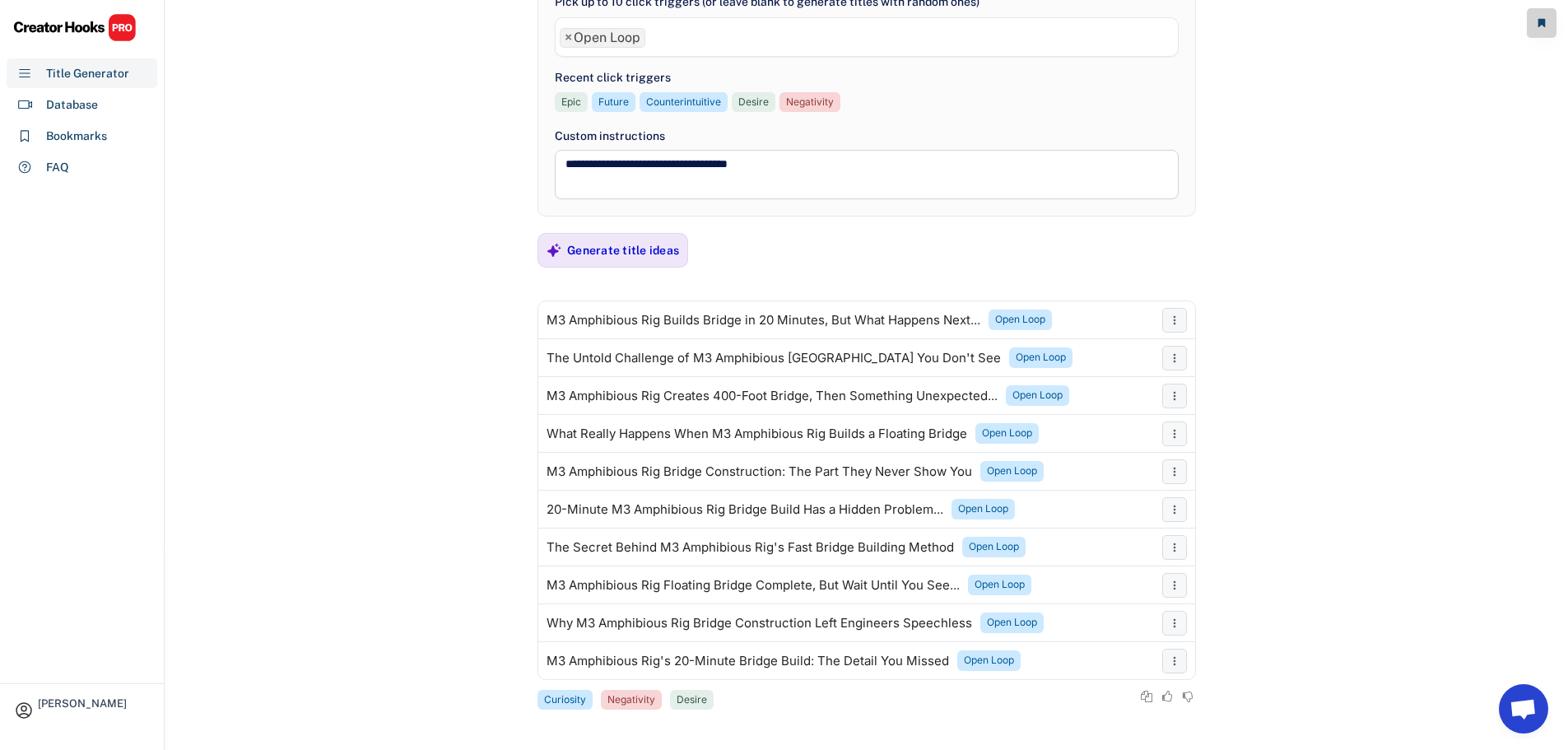
scroll to position [207, 0]
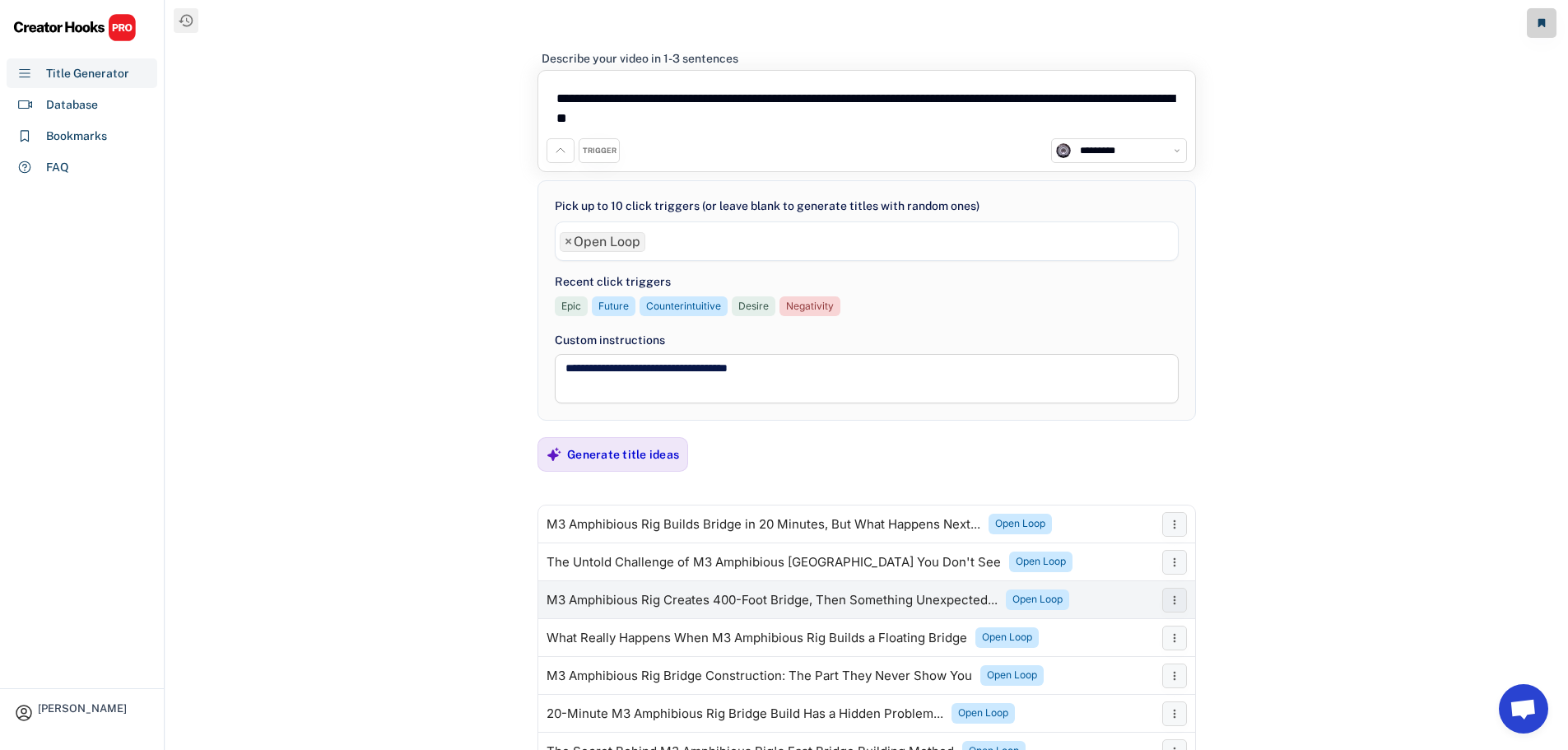
select select "**********"
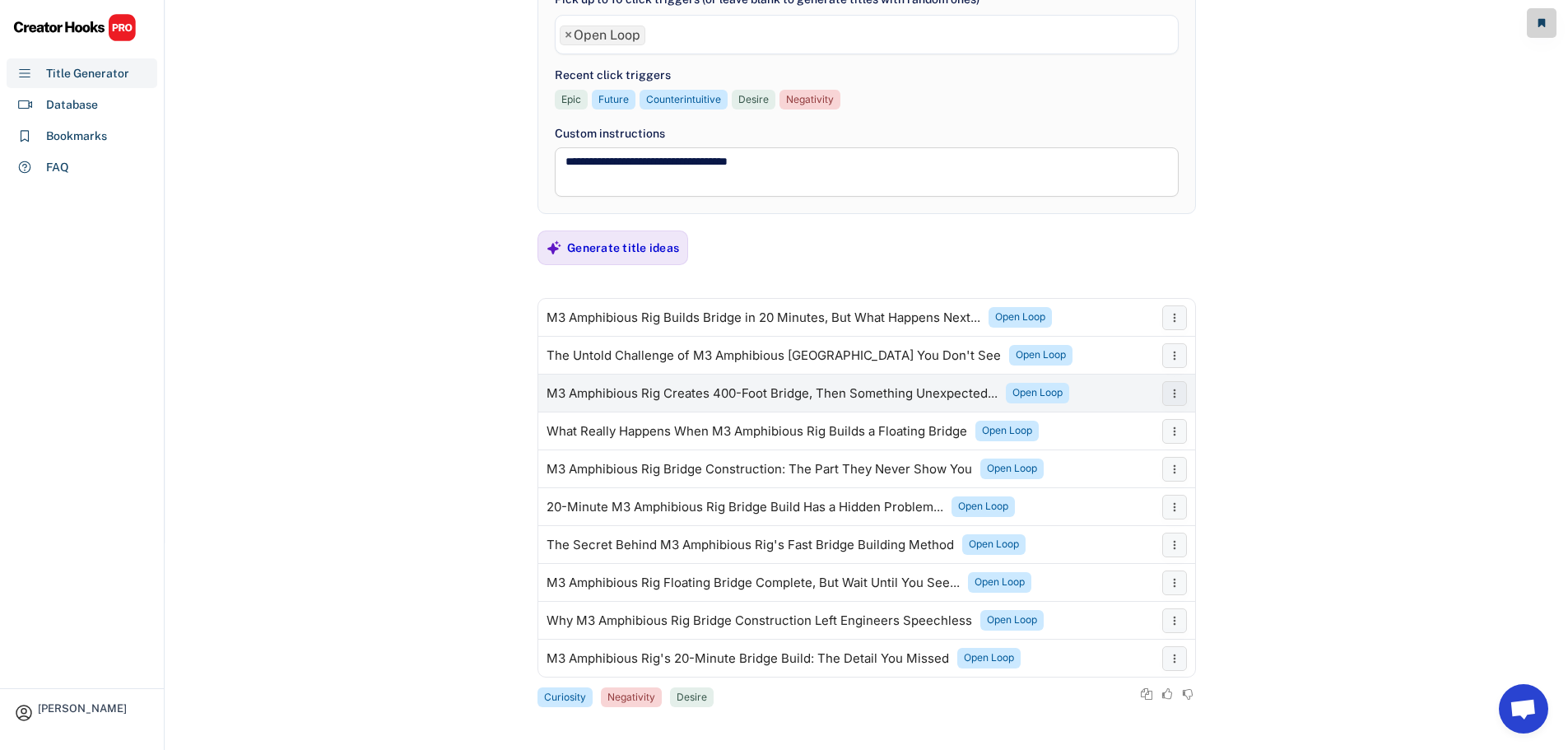
scroll to position [140, 0]
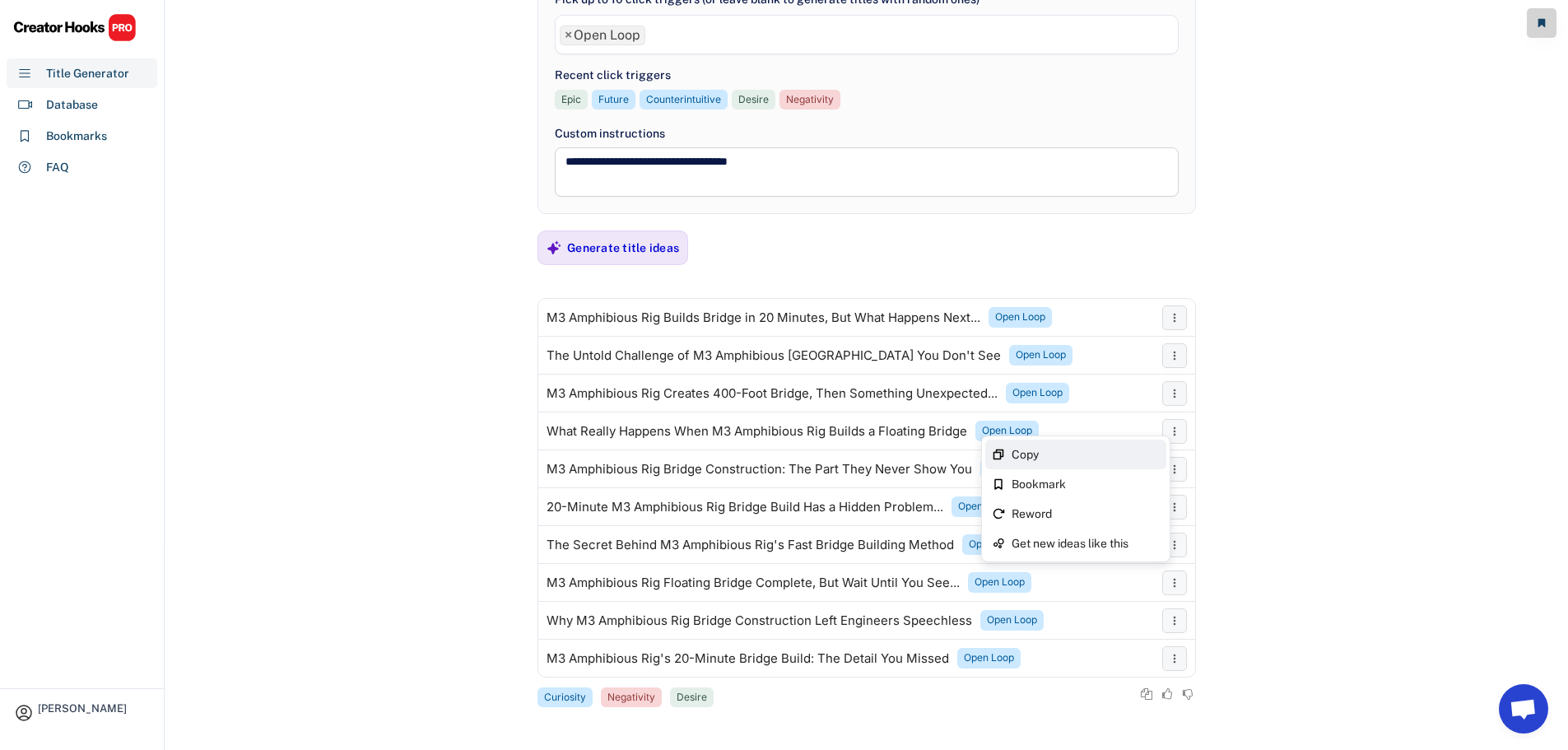
click at [1140, 443] on div "Copy" at bounding box center [1075, 455] width 181 height 30
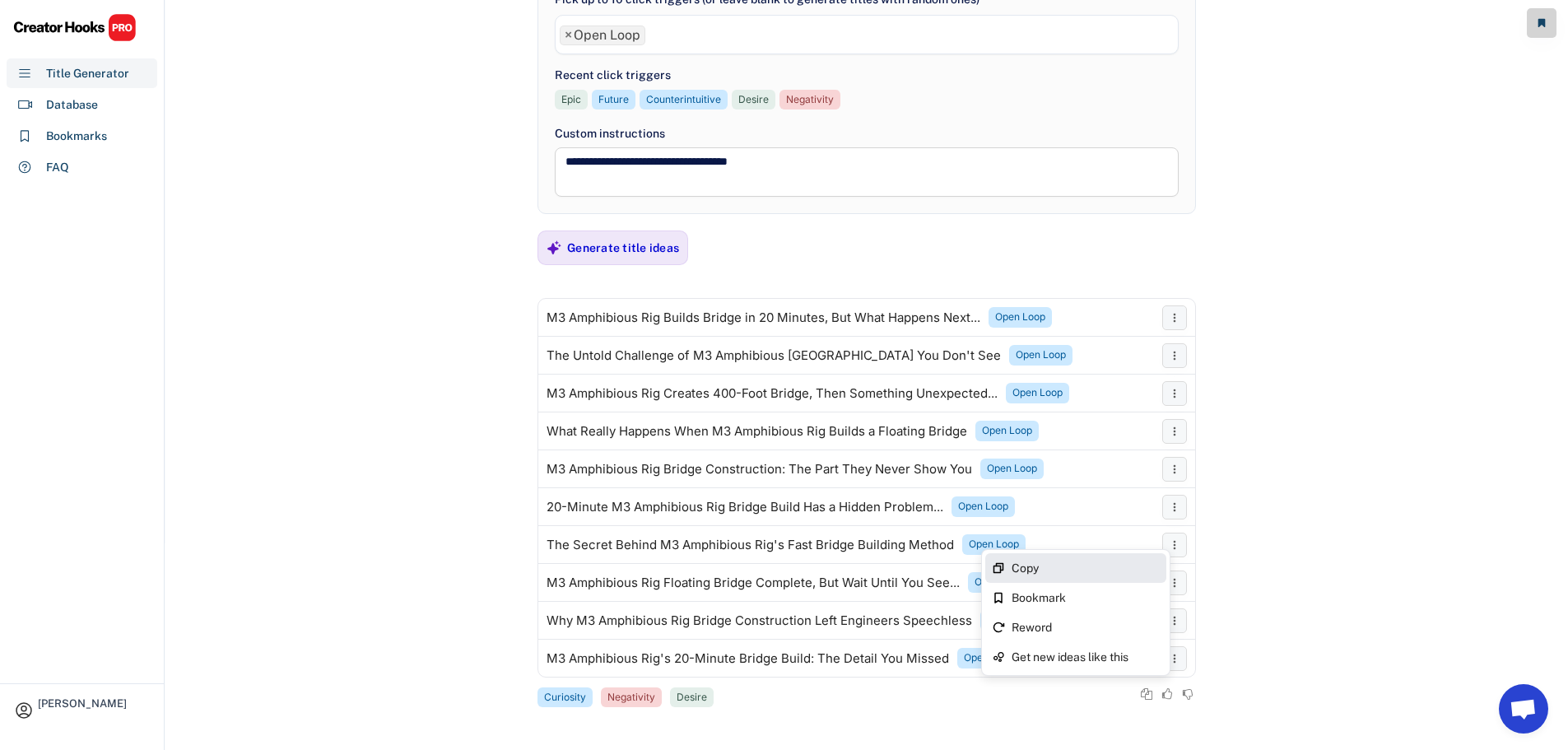
click at [1147, 563] on div "Copy" at bounding box center [1086, 567] width 148 height 11
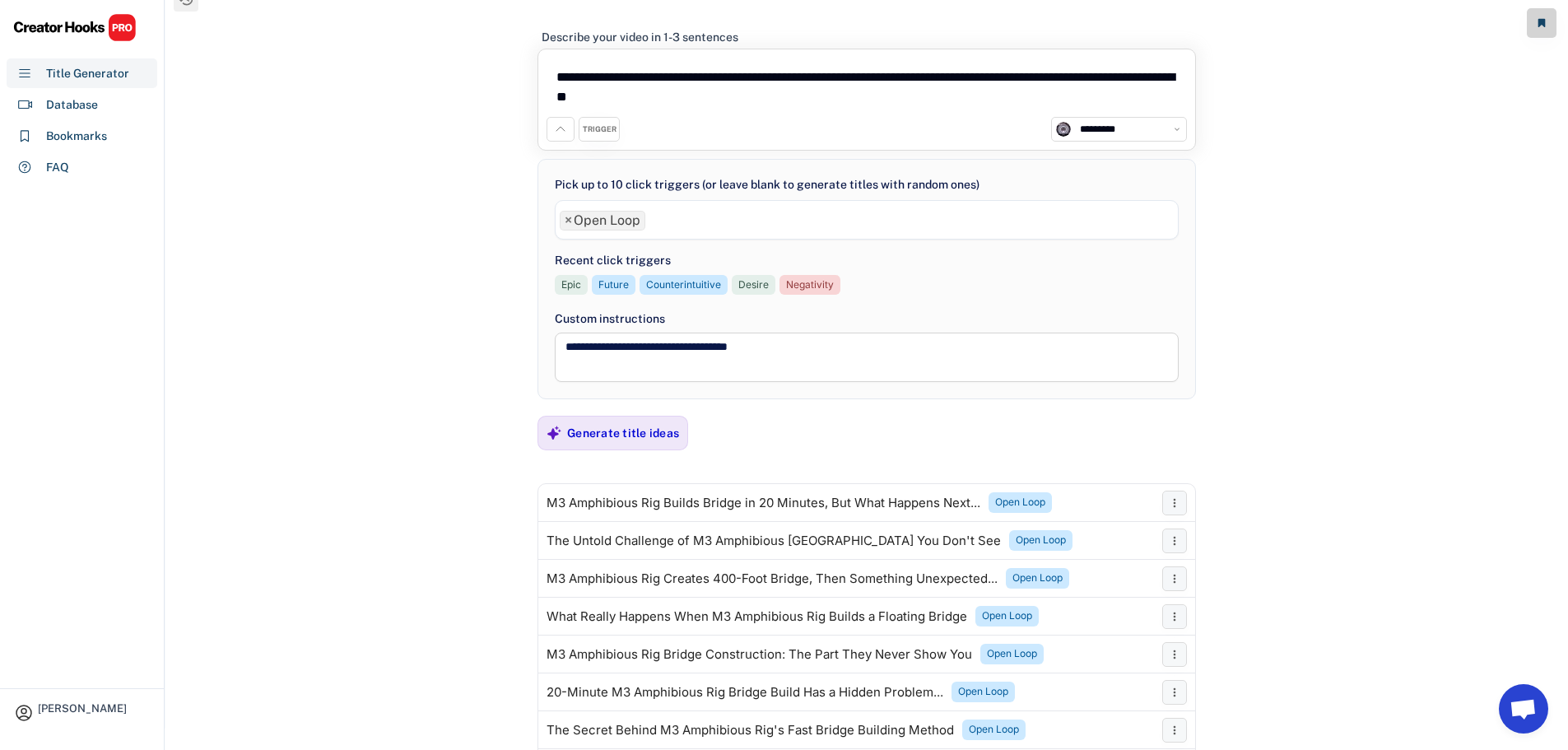
scroll to position [0, 0]
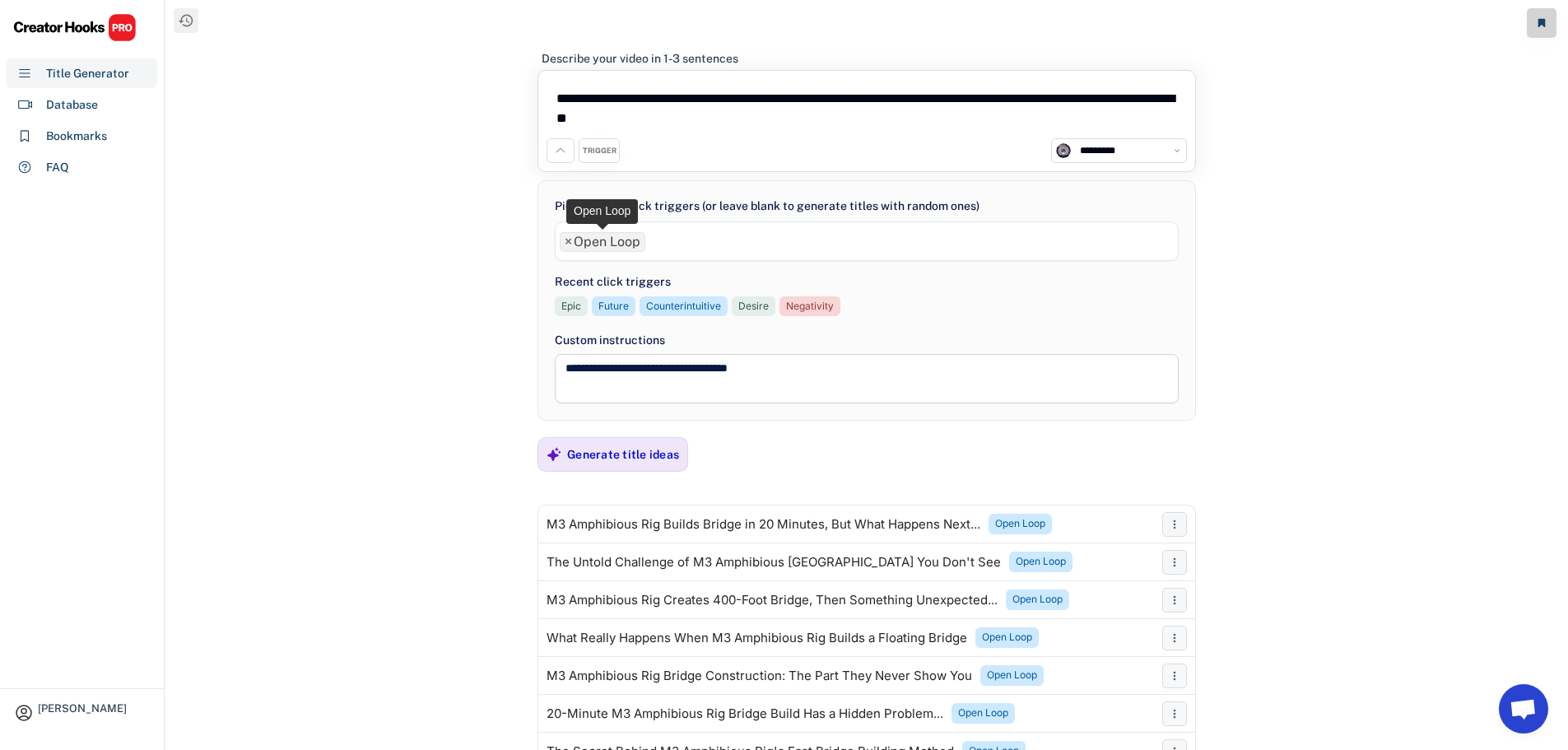
click at [566, 243] on span "×" at bounding box center [568, 241] width 7 height 13
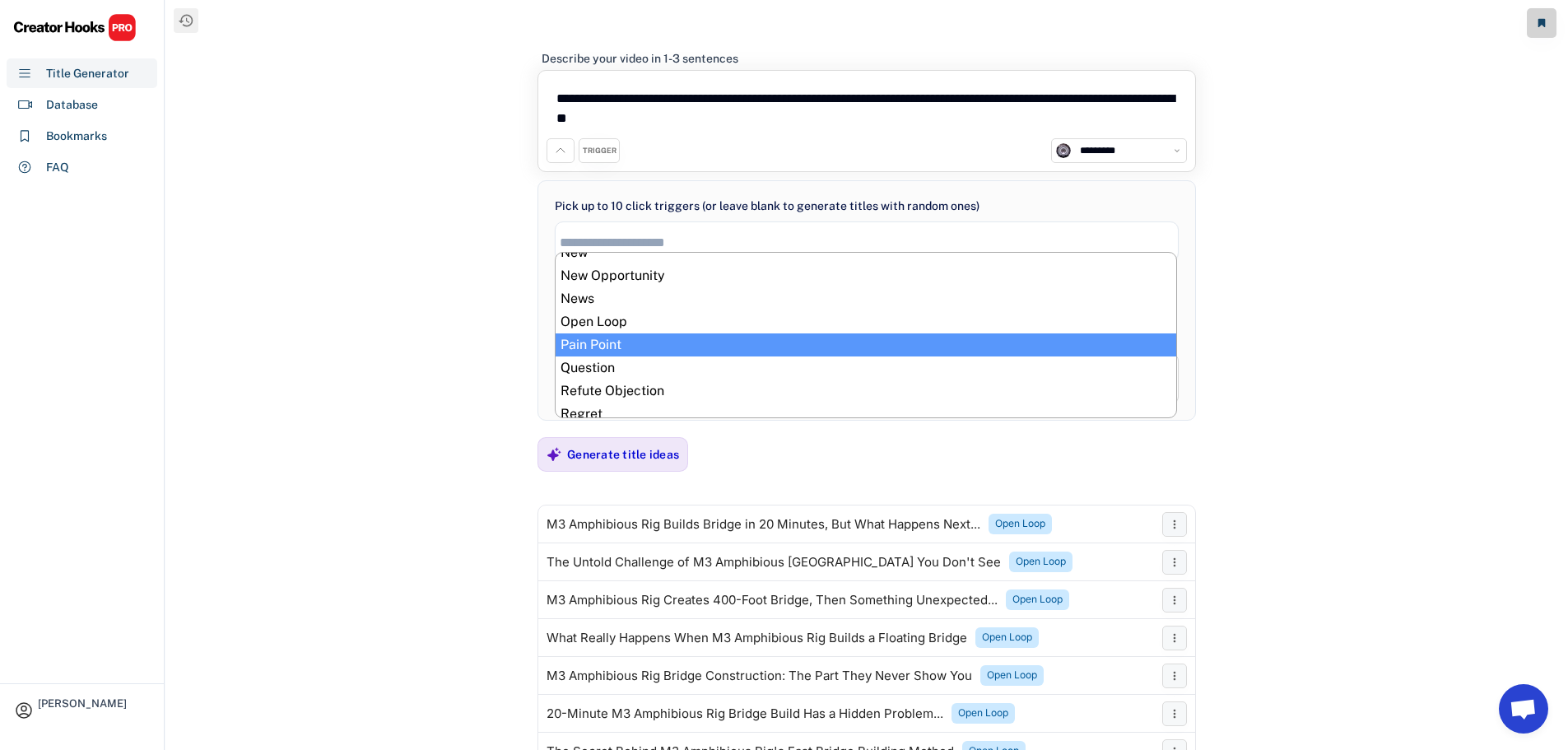
scroll to position [556, 0]
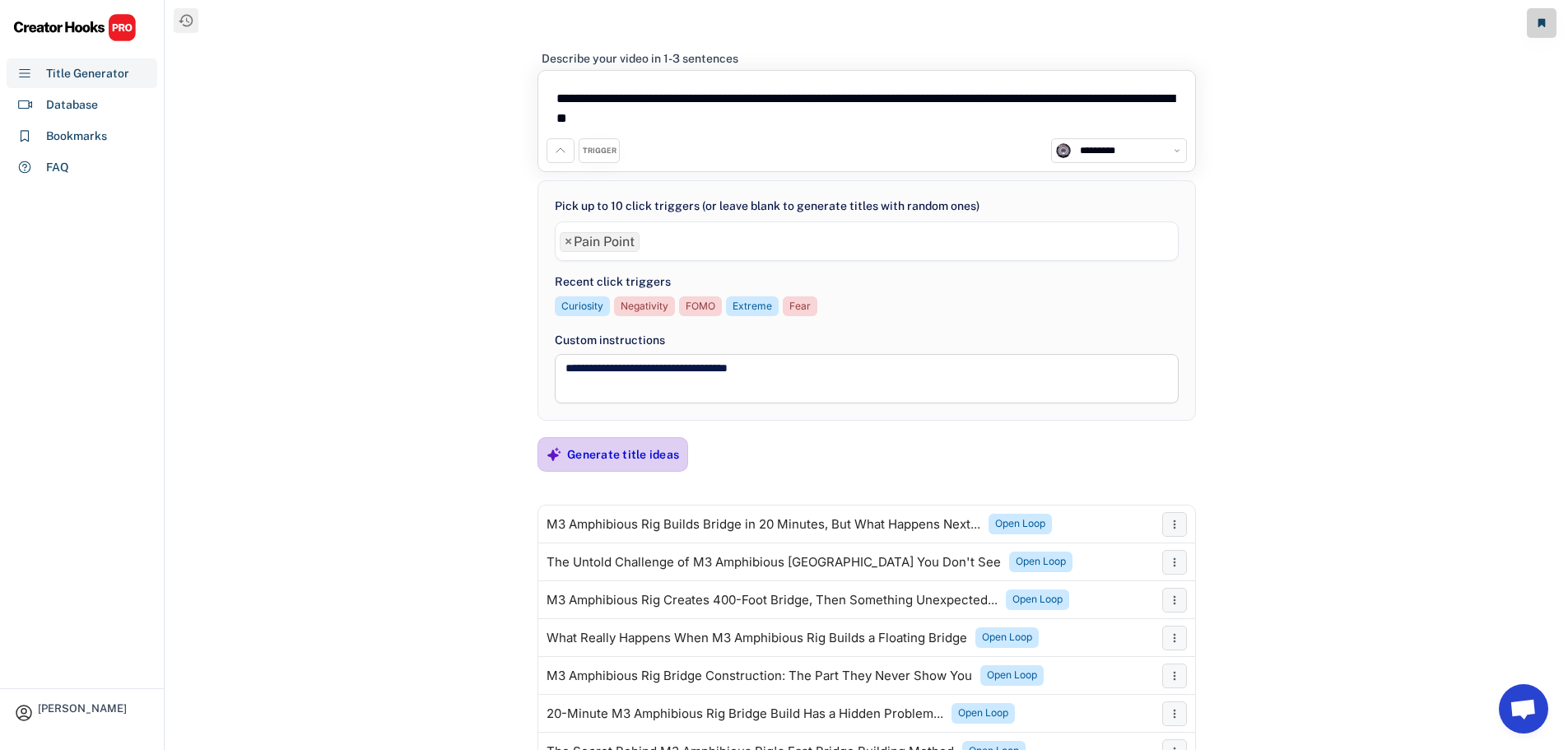
click at [610, 458] on div "Generate title ideas" at bounding box center [623, 454] width 112 height 15
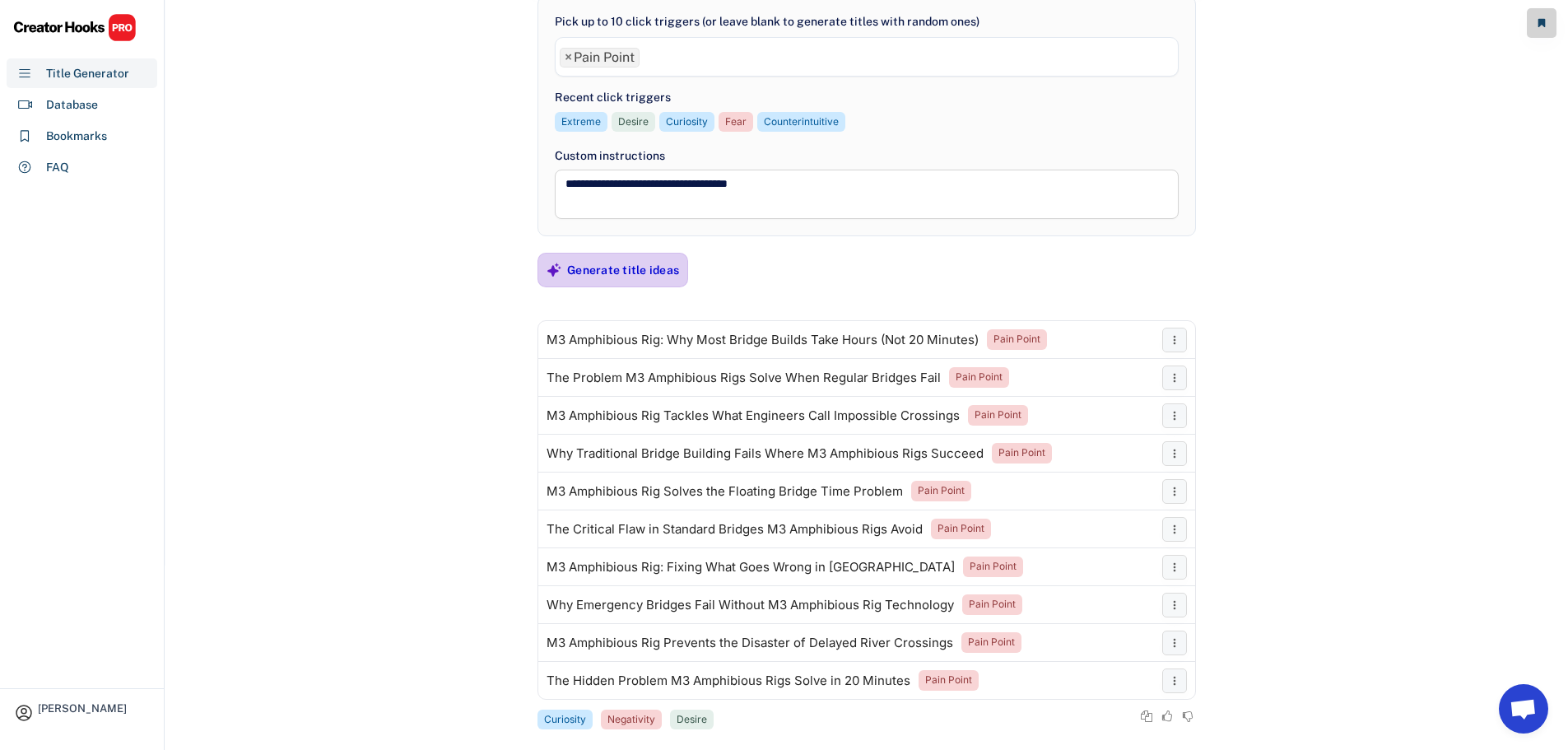
scroll to position [0, 0]
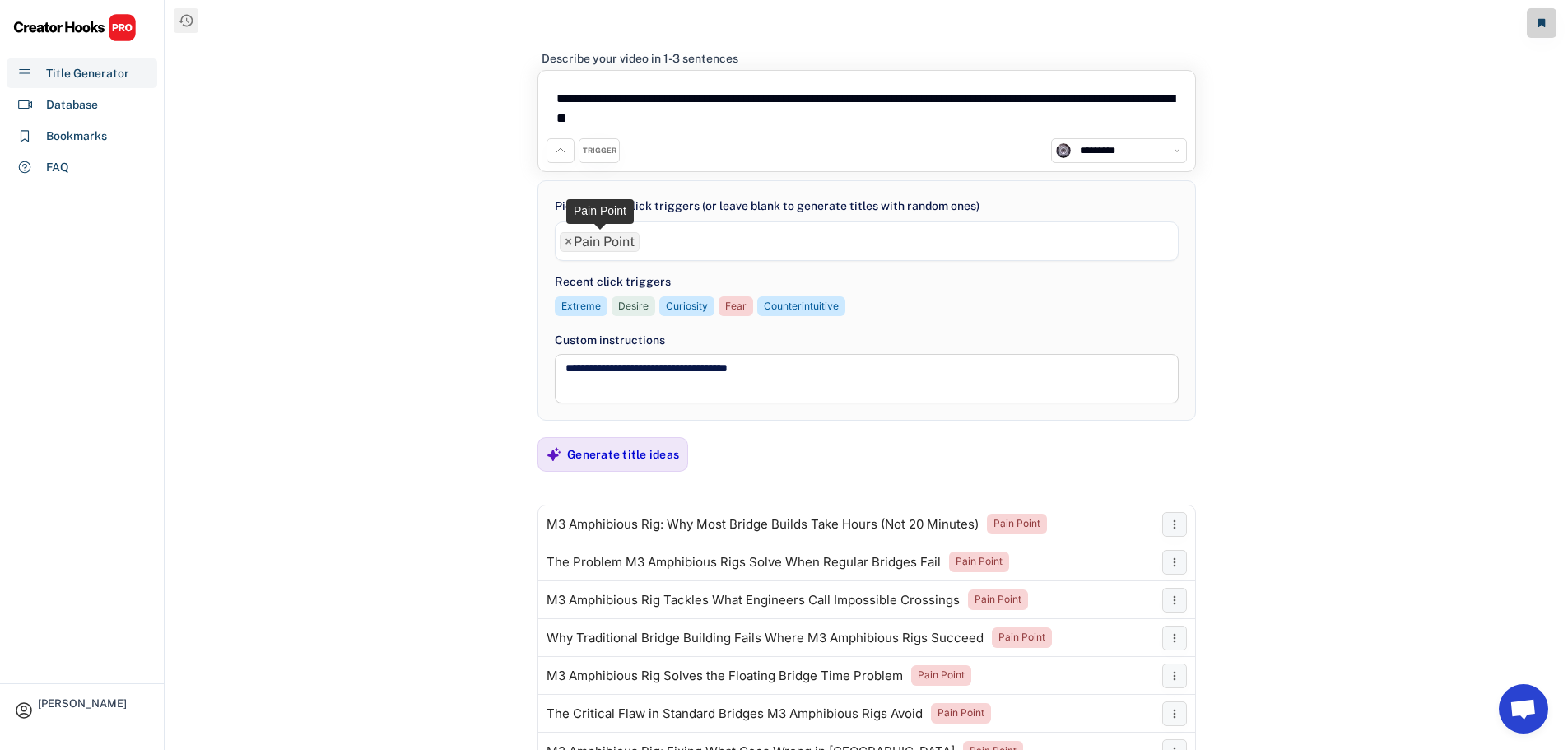
click at [572, 236] on span "×" at bounding box center [568, 241] width 7 height 13
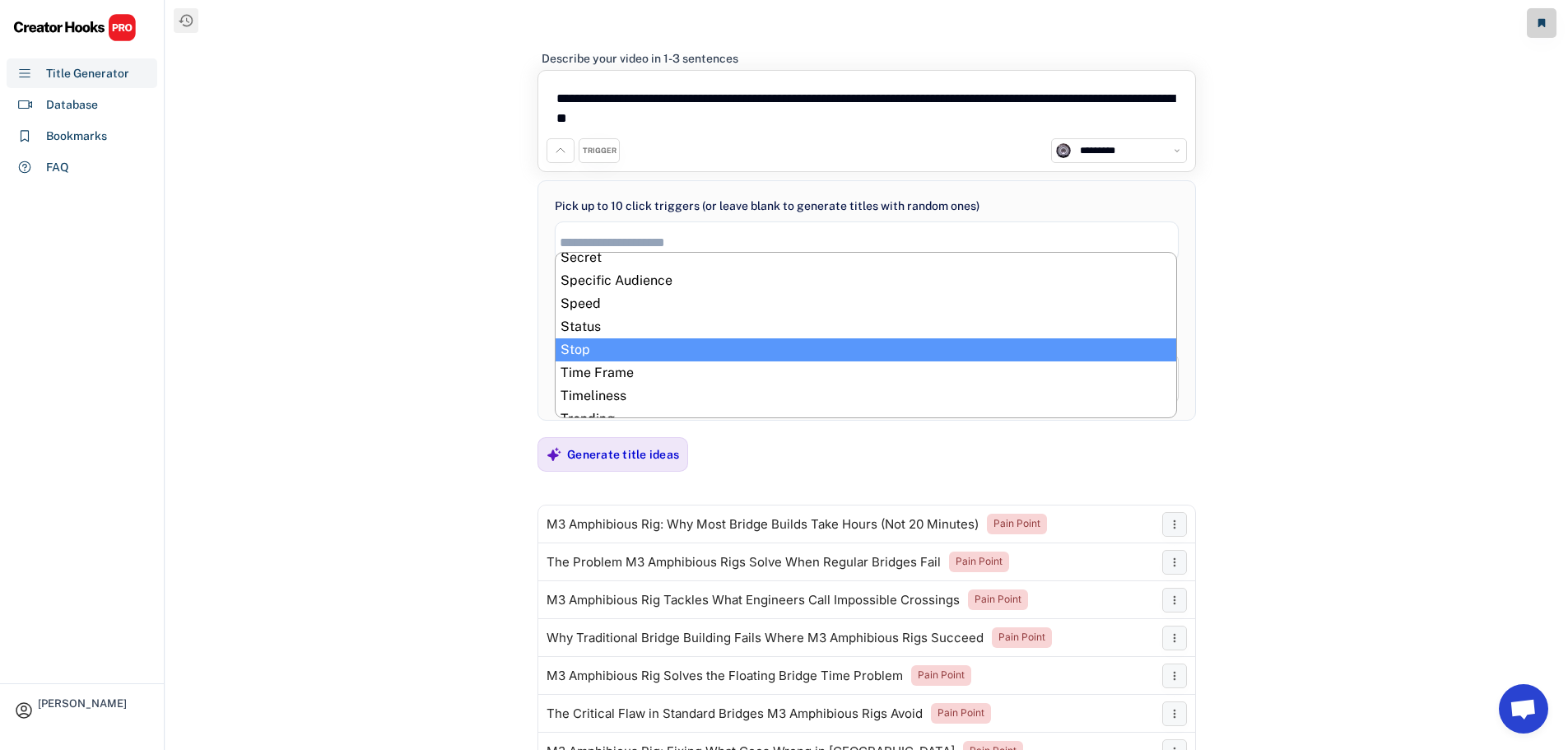
scroll to position [726, 0]
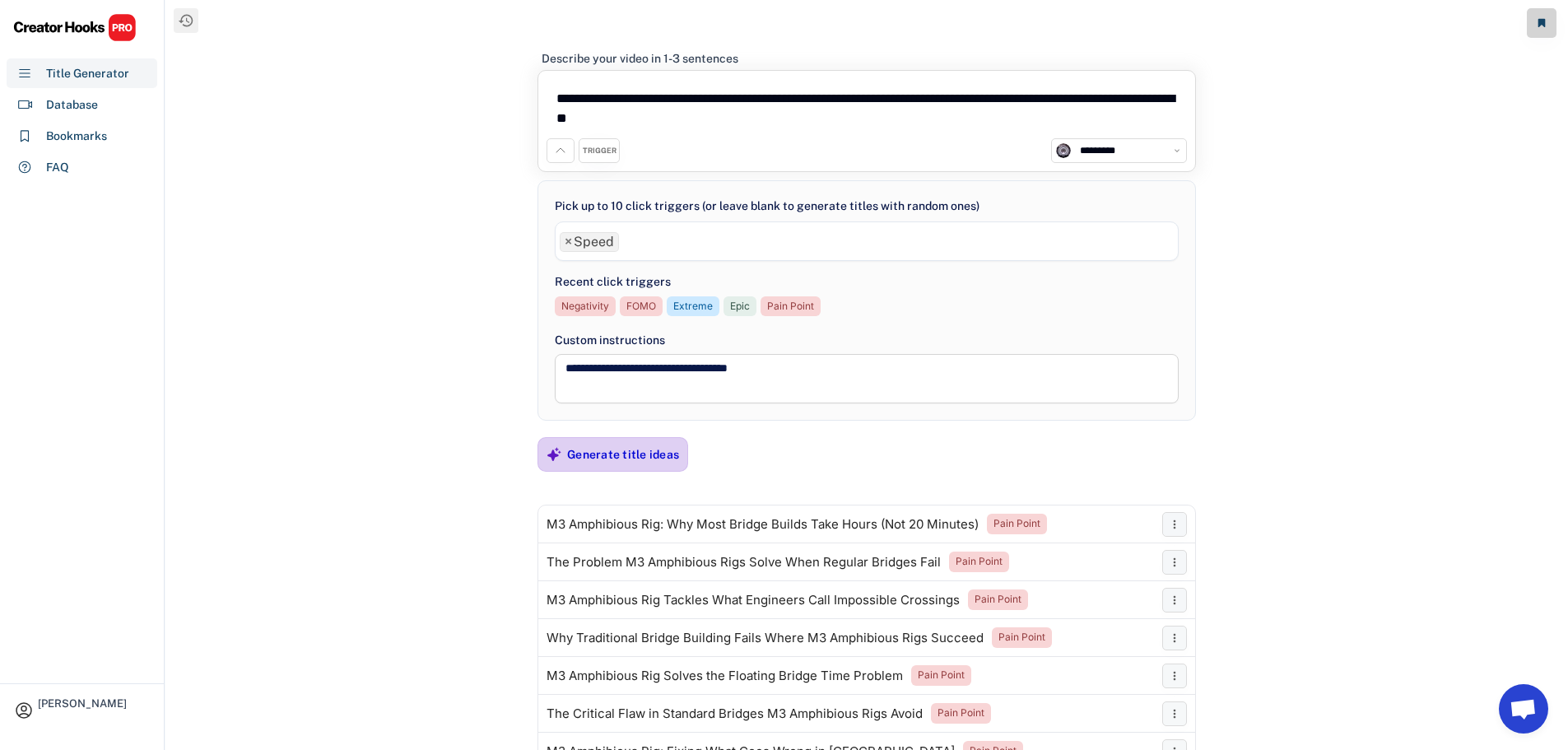
click at [602, 458] on div "Generate title ideas" at bounding box center [623, 454] width 112 height 15
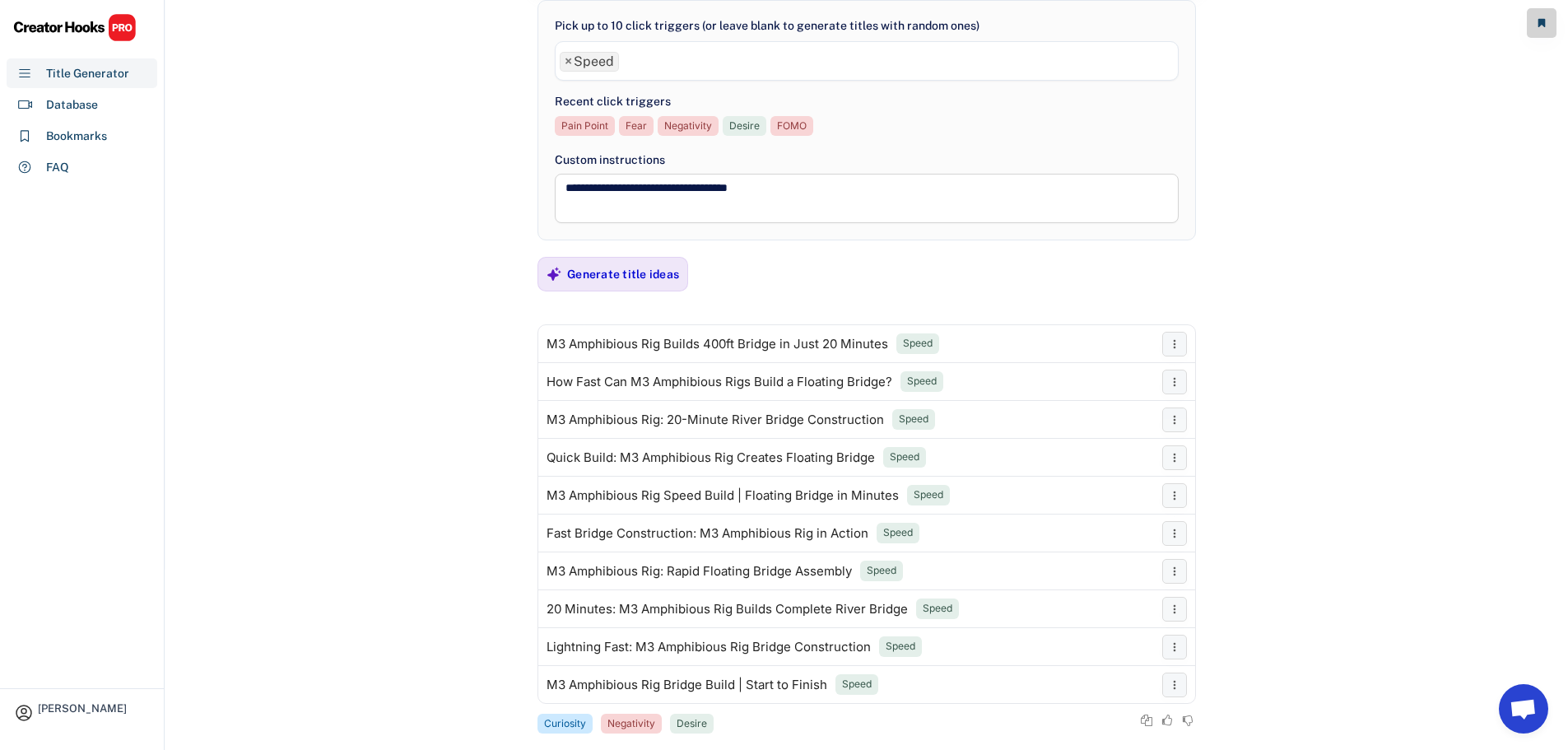
scroll to position [186, 0]
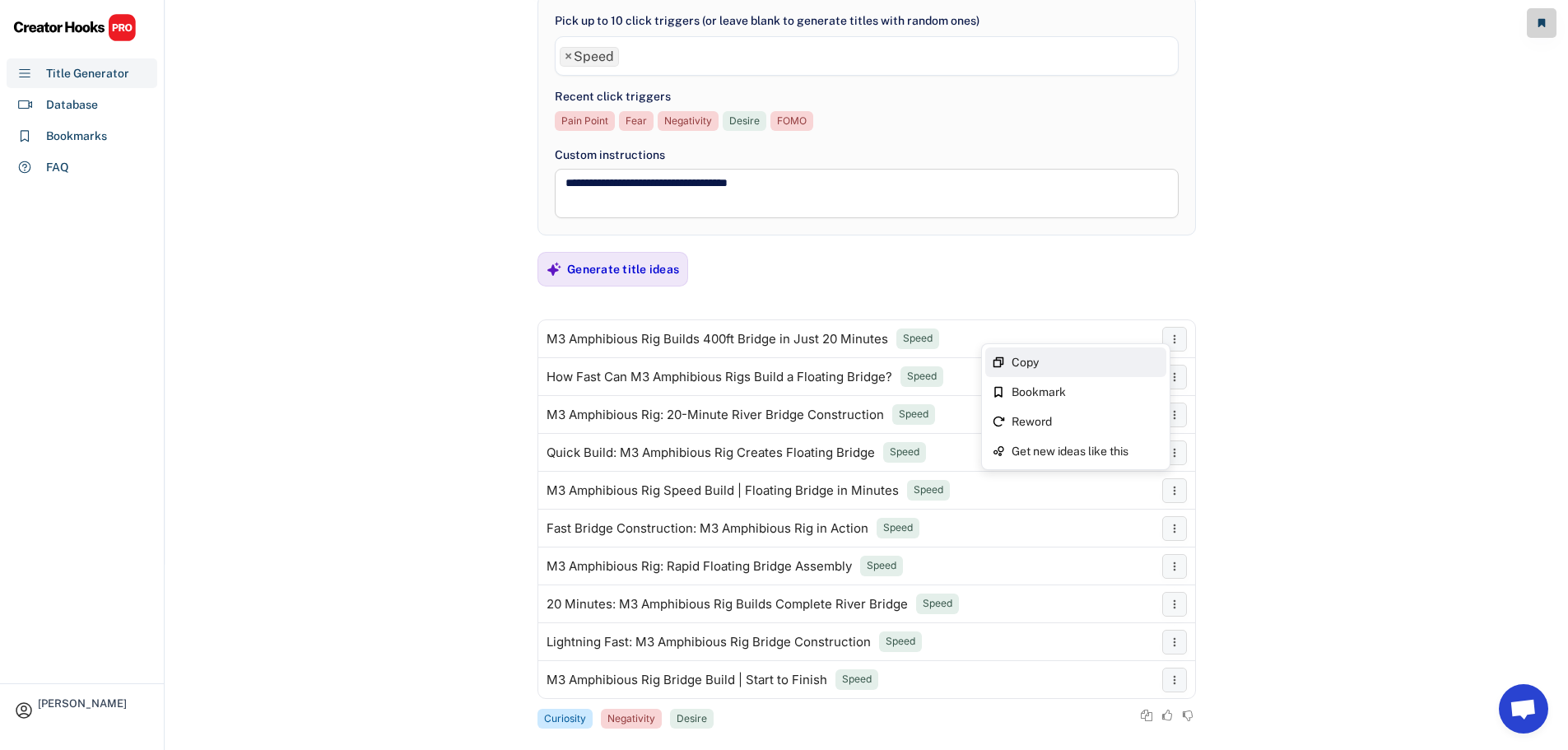
click at [1137, 360] on div "Copy" at bounding box center [1086, 361] width 148 height 11
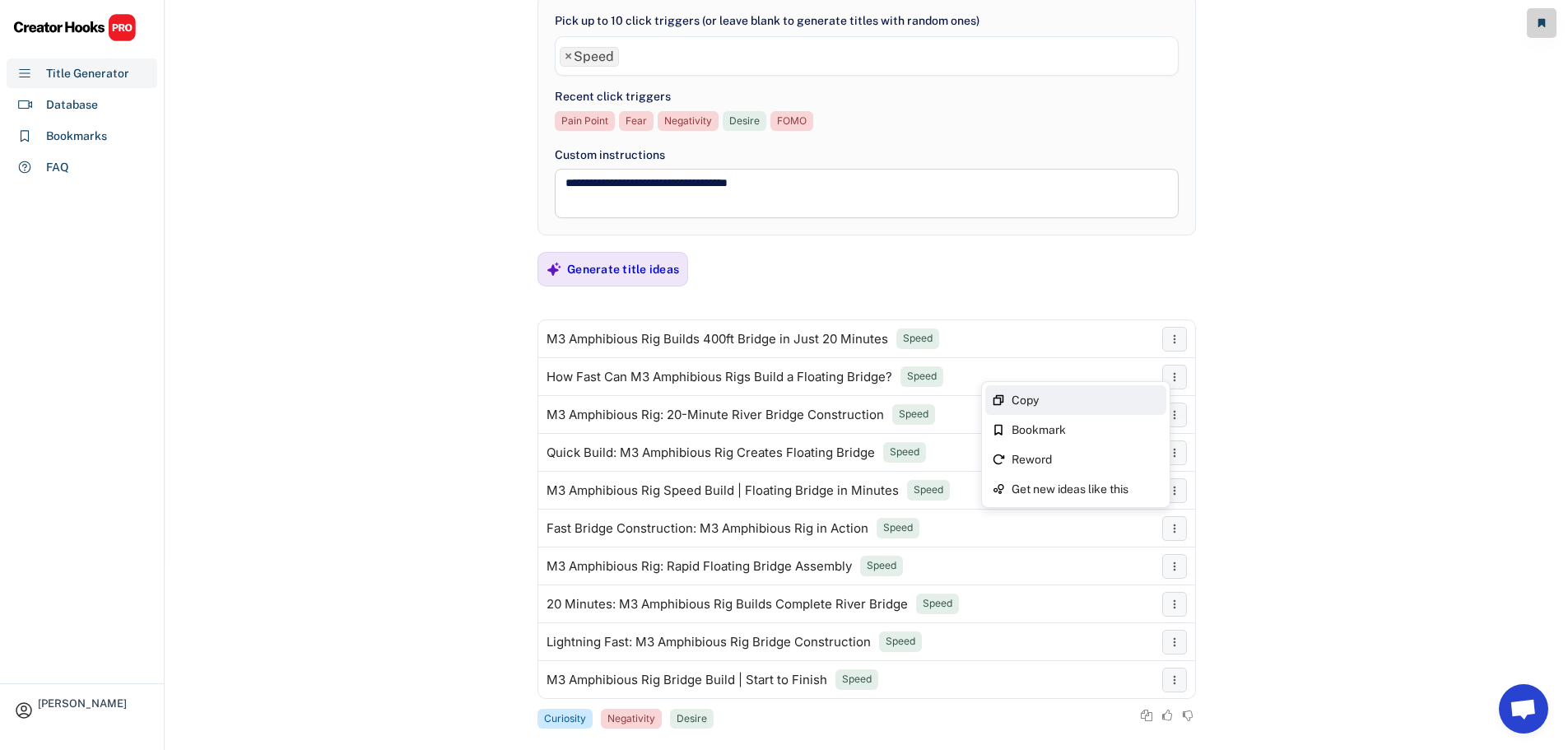
drag, startPoint x: 1103, startPoint y: 405, endPoint x: 71, endPoint y: 704, distance: 1074.4
click at [1103, 405] on div "Copy" at bounding box center [1086, 399] width 148 height 11
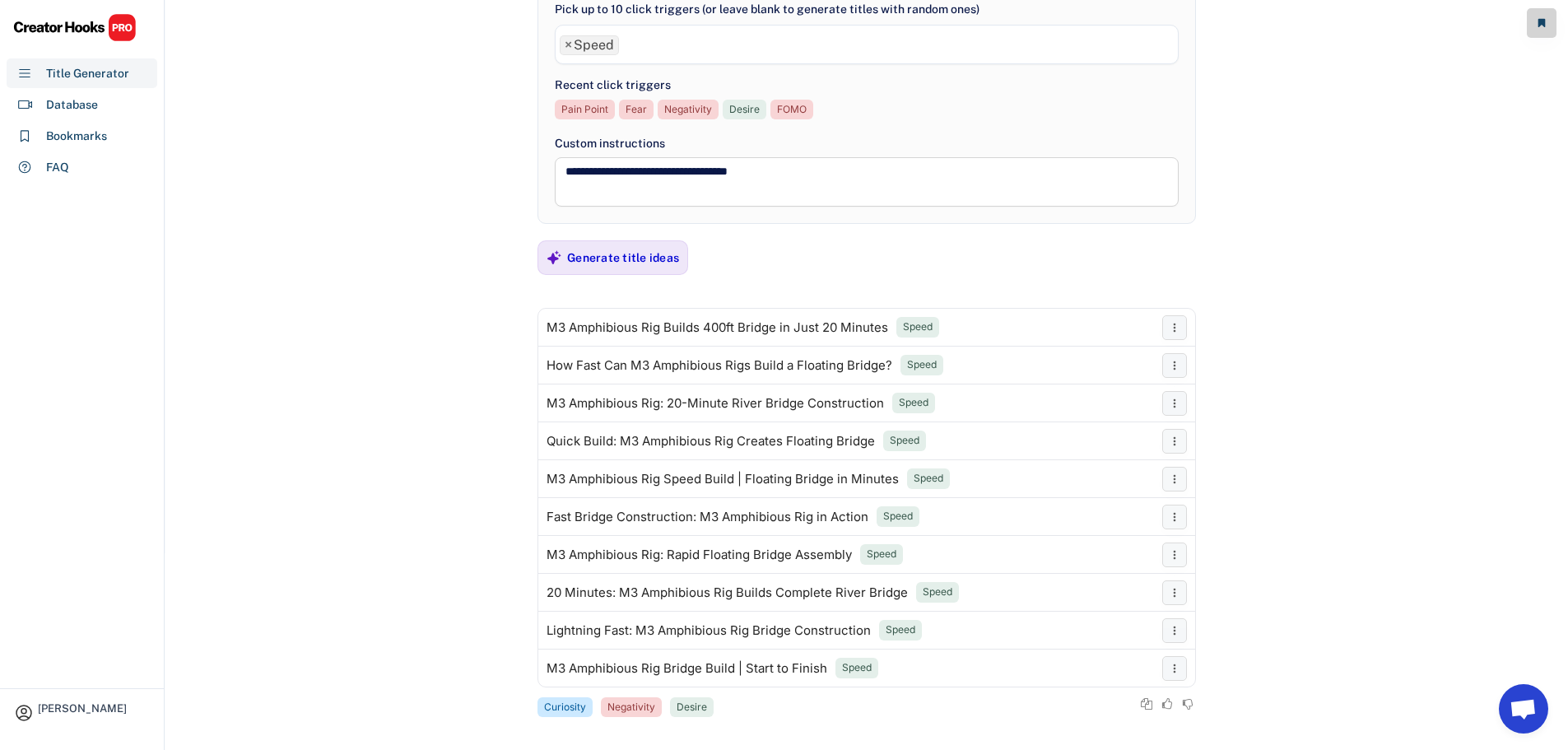
scroll to position [42, 0]
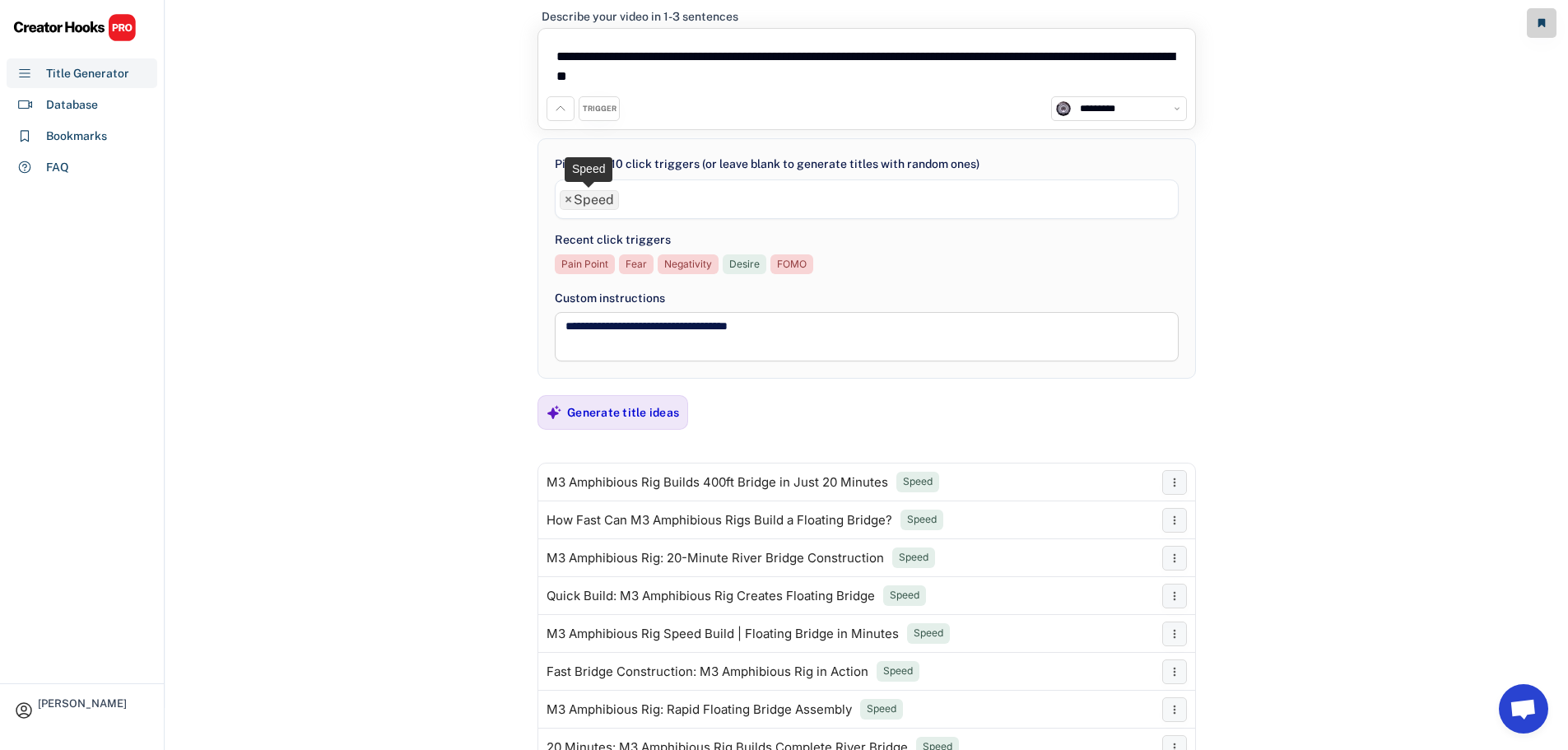
click at [566, 203] on span "×" at bounding box center [568, 200] width 7 height 13
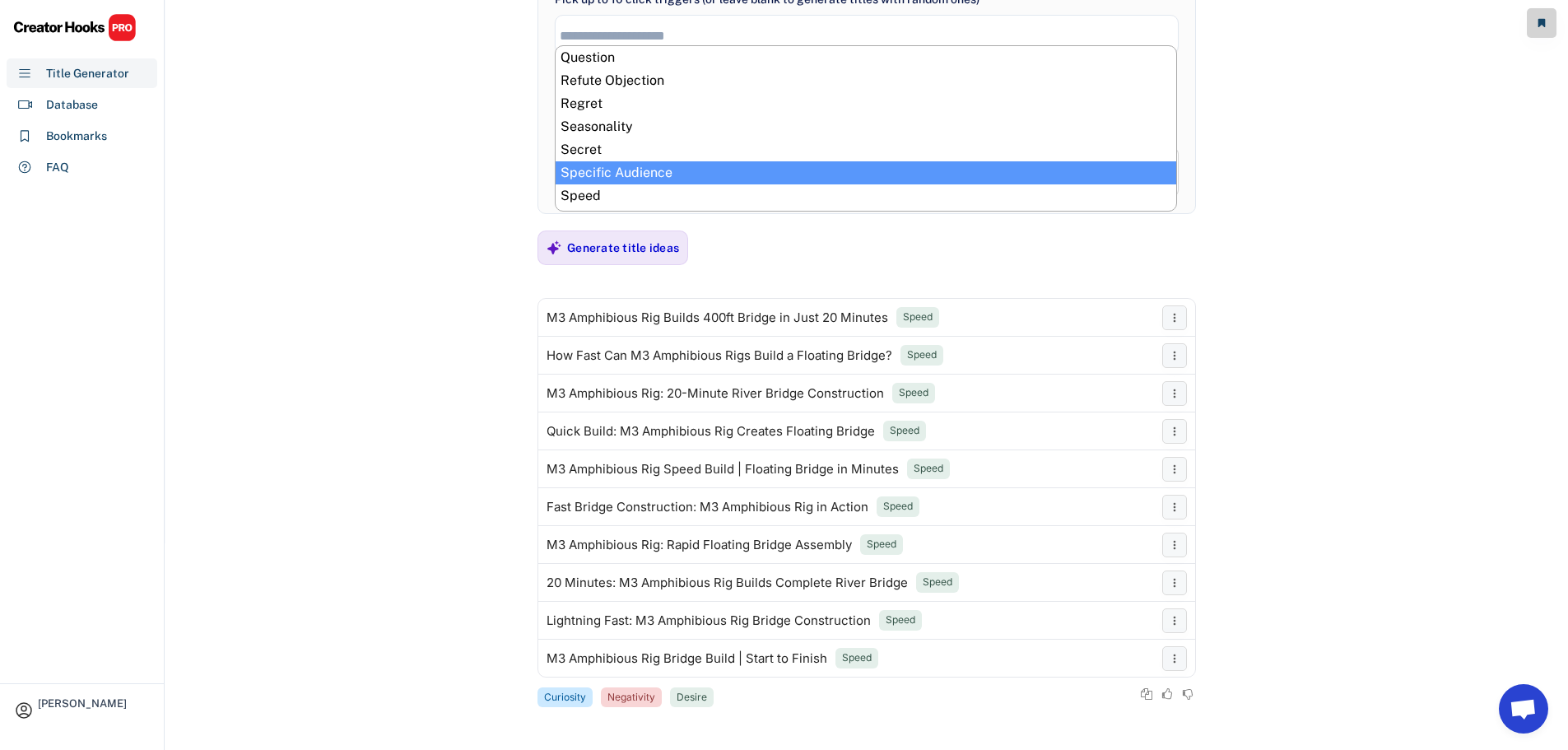
scroll to position [625, 0]
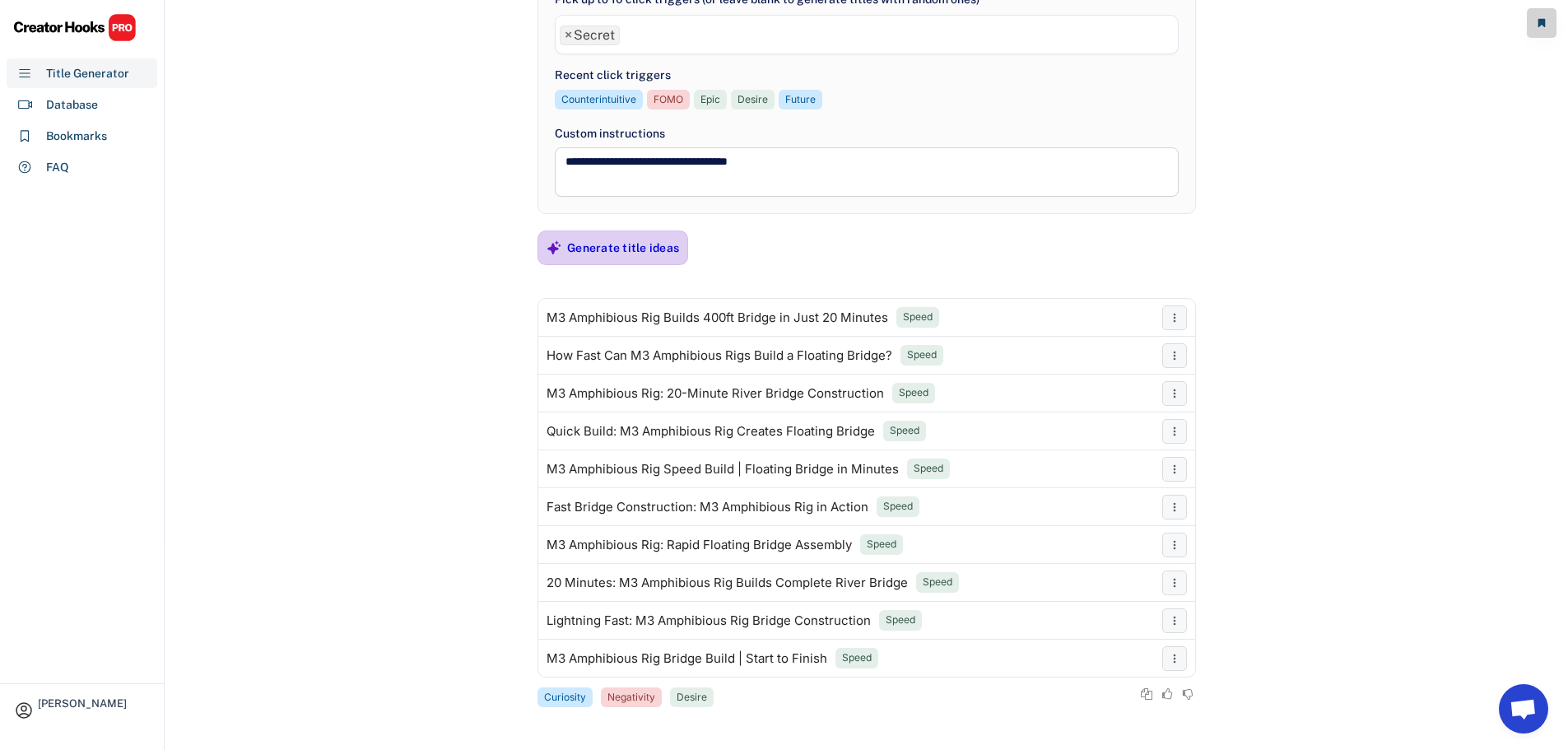
click at [615, 248] on div "Generate title ideas" at bounding box center [623, 247] width 112 height 15
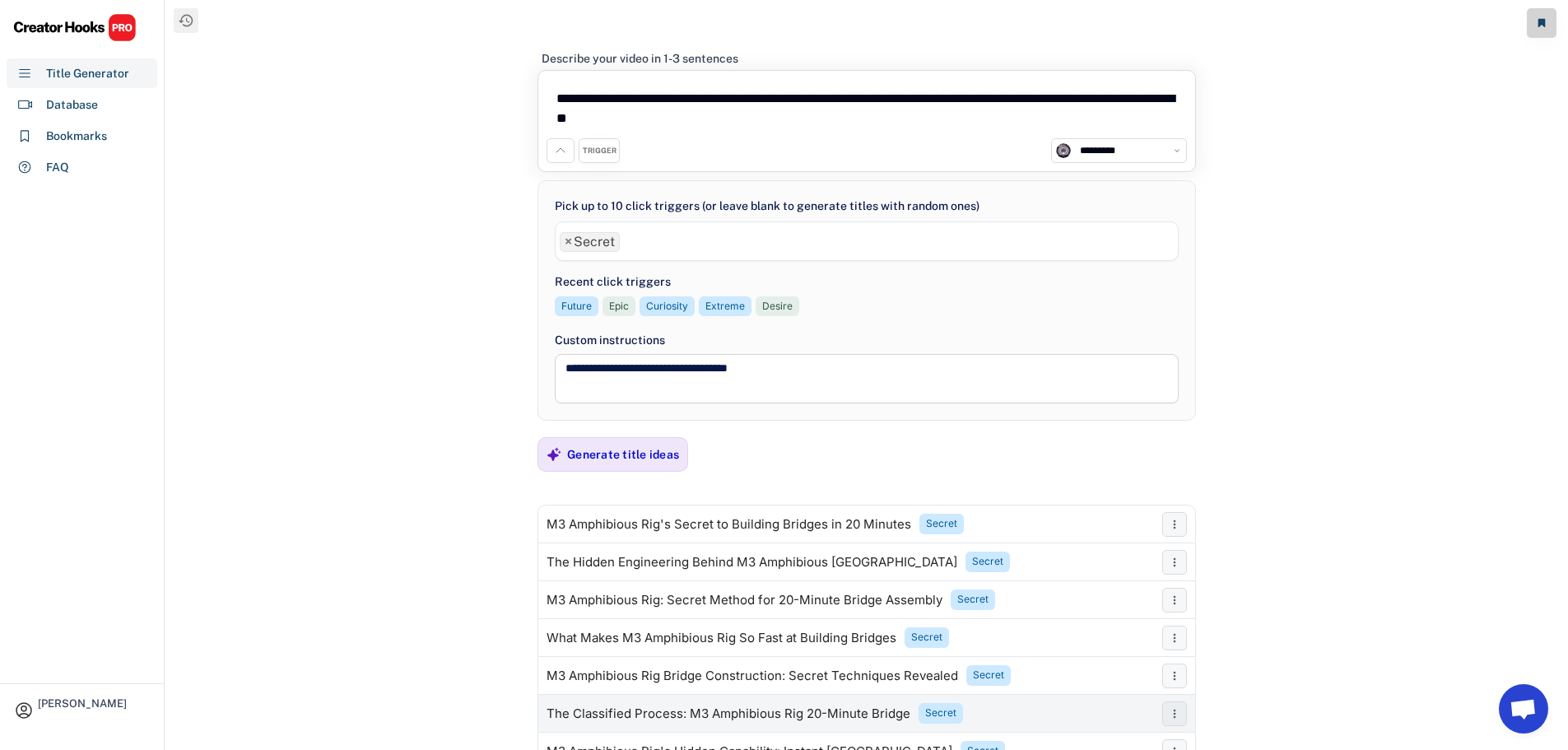
scroll to position [206, 0]
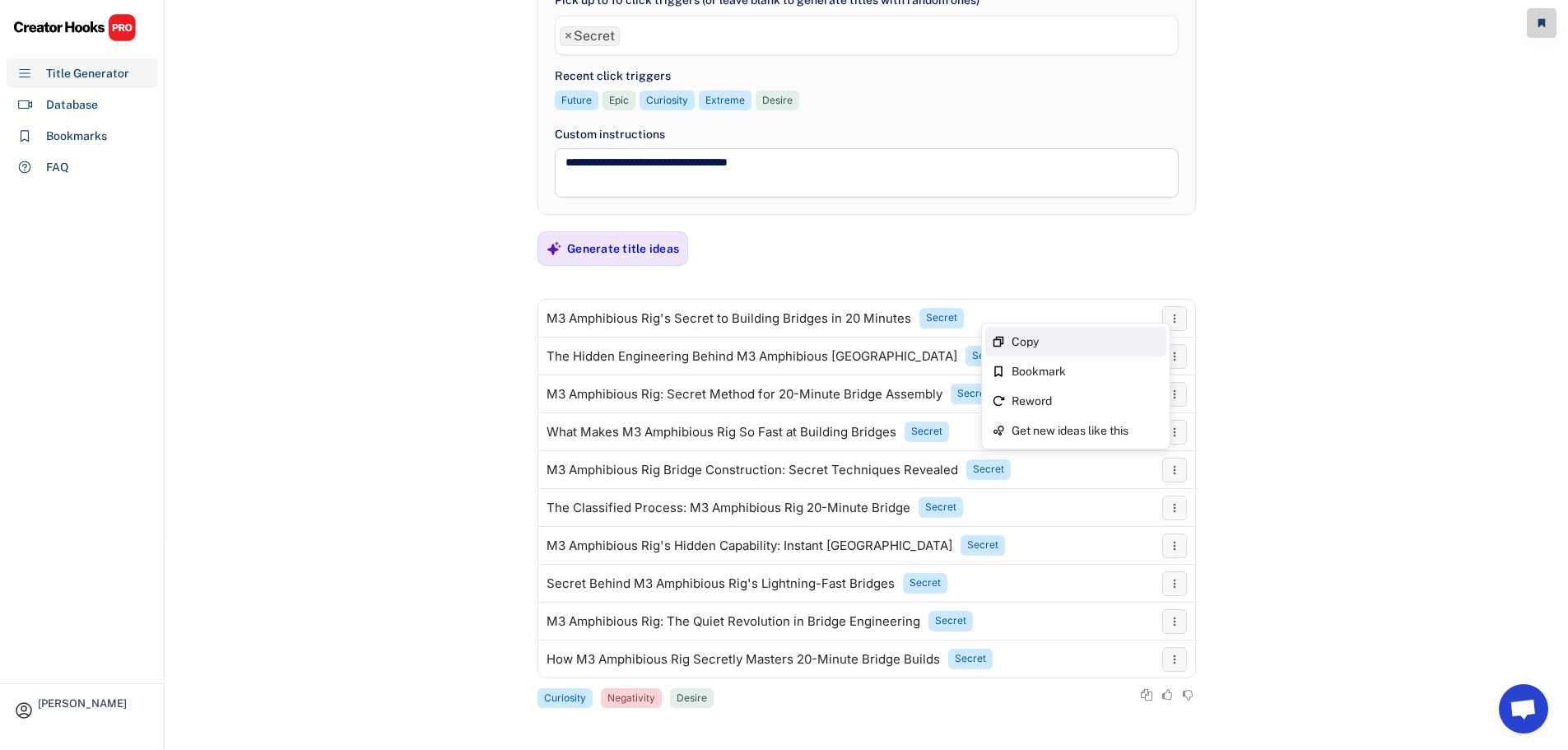
click at [1151, 336] on div "Copy" at bounding box center [1086, 341] width 148 height 11
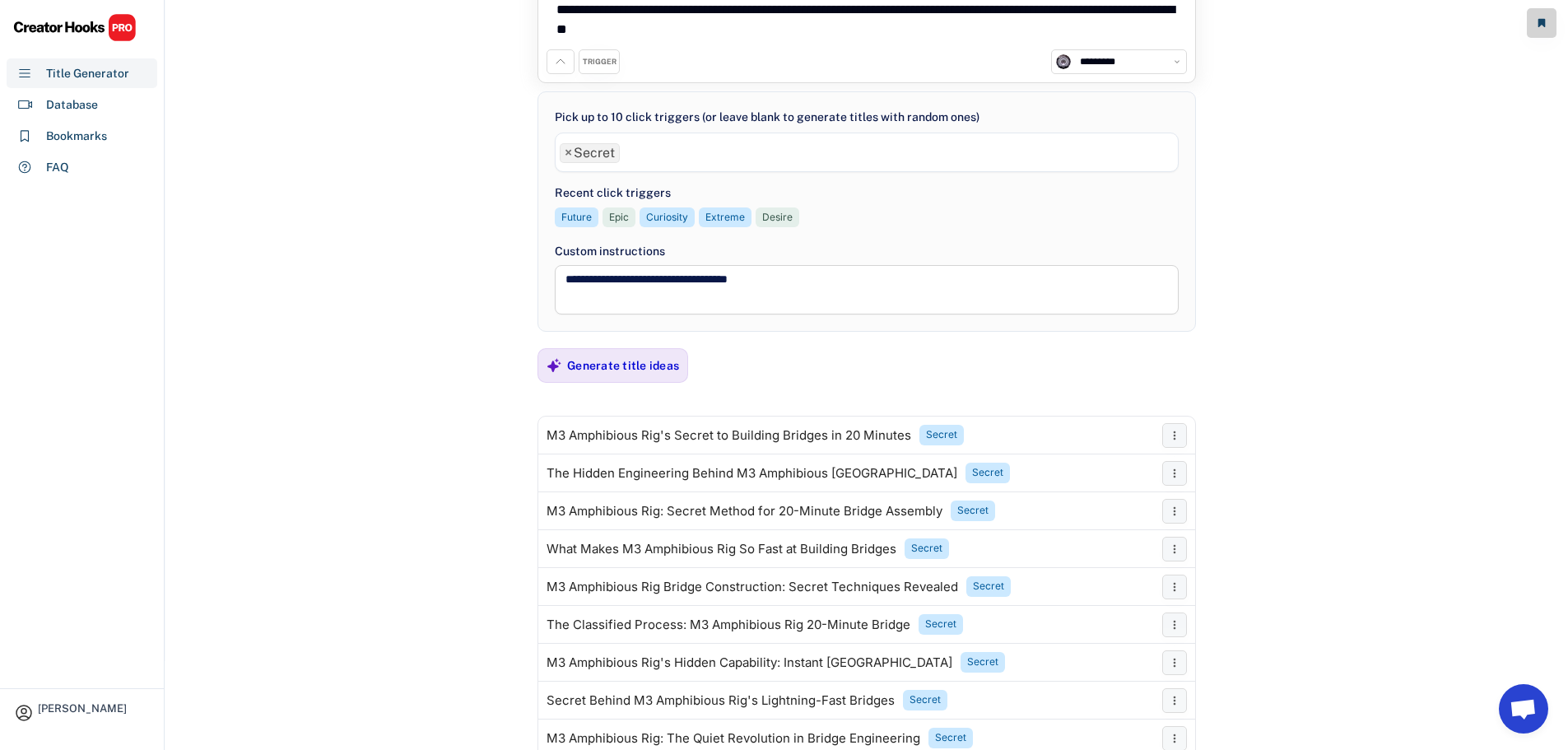
scroll to position [0, 0]
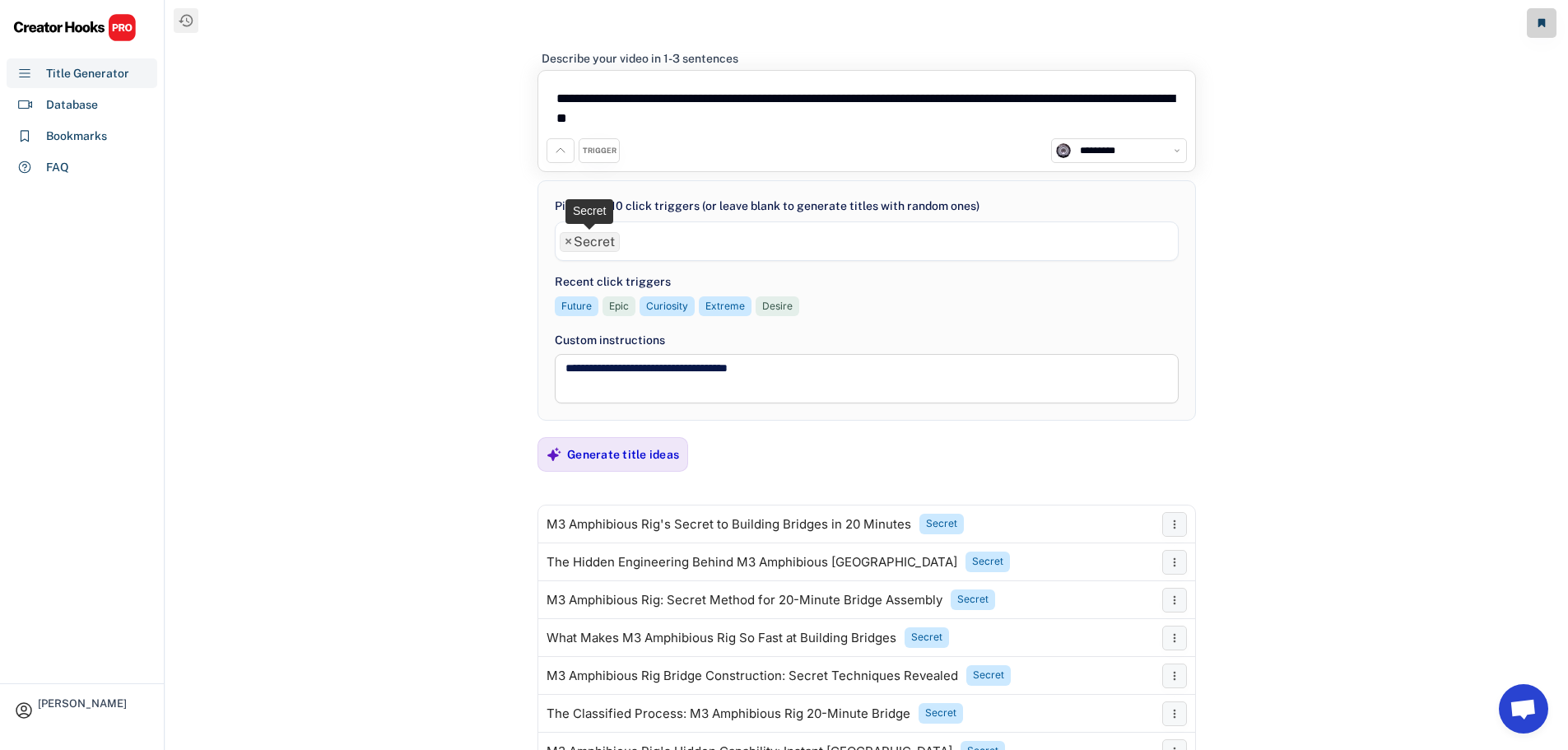
click at [568, 241] on span "×" at bounding box center [568, 241] width 7 height 13
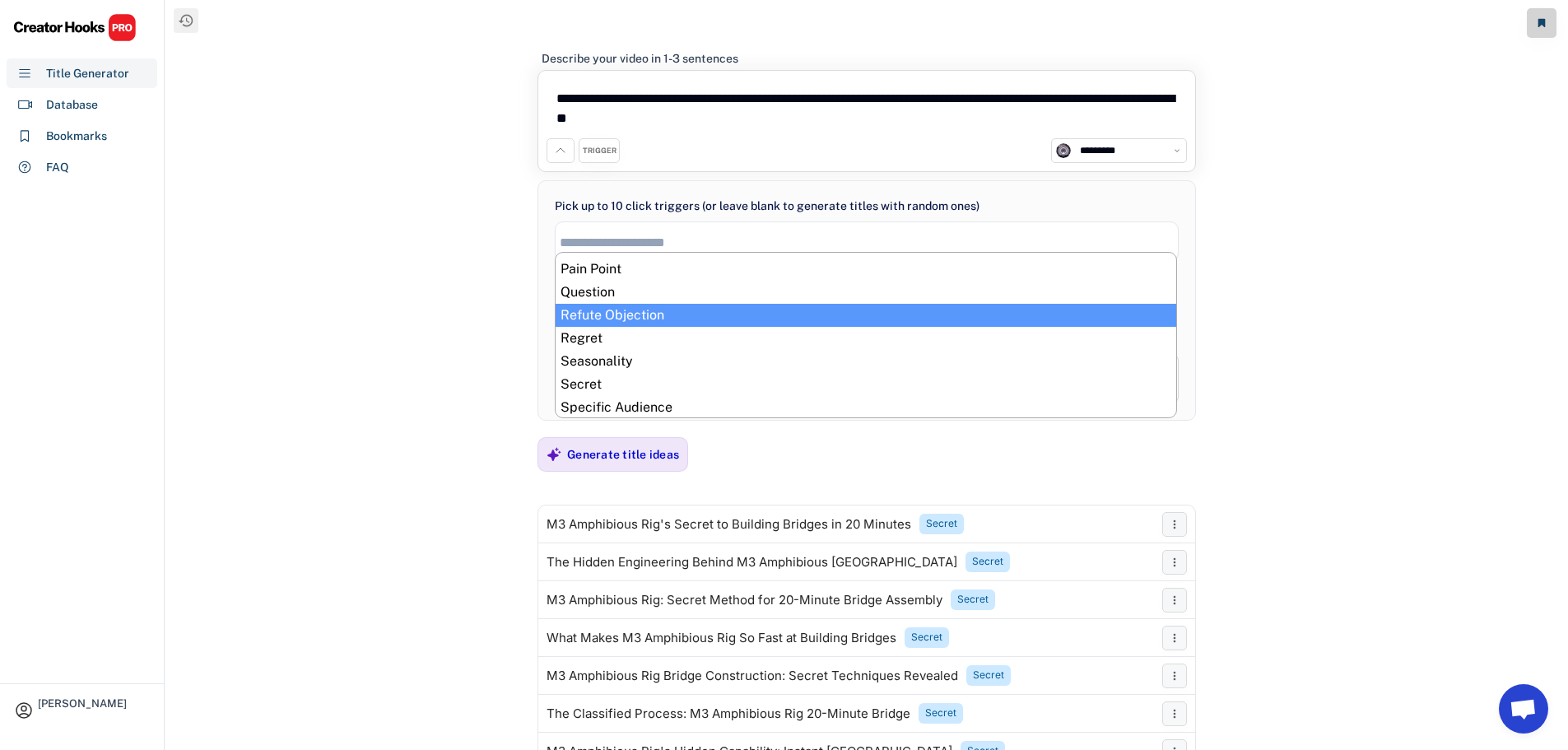
scroll to position [576, 0]
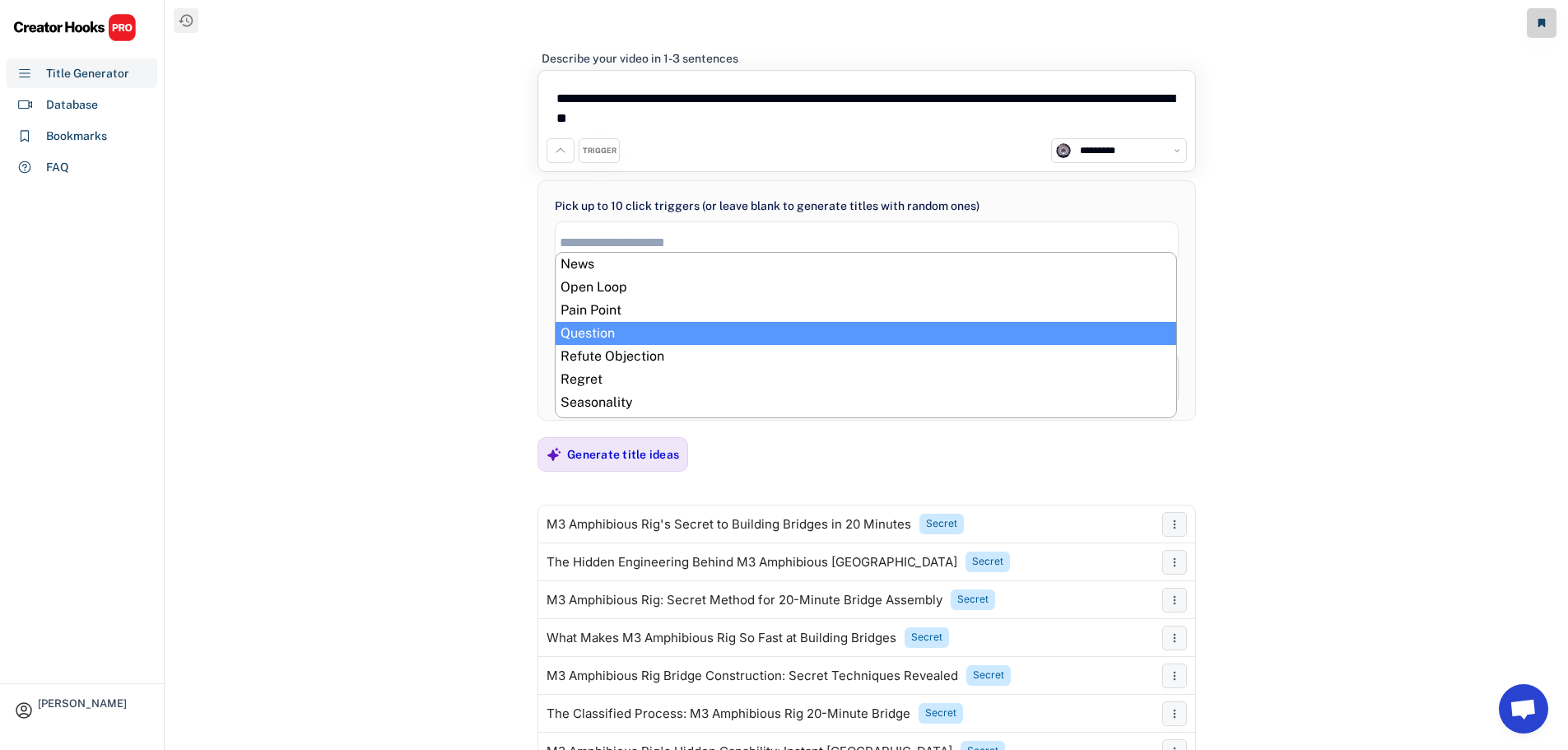
click at [447, 307] on div "**********" at bounding box center [867, 375] width 1403 height 750
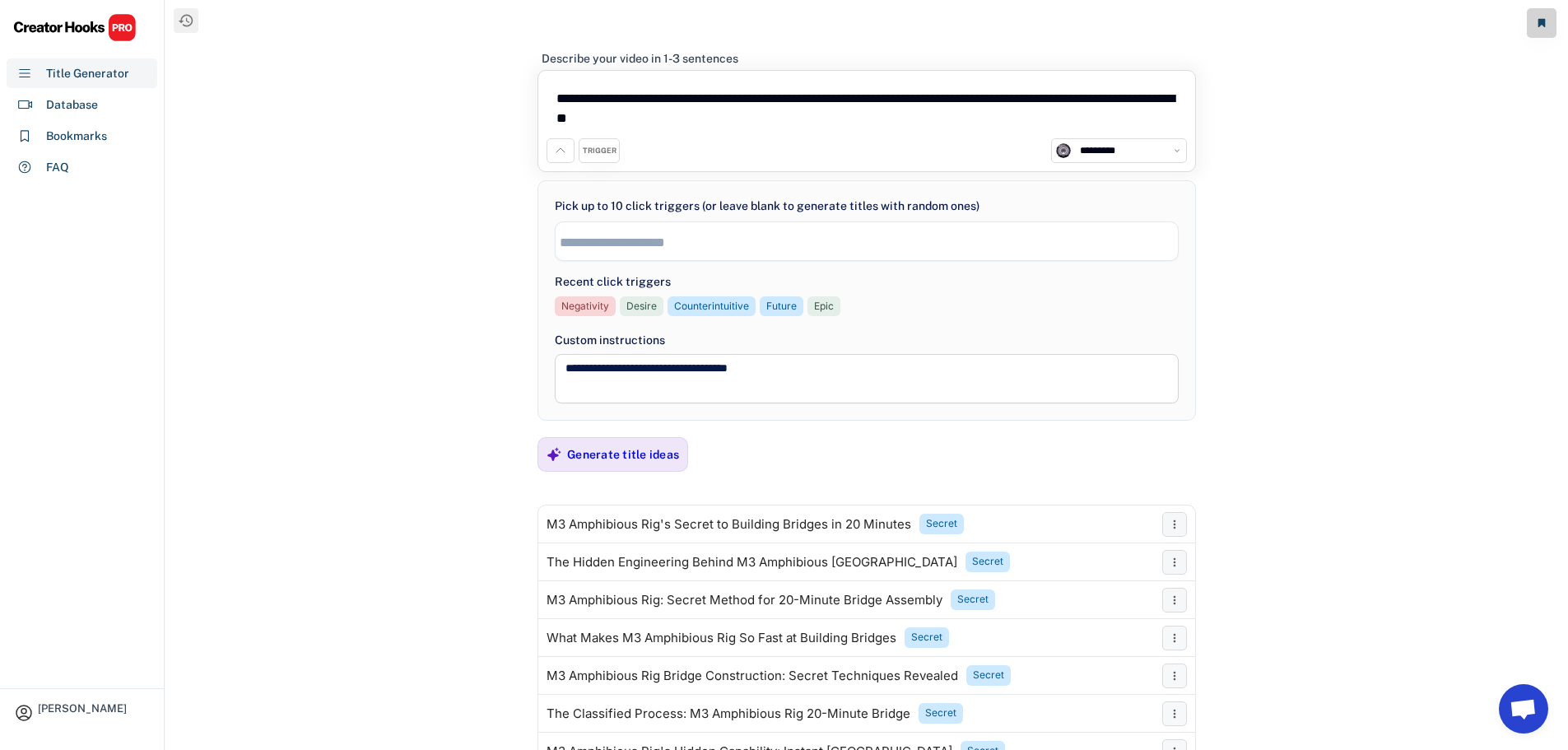
click at [767, 115] on textarea "**********" at bounding box center [867, 108] width 640 height 59
drag, startPoint x: 755, startPoint y: 121, endPoint x: 519, endPoint y: 87, distance: 238.4
click at [519, 87] on div "**********" at bounding box center [867, 375] width 1403 height 750
paste textarea "**********"
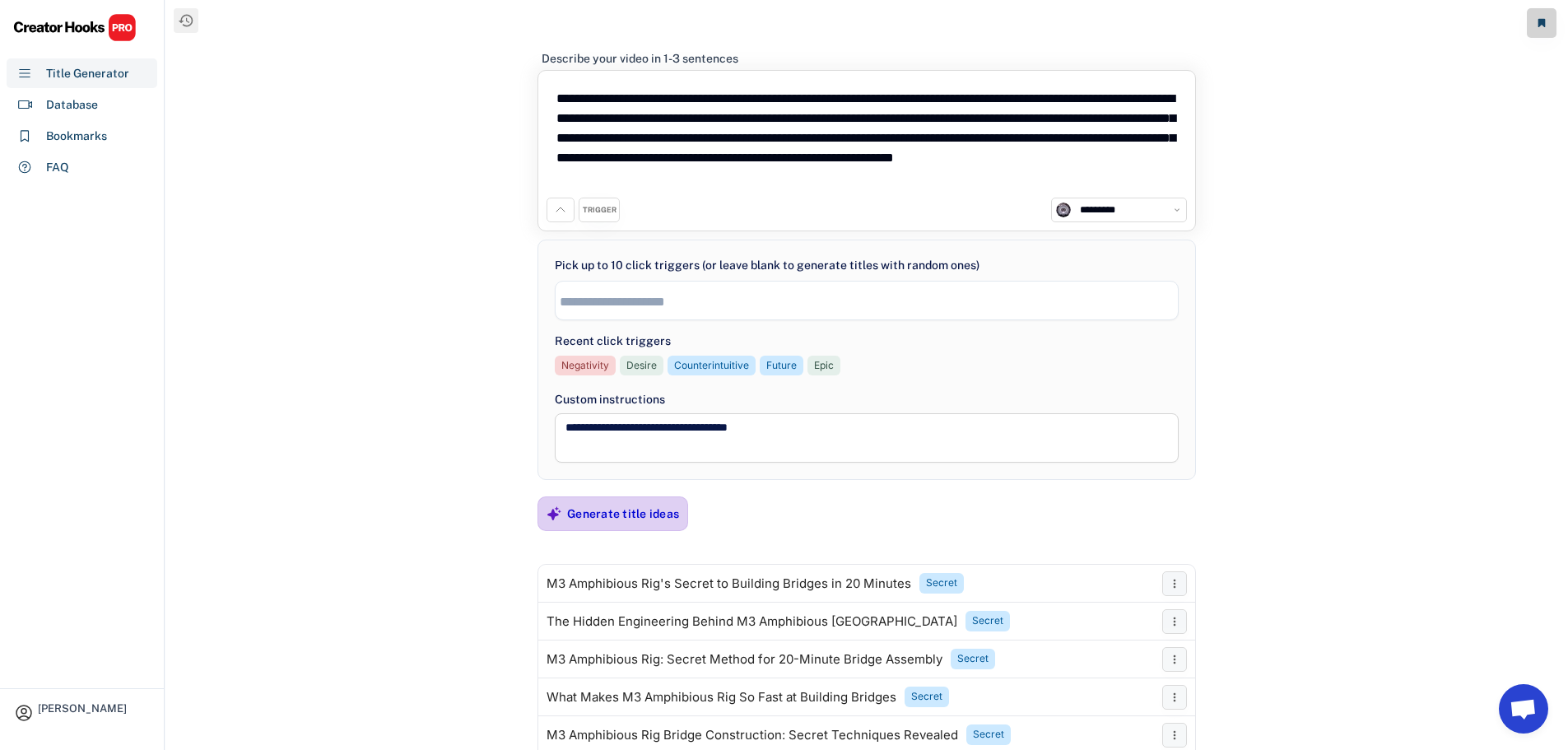
type textarea "**********"
click at [595, 515] on div "Generate title ideas" at bounding box center [623, 513] width 112 height 15
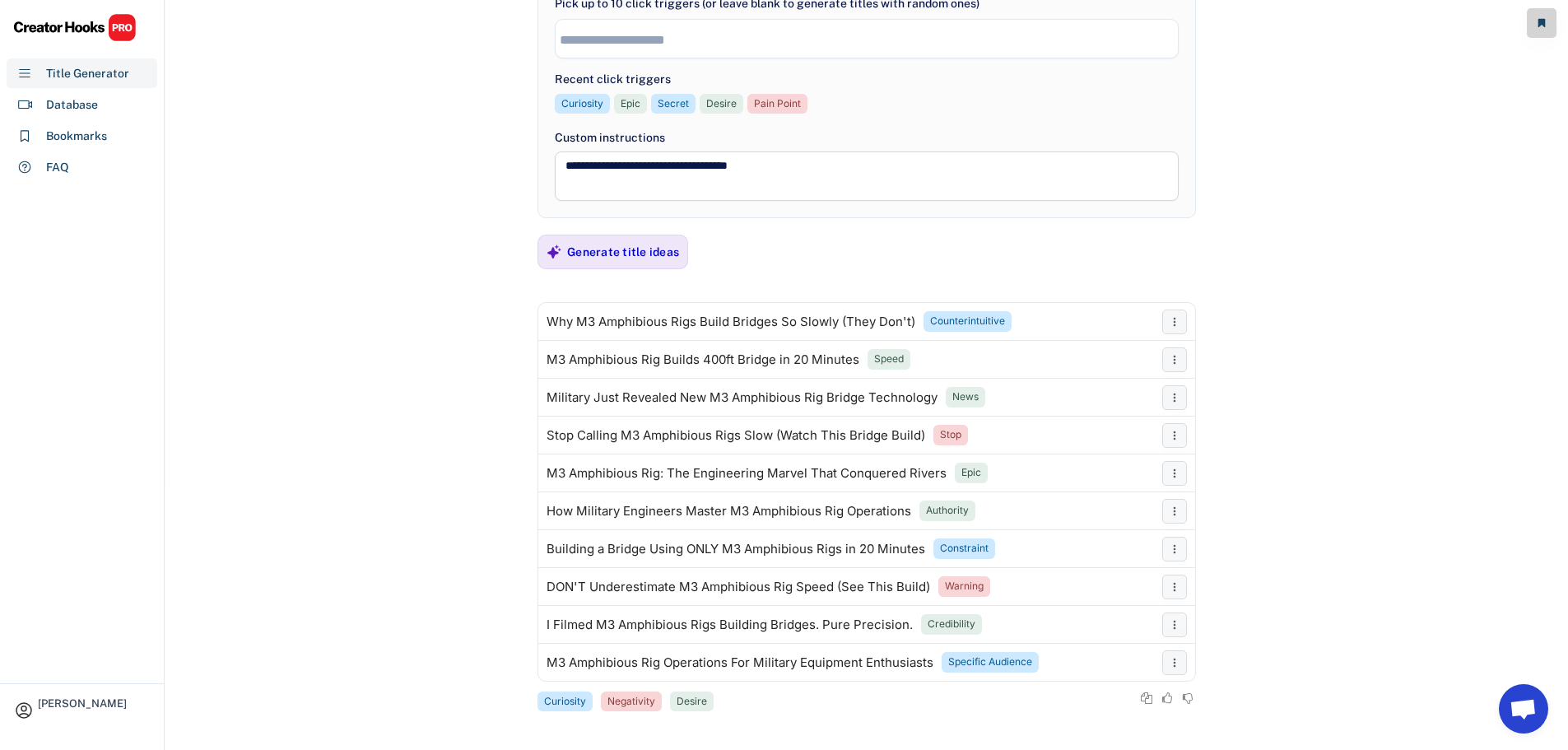
scroll to position [266, 0]
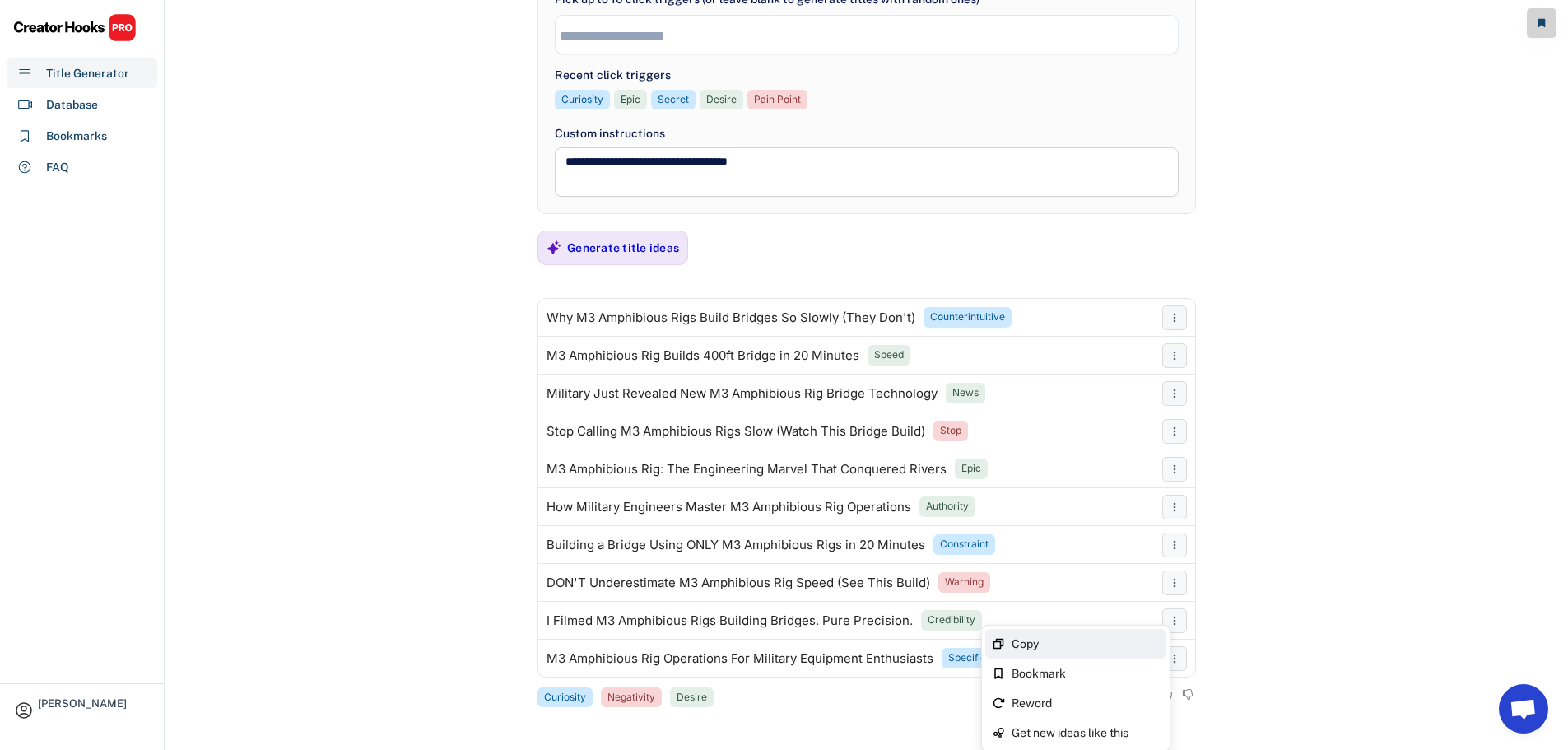
drag, startPoint x: 1158, startPoint y: 640, endPoint x: 781, endPoint y: 689, distance: 380.2
click at [1158, 640] on div "Copy" at bounding box center [1086, 643] width 148 height 11
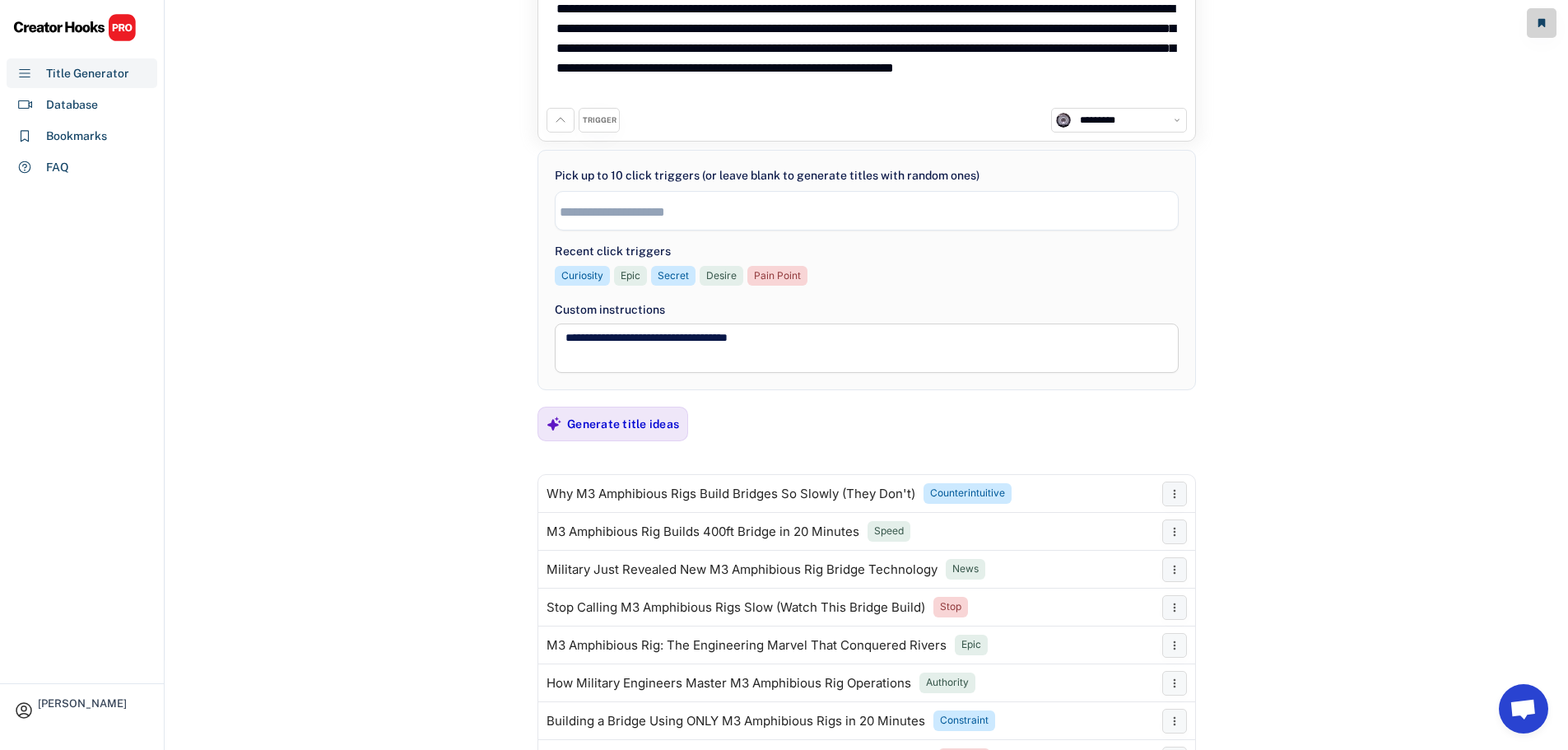
scroll to position [0, 0]
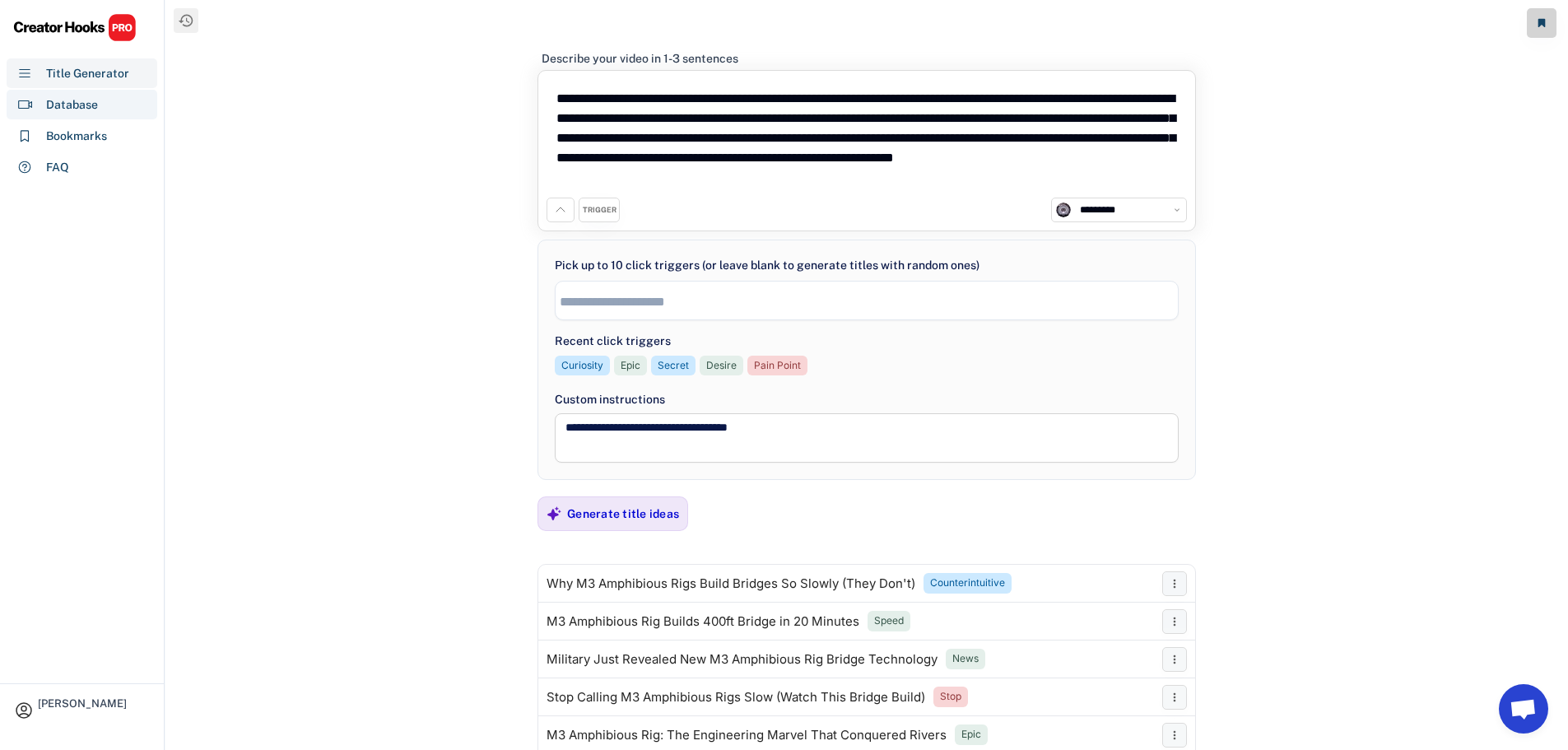
click at [69, 111] on div "Database" at bounding box center [72, 105] width 52 height 18
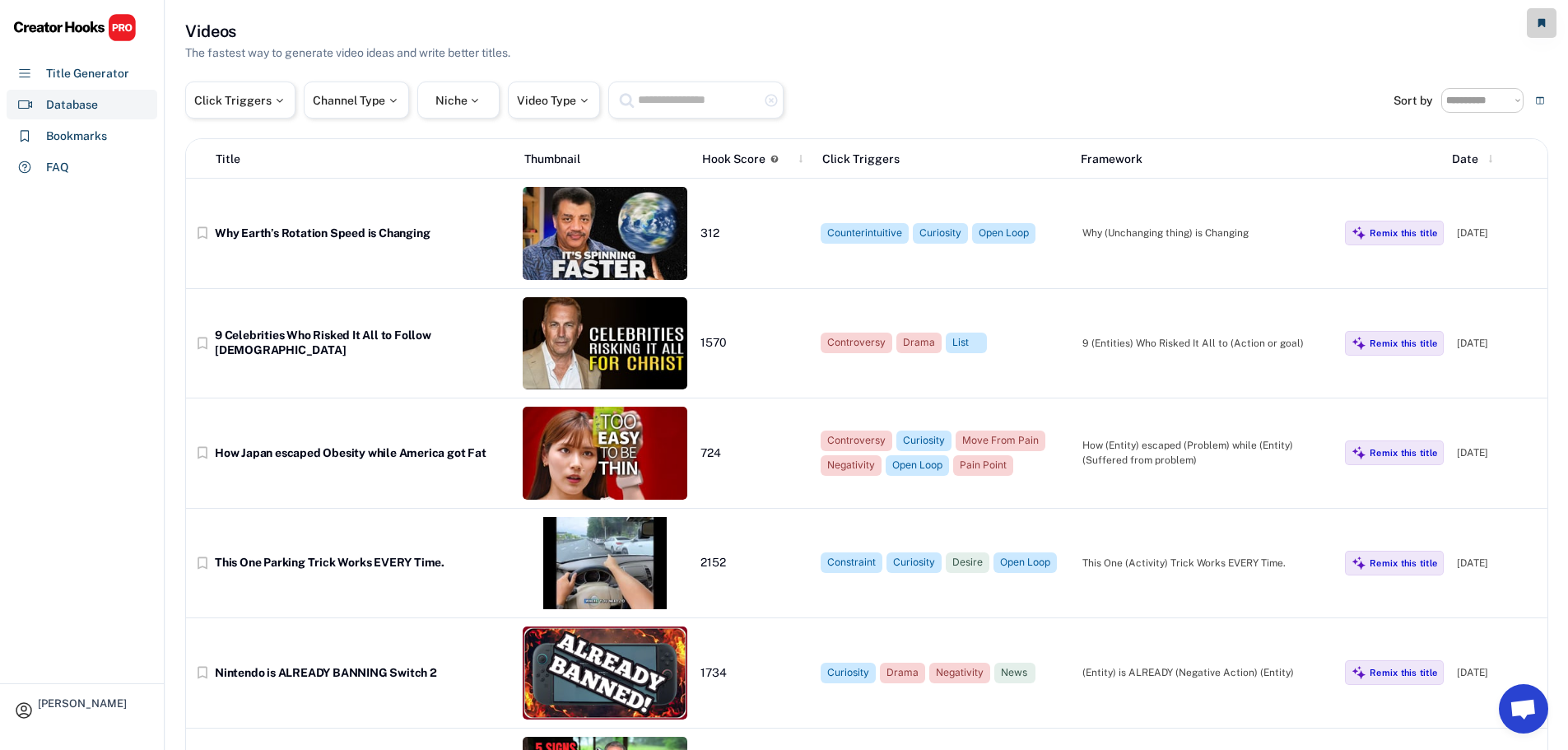
click at [670, 110] on input "text" at bounding box center [698, 100] width 124 height 20
type input "**********"
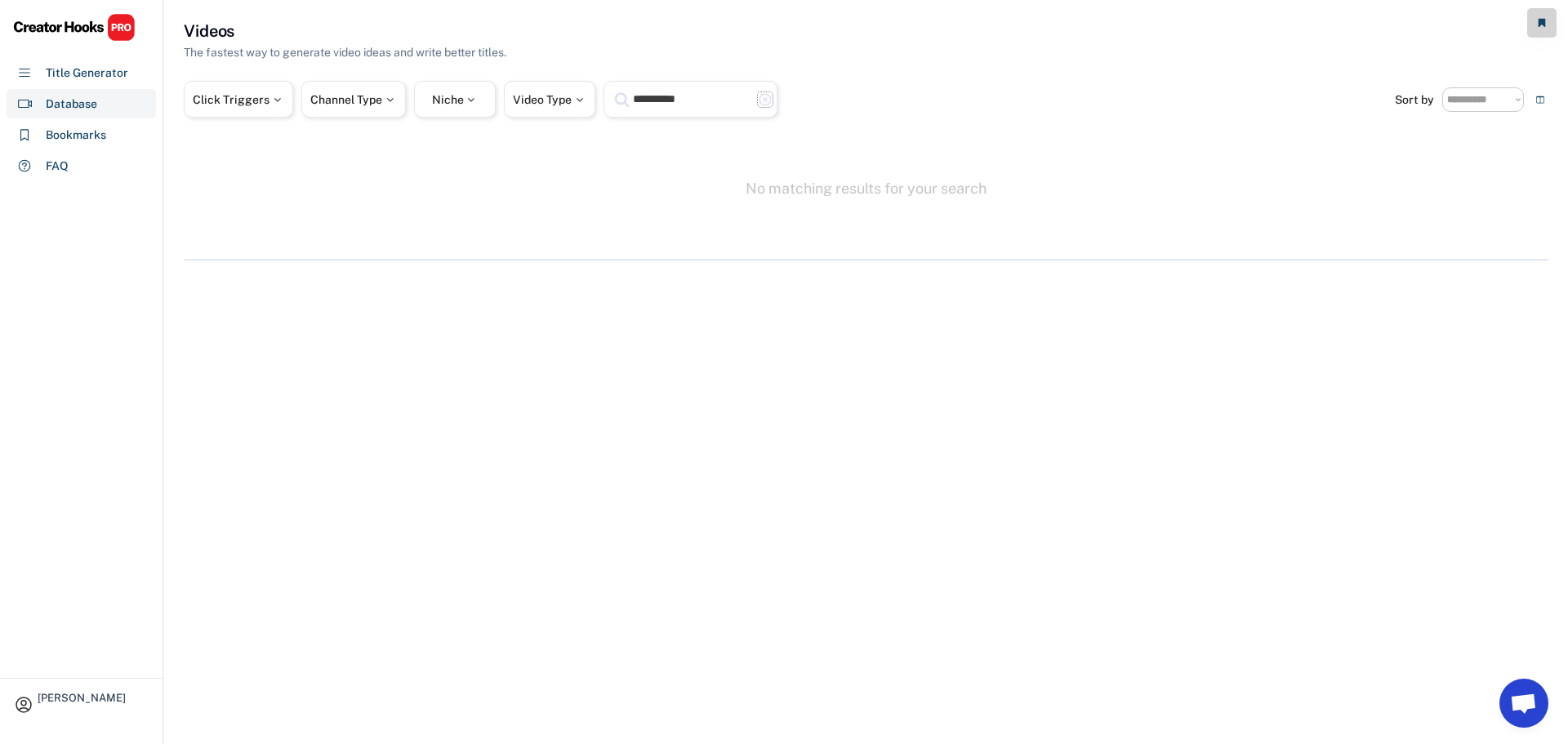
click at [772, 101] on text "highlight_remove" at bounding box center [765, 99] width 15 height 15
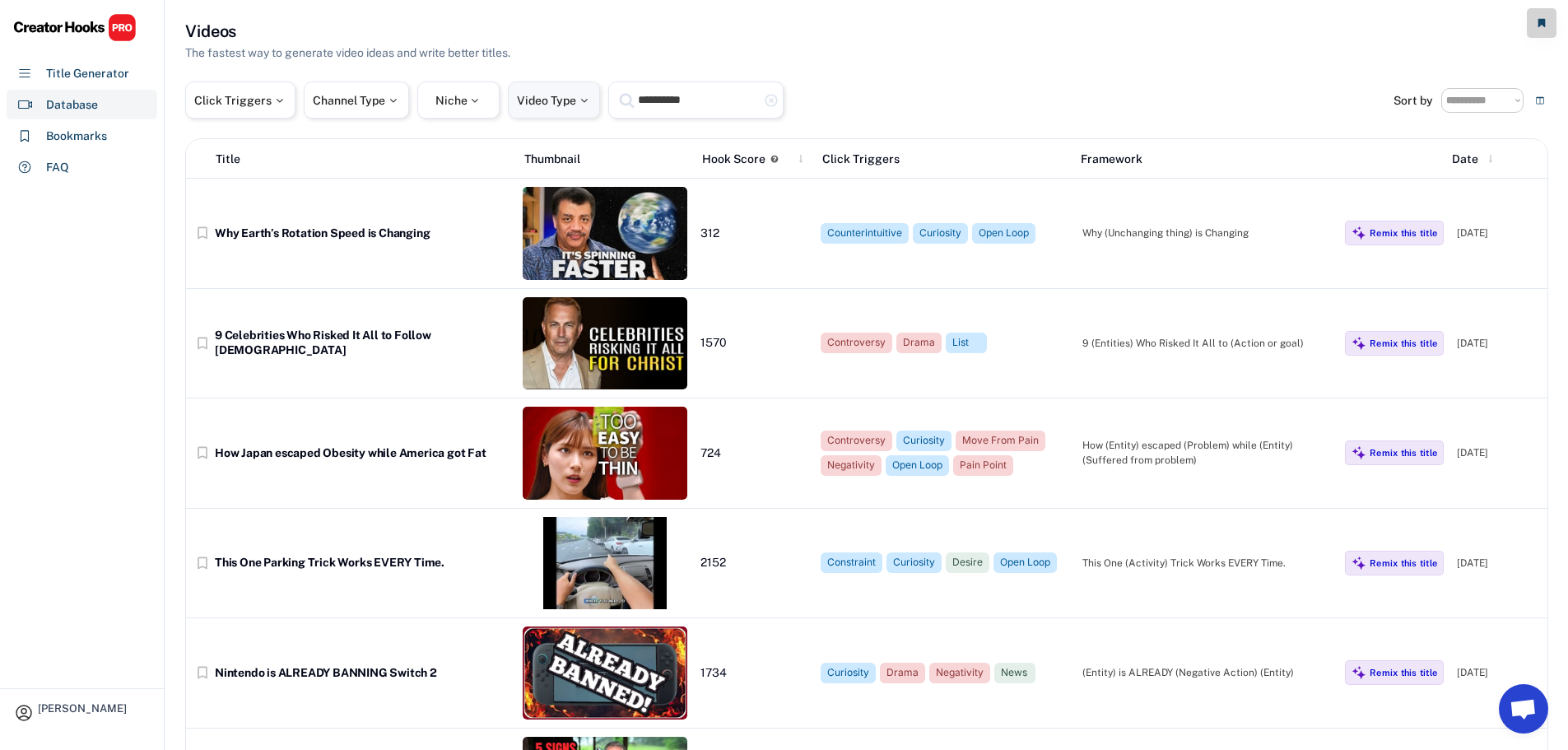
click at [465, 96] on div "Niche" at bounding box center [458, 100] width 47 height 11
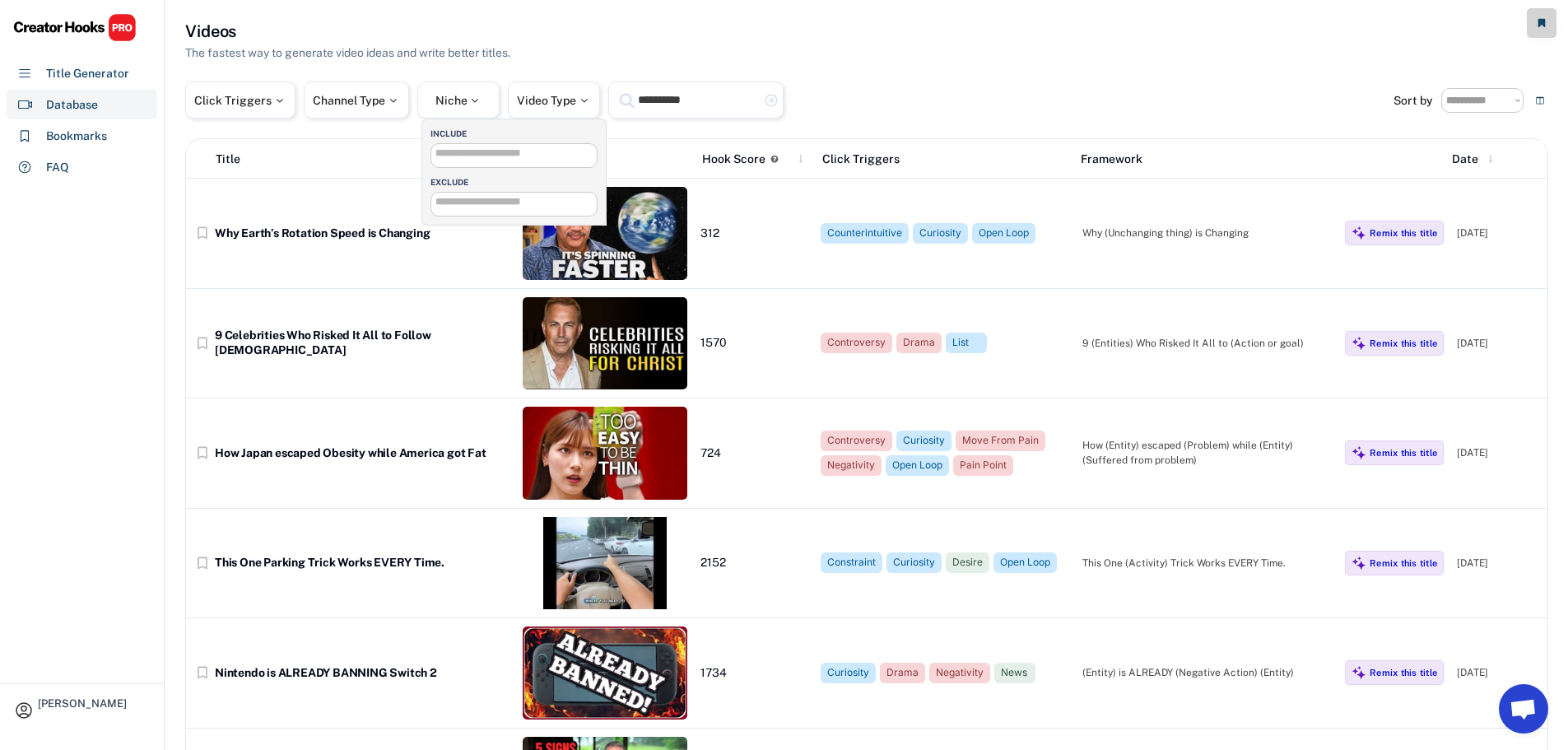
click at [473, 154] on input "search" at bounding box center [518, 154] width 165 height 11
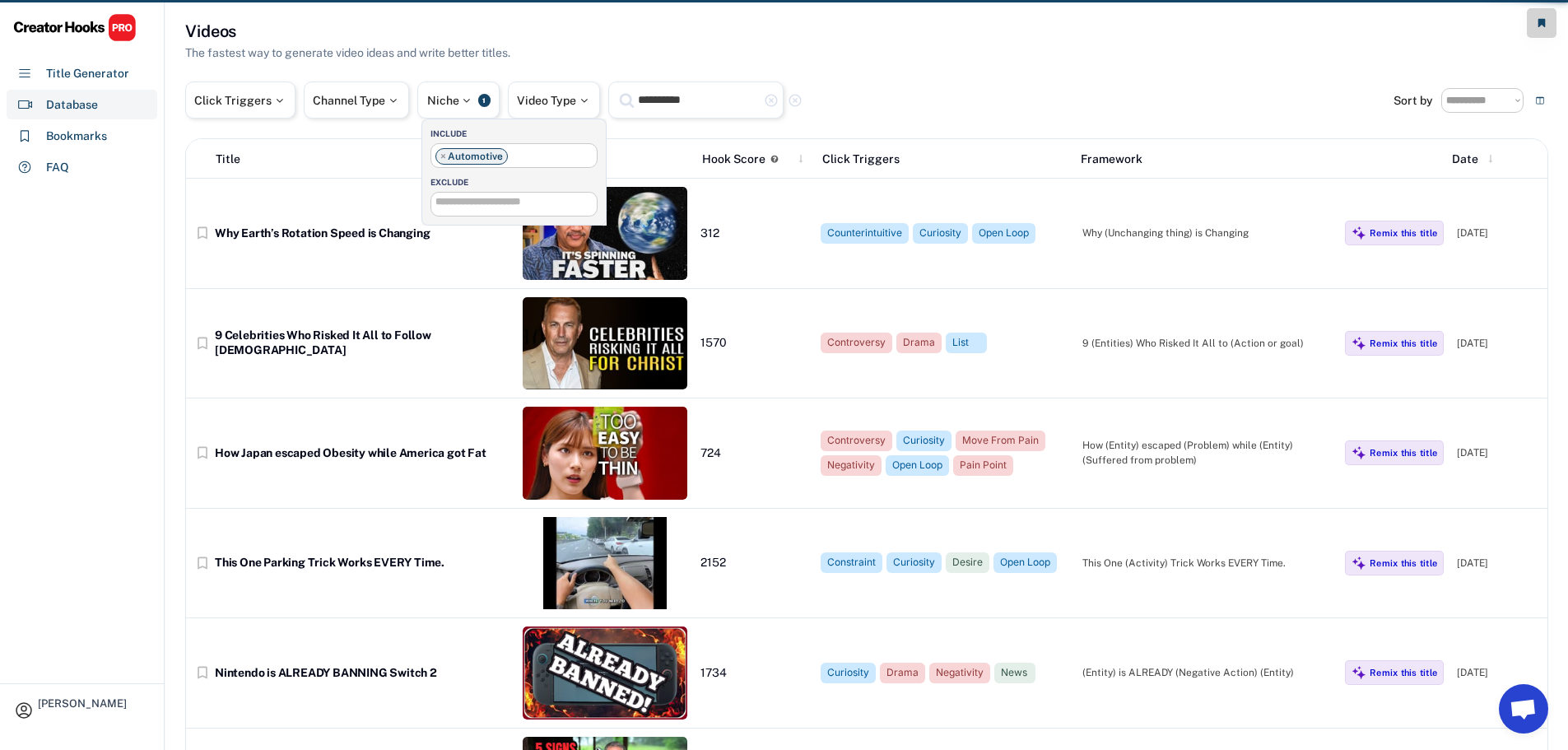
scroll to position [14, 0]
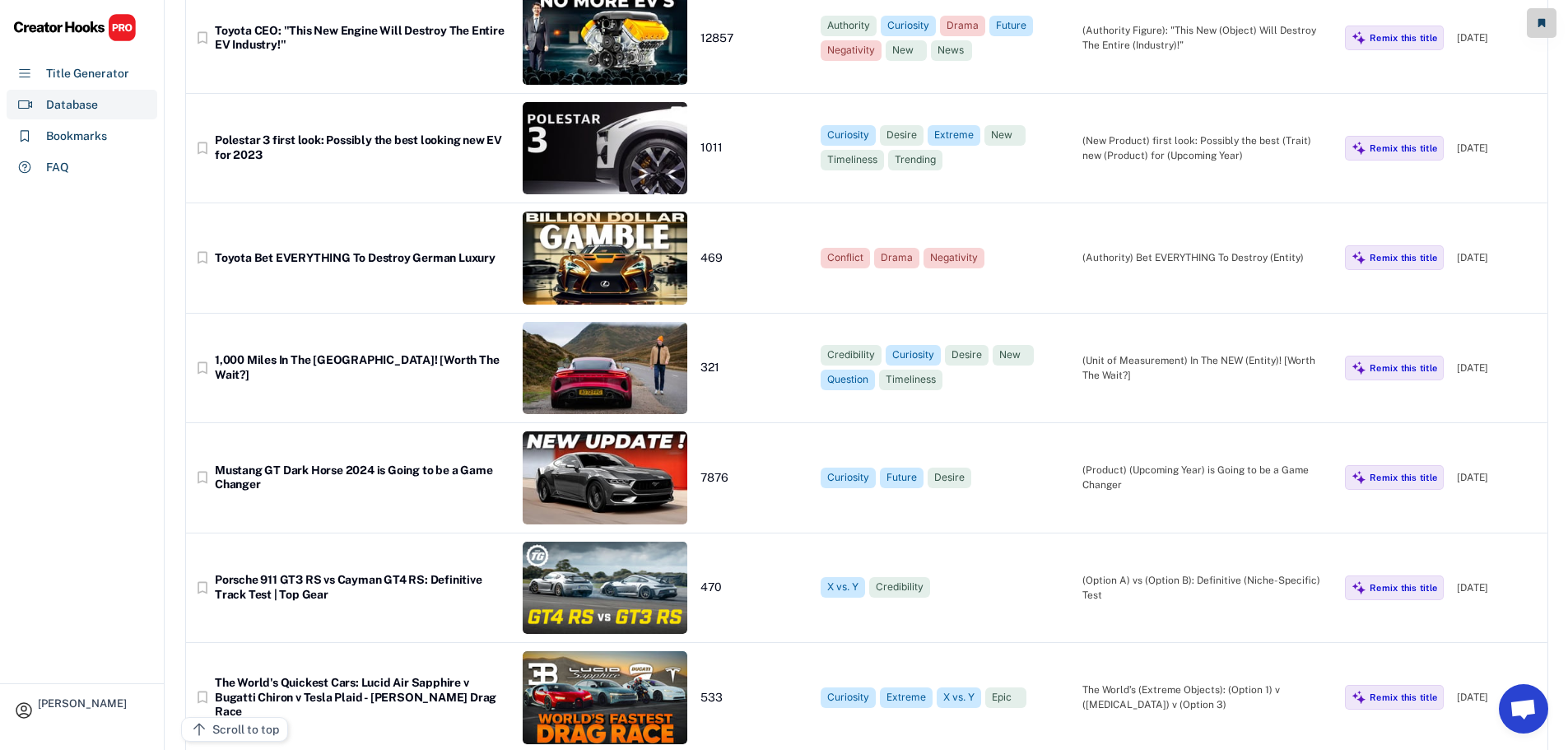
scroll to position [0, 0]
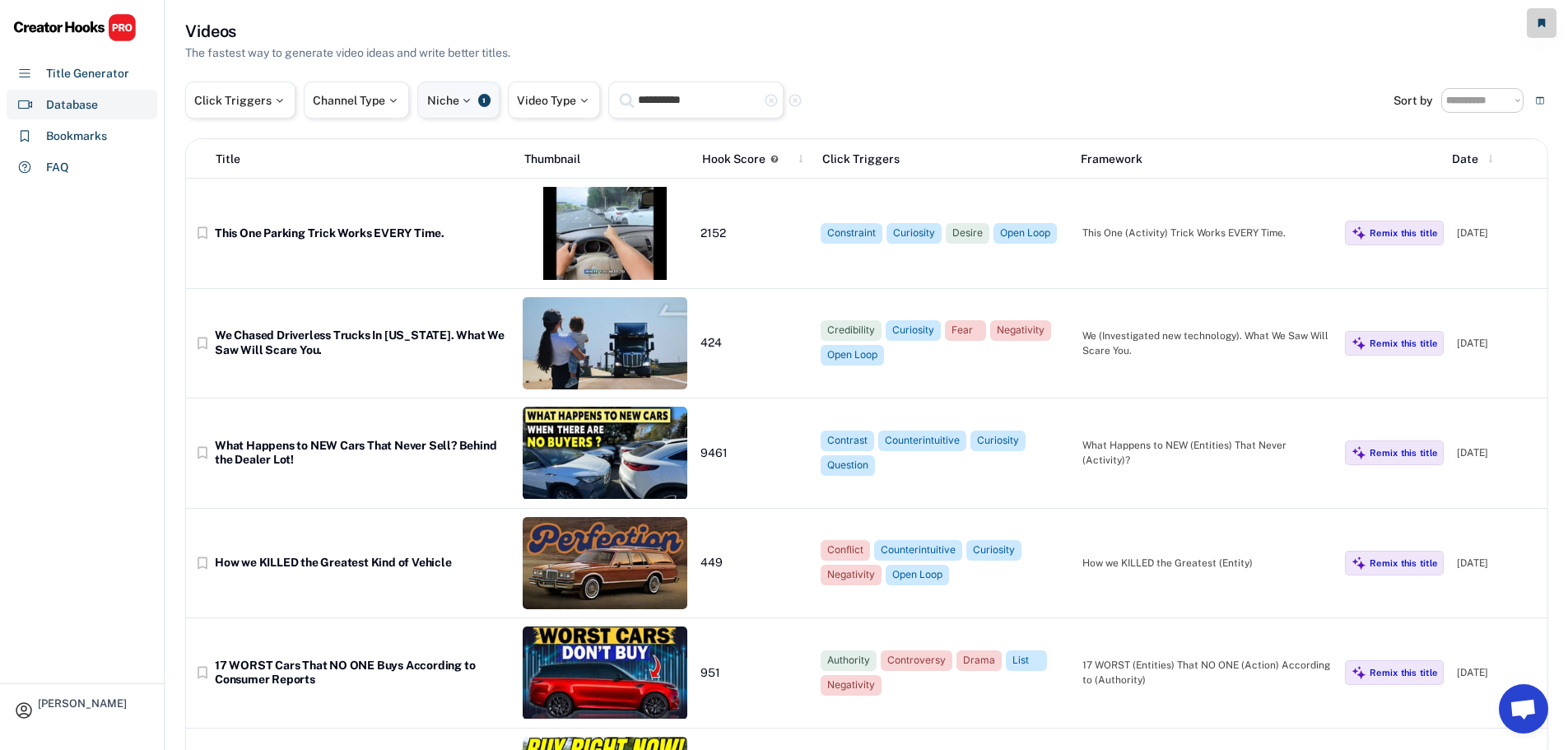
click at [483, 95] on div "1" at bounding box center [484, 100] width 12 height 13
click at [442, 155] on span "×" at bounding box center [443, 155] width 6 height 10
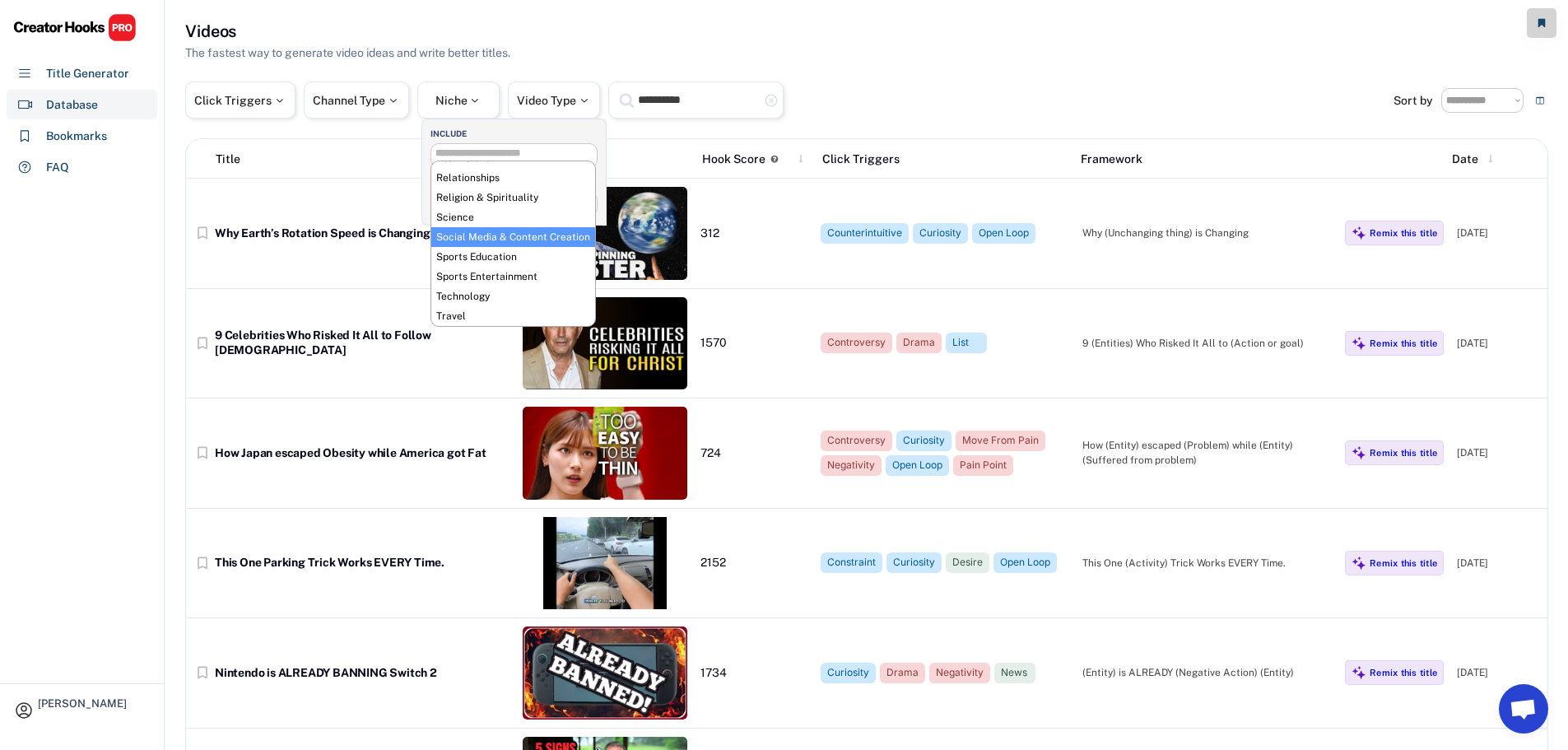
scroll to position [606, 0]
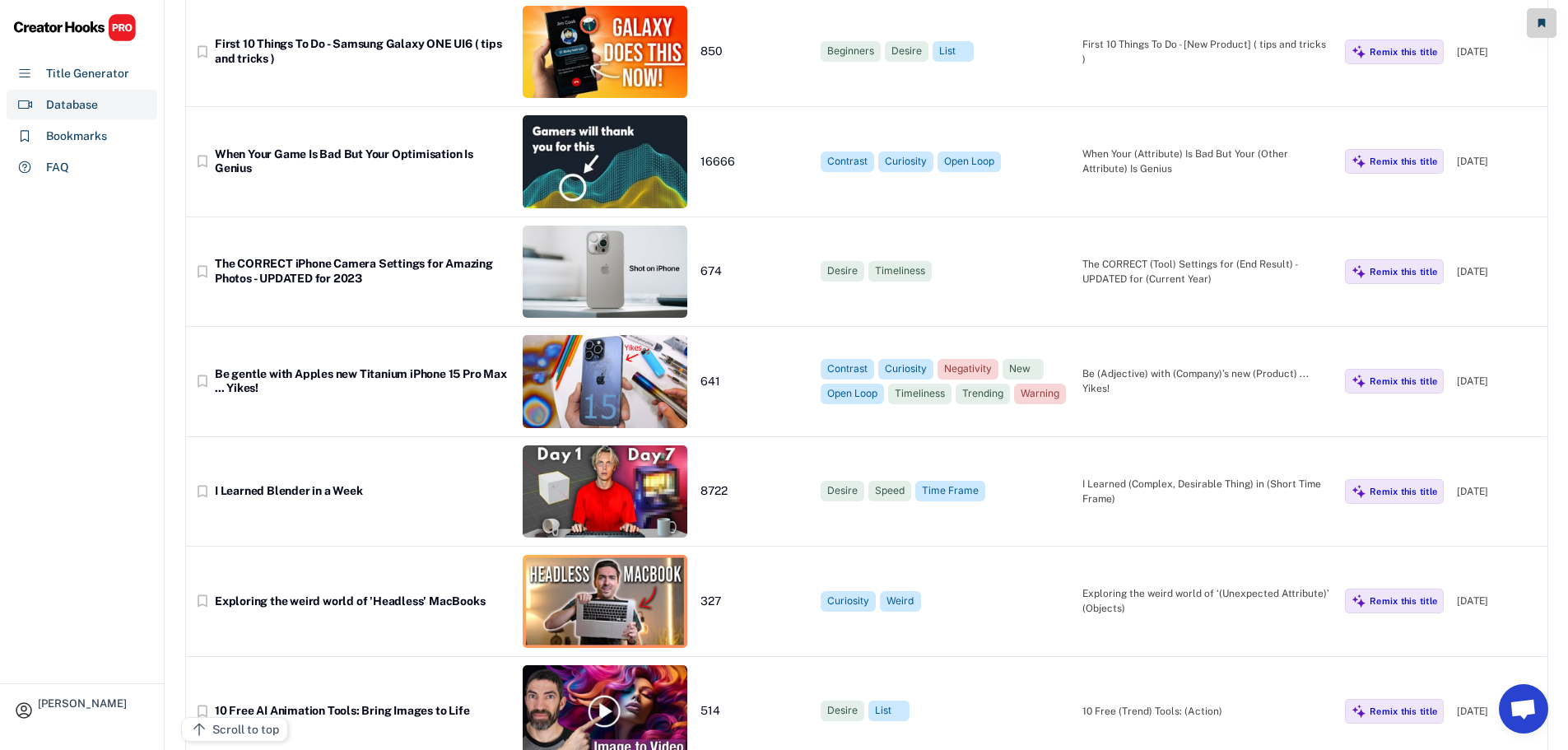
scroll to position [0, 0]
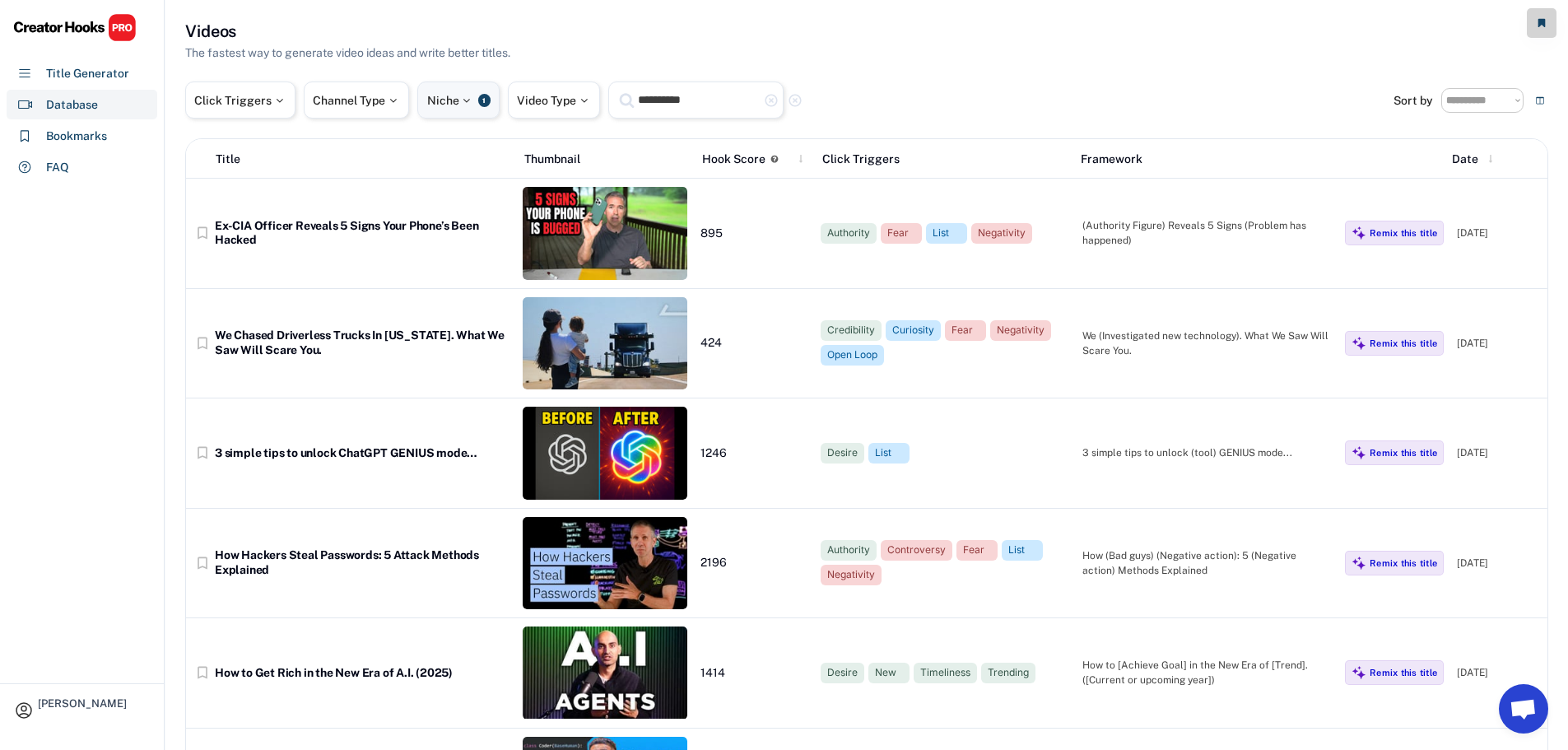
click at [474, 101] on div at bounding box center [466, 100] width 15 height 11
click at [443, 157] on span "×" at bounding box center [443, 155] width 6 height 10
click at [512, 157] on input "search" at bounding box center [516, 154] width 7 height 11
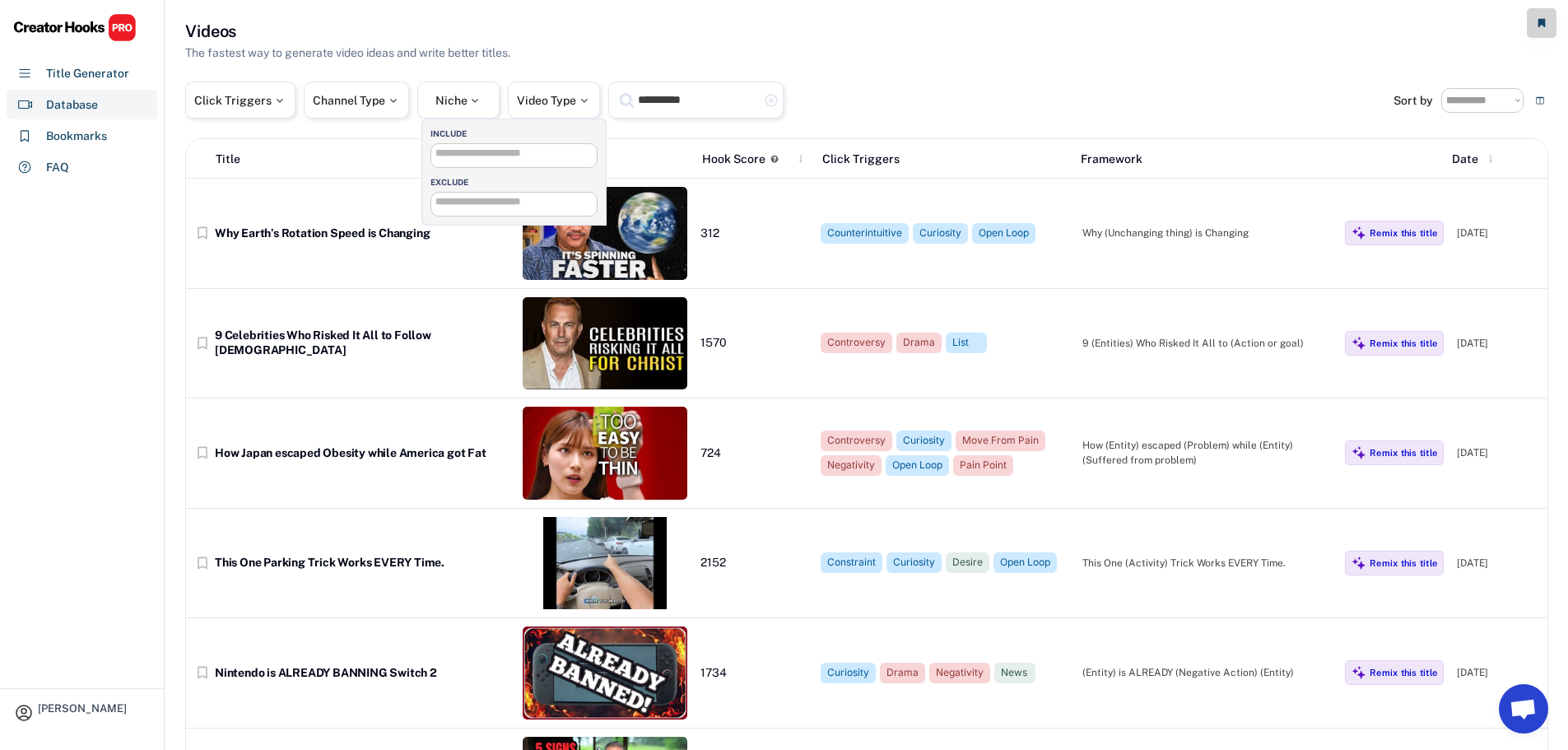
click at [665, 102] on input "**********" at bounding box center [698, 100] width 124 height 20
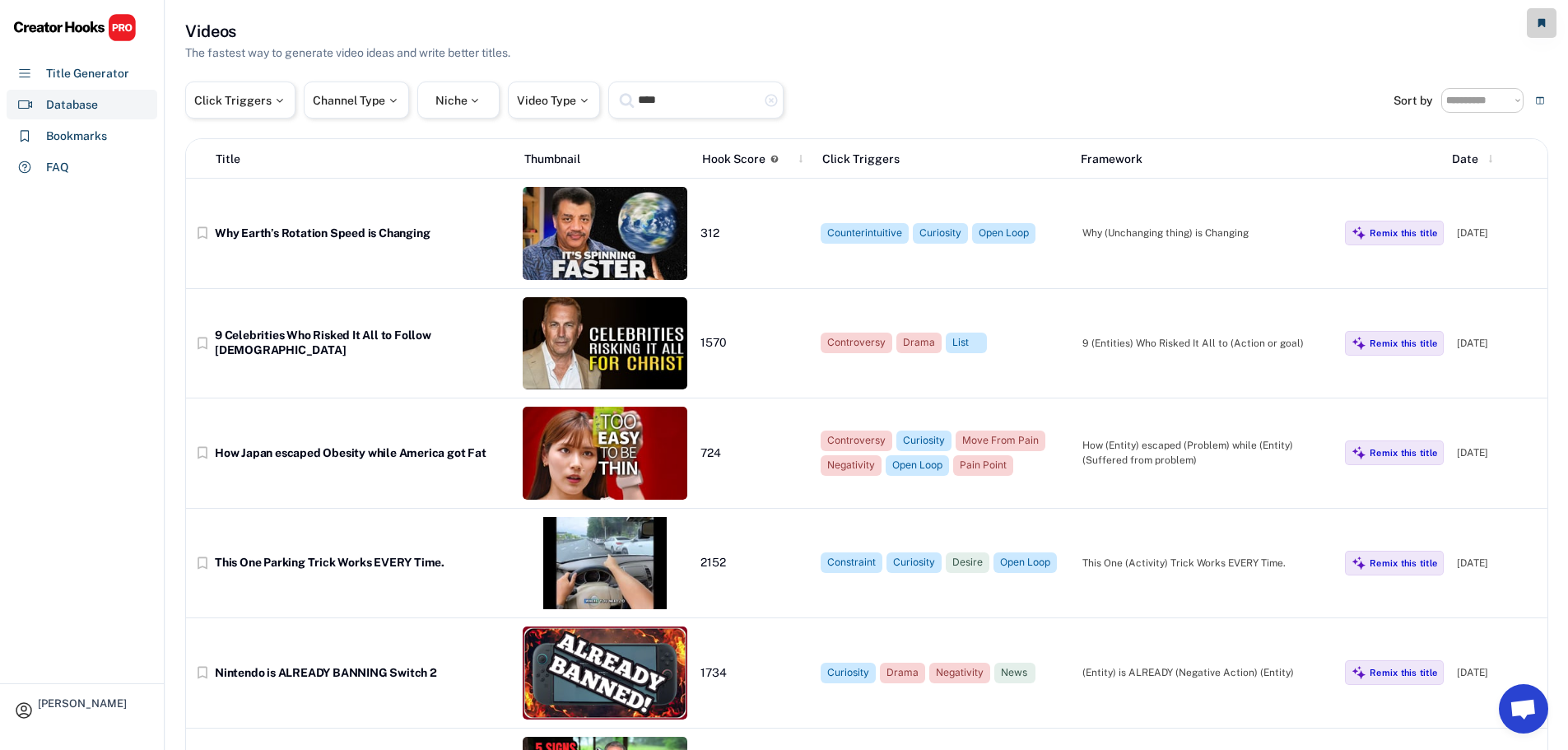
type input "****"
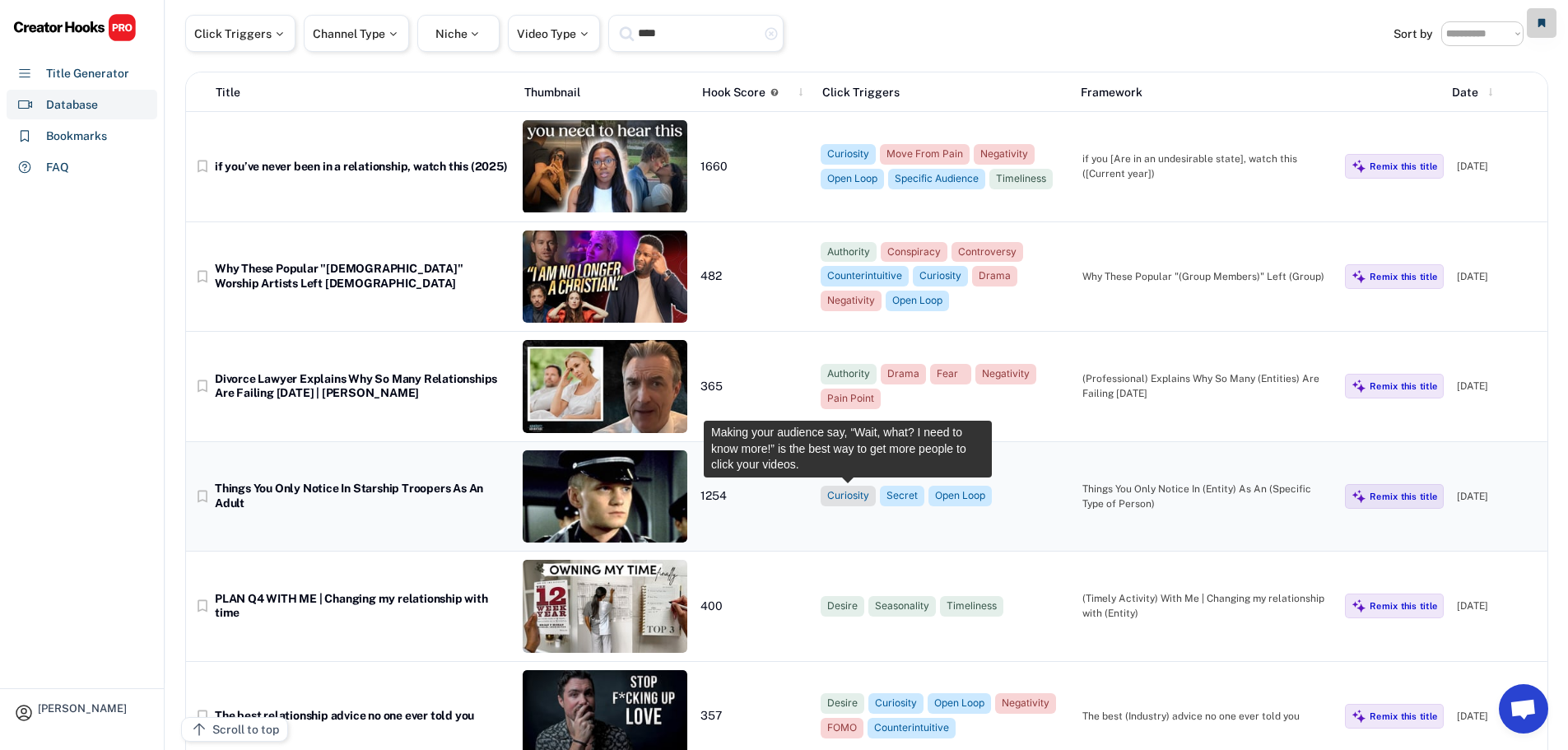
scroll to position [0, 0]
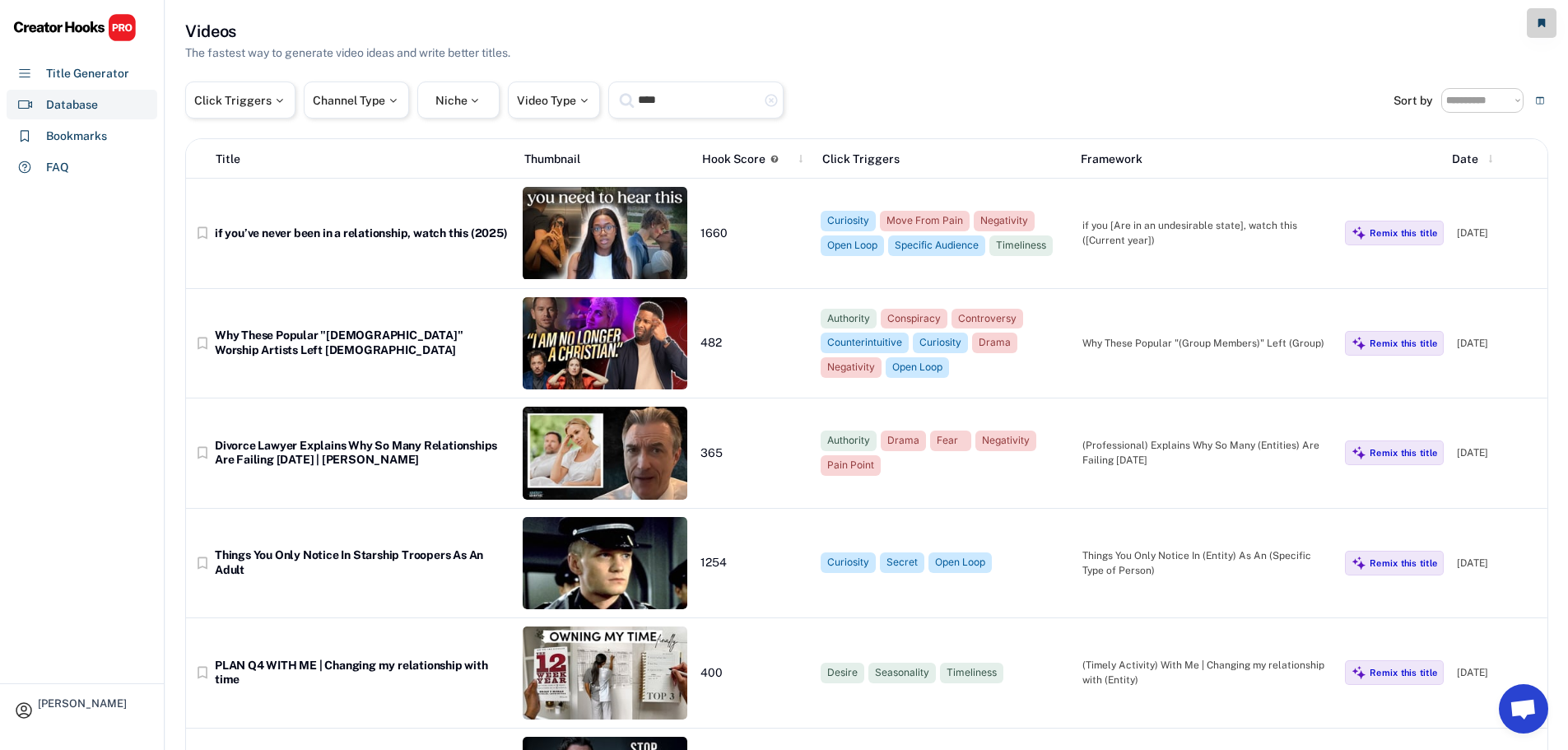
click at [776, 105] on text "highlight_remove" at bounding box center [771, 100] width 15 height 15
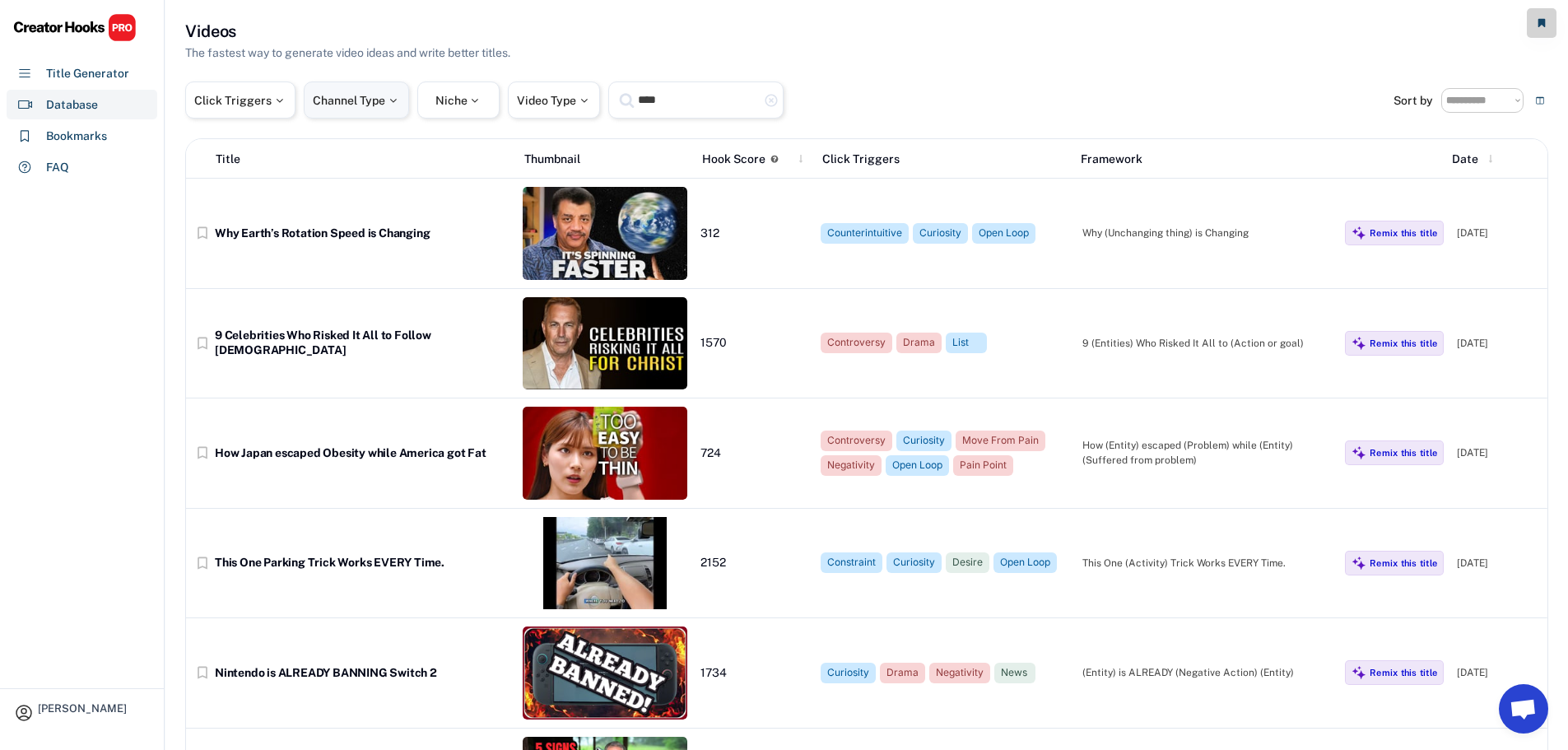
click at [364, 96] on div "Channel Type" at bounding box center [356, 100] width 87 height 11
click at [345, 151] on input "search" at bounding box center [400, 154] width 165 height 11
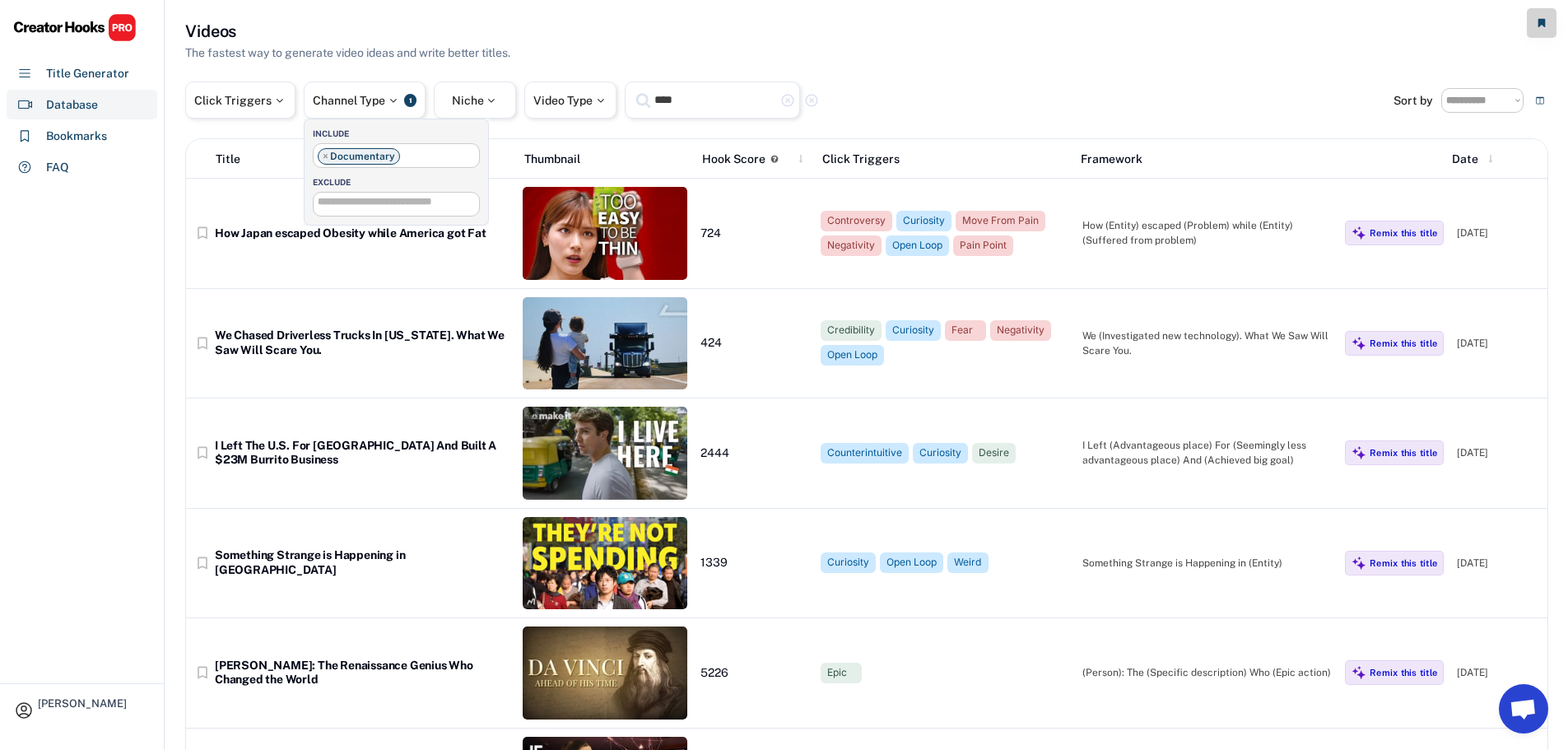
click at [93, 81] on div "Title Generator" at bounding box center [87, 74] width 83 height 18
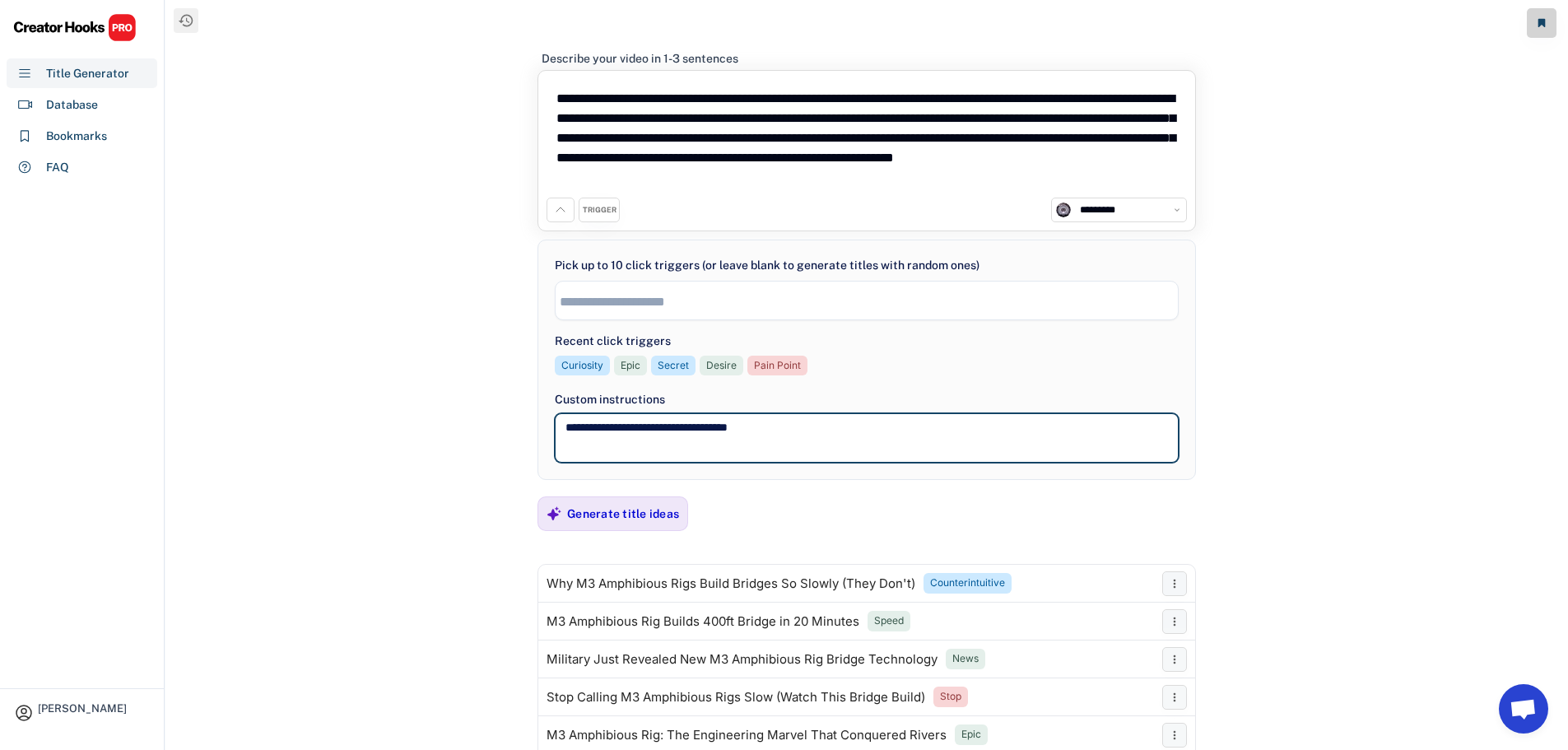
click at [835, 426] on textarea "**********" at bounding box center [867, 438] width 624 height 49
type textarea "**********"
click at [641, 511] on div "Generate title ideas" at bounding box center [623, 513] width 112 height 15
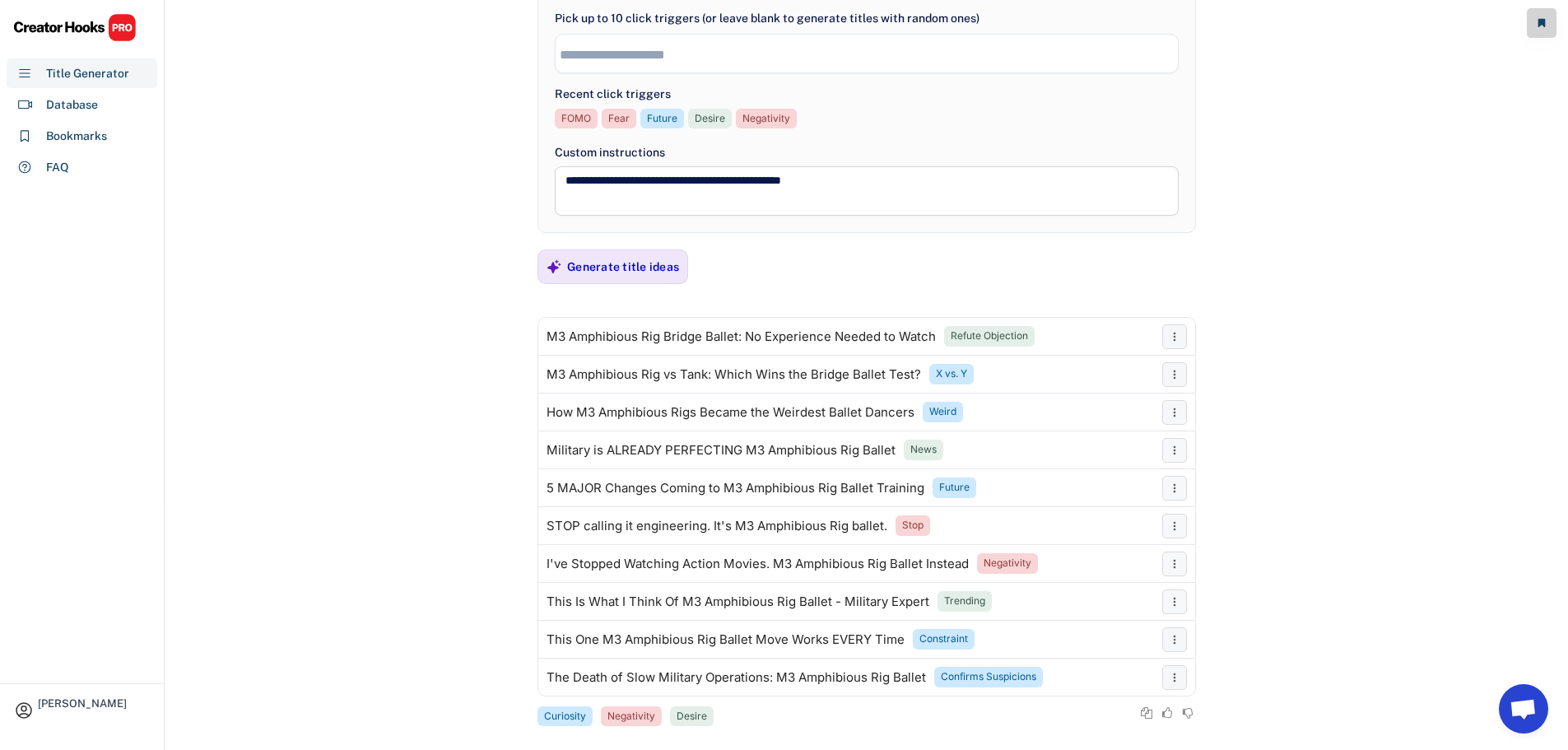
scroll to position [266, 0]
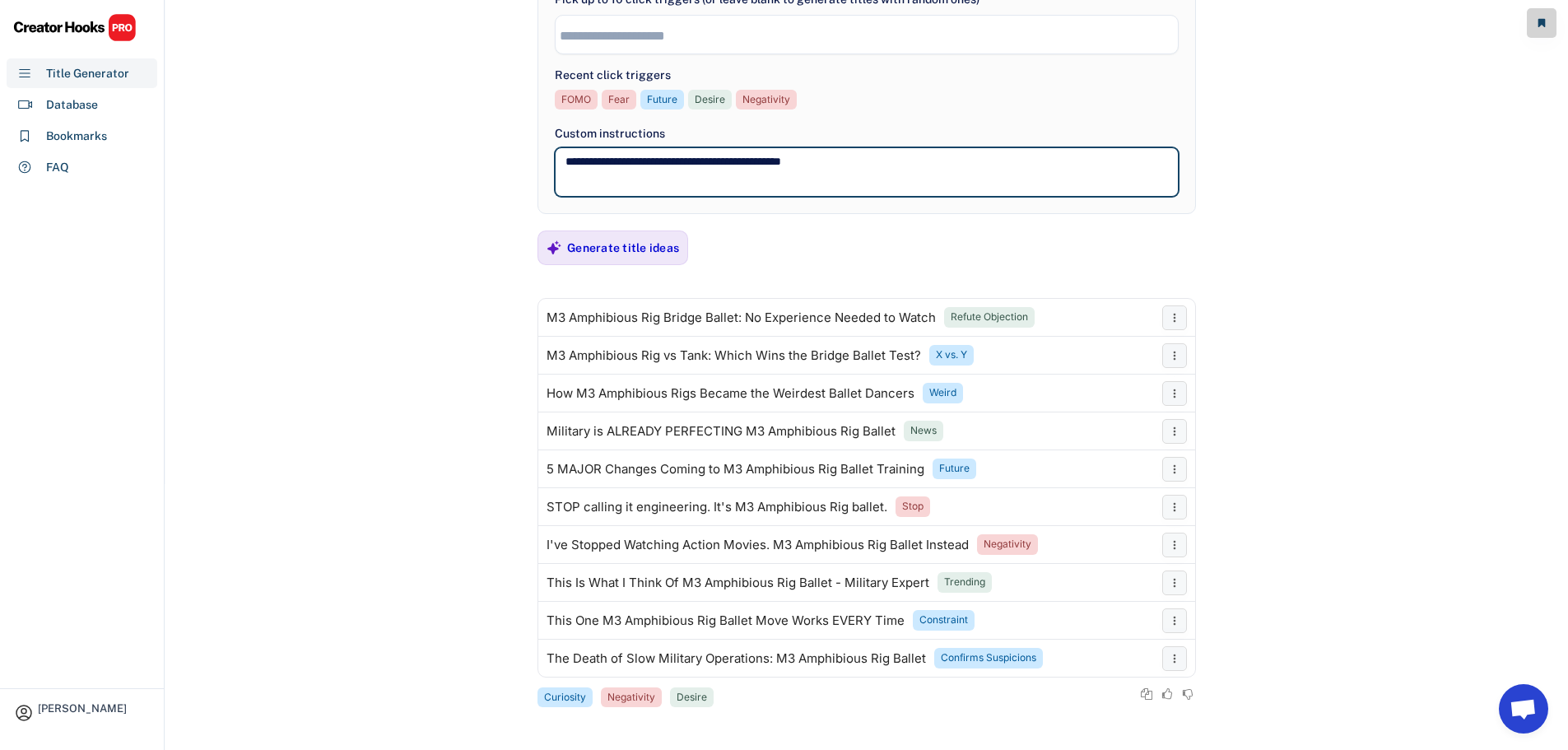
drag, startPoint x: 895, startPoint y: 161, endPoint x: 788, endPoint y: 170, distance: 107.4
click at [788, 170] on textarea "**********" at bounding box center [867, 172] width 624 height 49
click at [1476, 317] on div "**********" at bounding box center [867, 109] width 1403 height 750
